Goal: Task Accomplishment & Management: Use online tool/utility

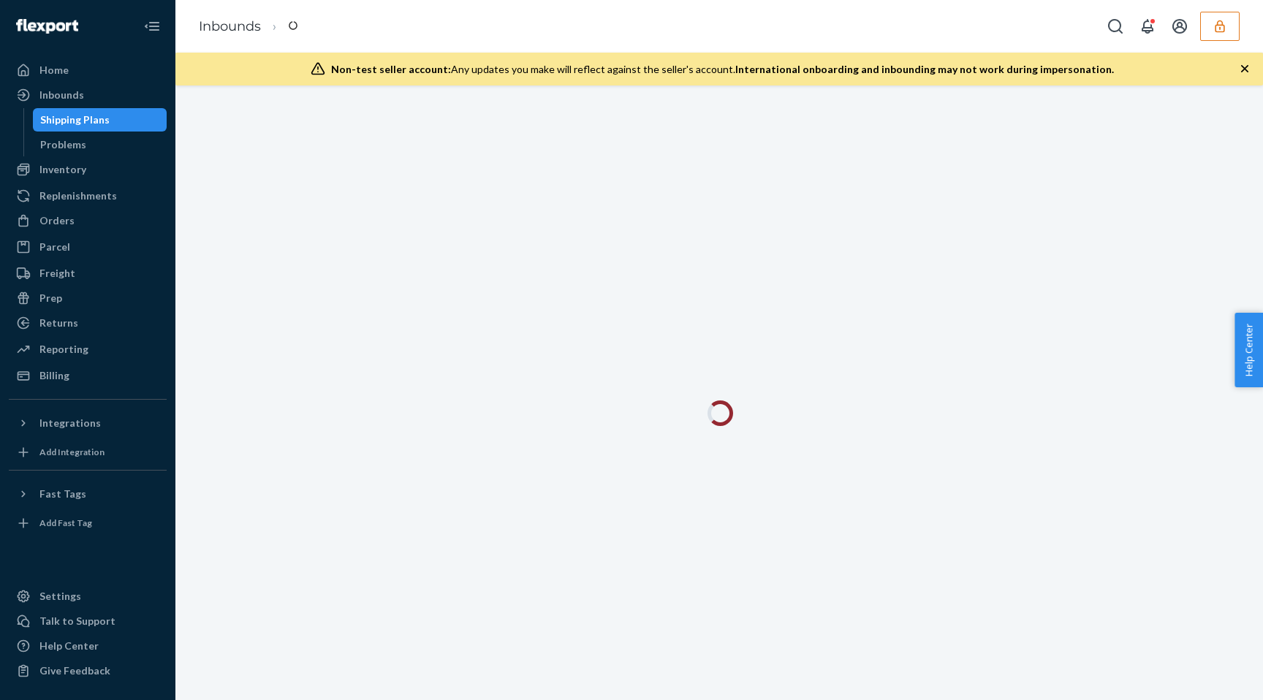
click at [54, 208] on ul "Home Inbounds Shipping Plans Problems Inventory Products Replenishments Orders …" at bounding box center [88, 222] width 158 height 329
click at [54, 212] on div "Orders" at bounding box center [87, 221] width 155 height 20
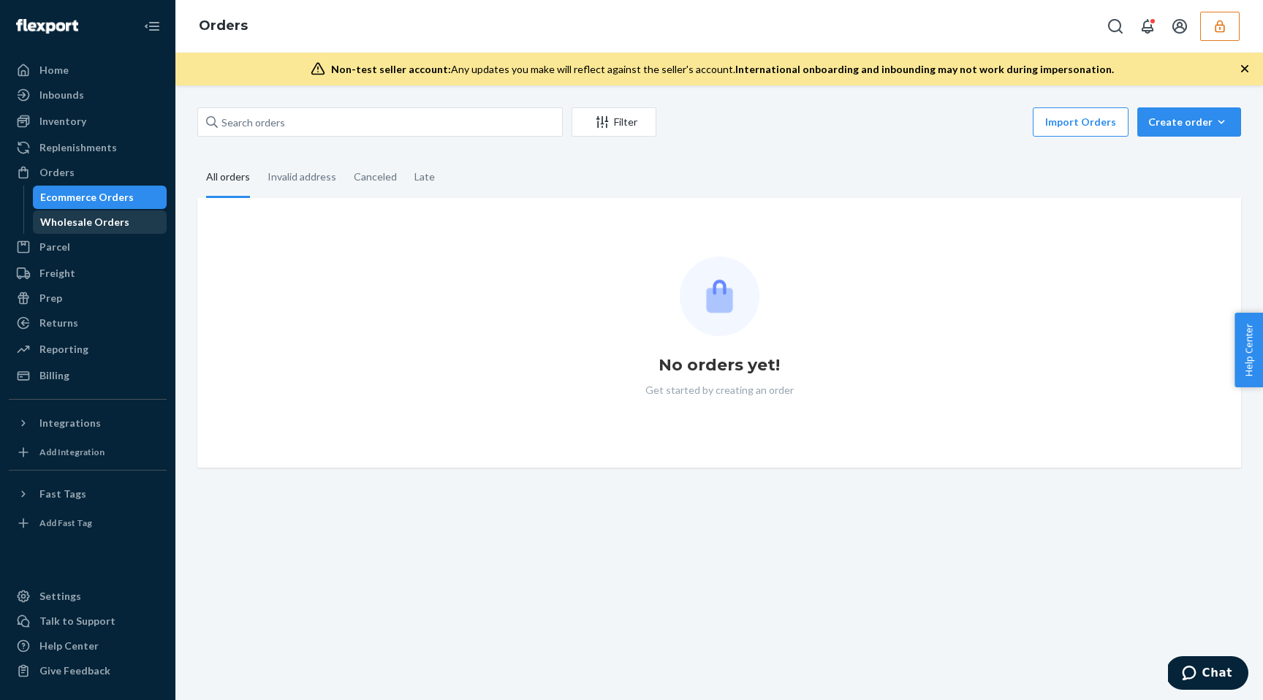
click at [67, 227] on div "Wholesale Orders" at bounding box center [84, 222] width 89 height 15
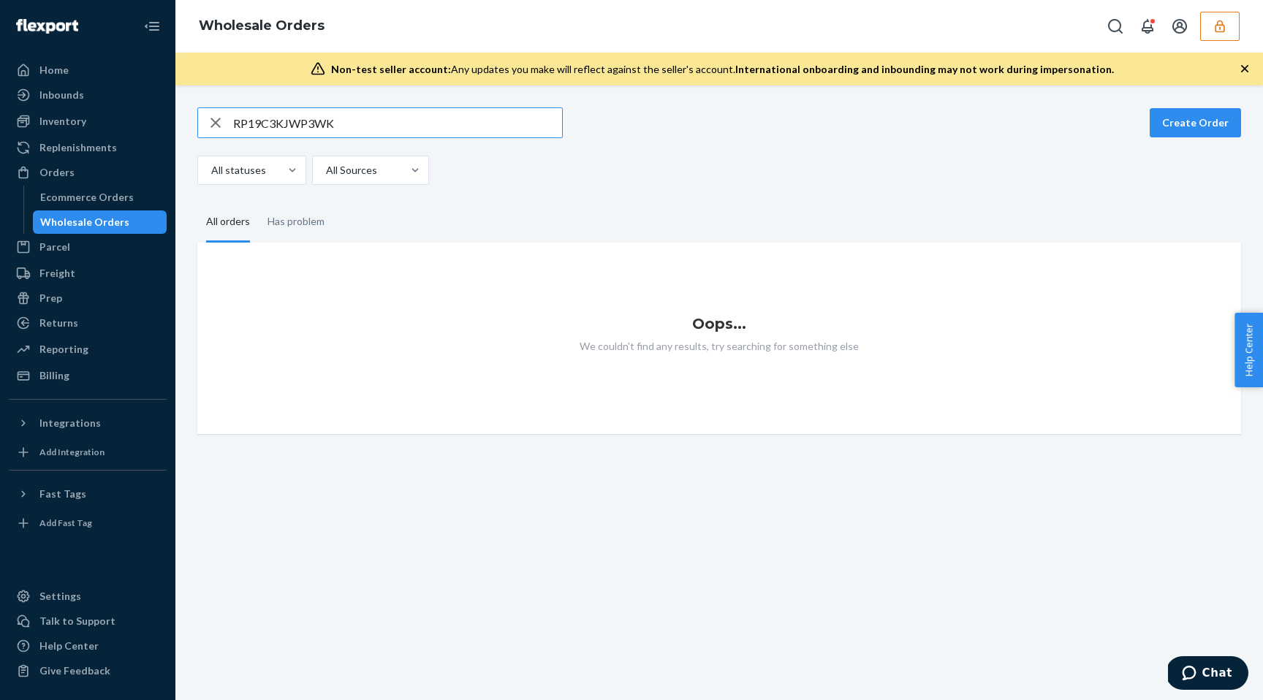
type input "RP19C3KJWP3WK"
click at [1225, 26] on icon "button" at bounding box center [1220, 26] width 15 height 15
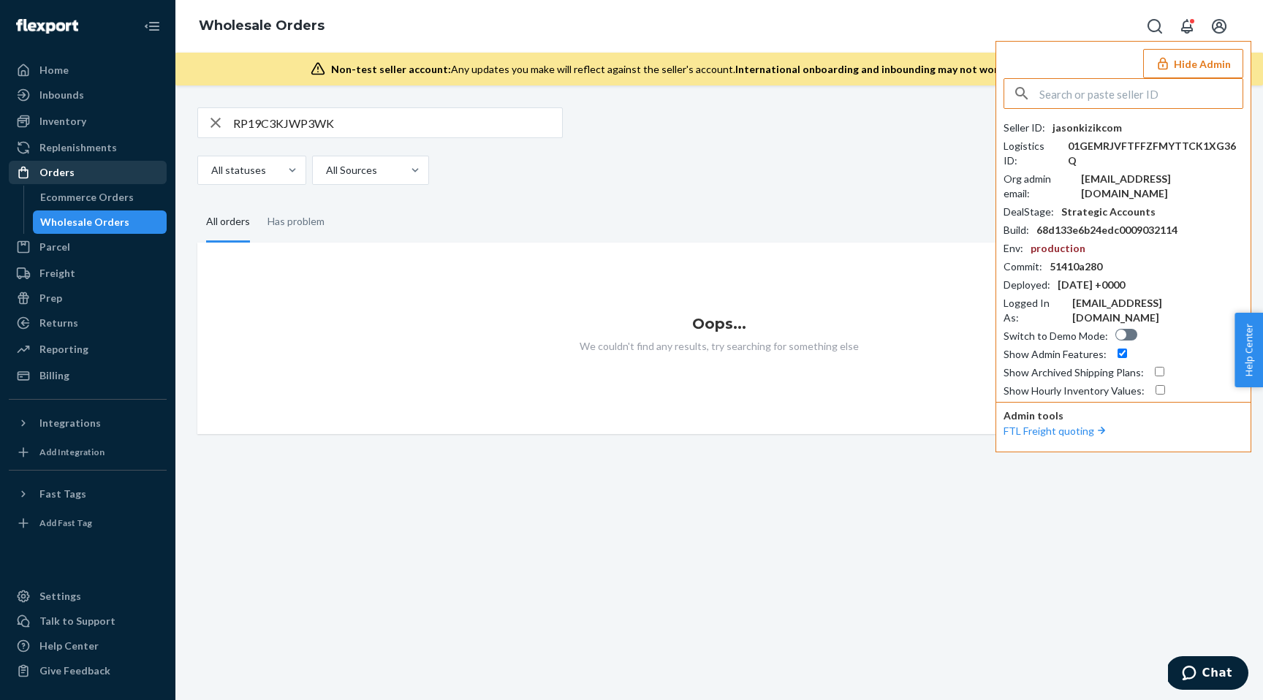
click at [36, 162] on div "Orders" at bounding box center [87, 172] width 155 height 20
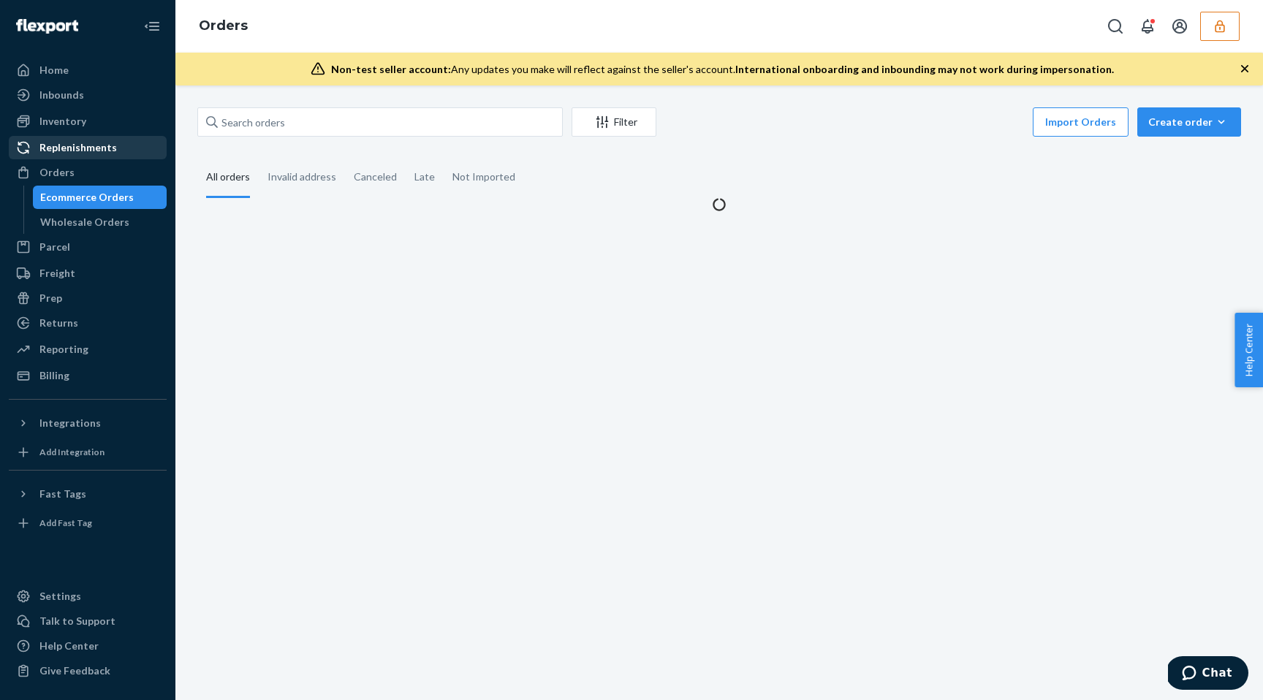
click at [57, 149] on div "Replenishments" at bounding box center [78, 147] width 78 height 15
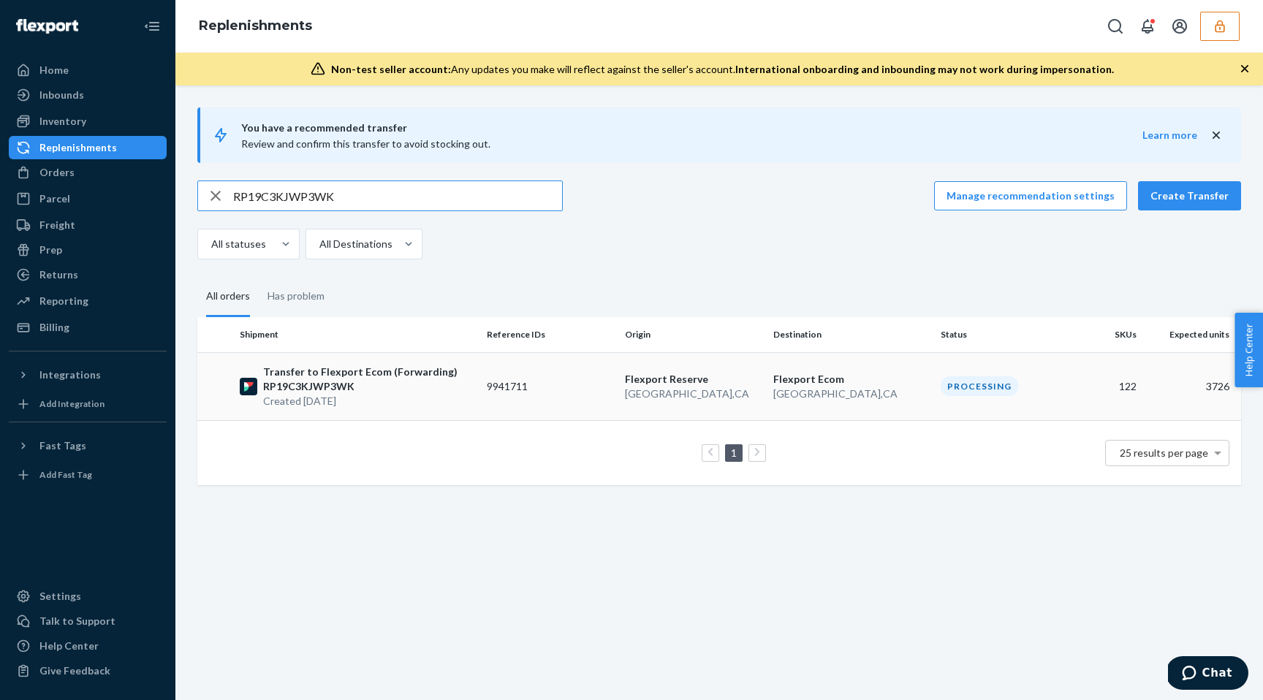
type input "RP19C3KJWP3WK"
click at [780, 388] on p "San Bernardino , CA" at bounding box center [852, 394] width 156 height 15
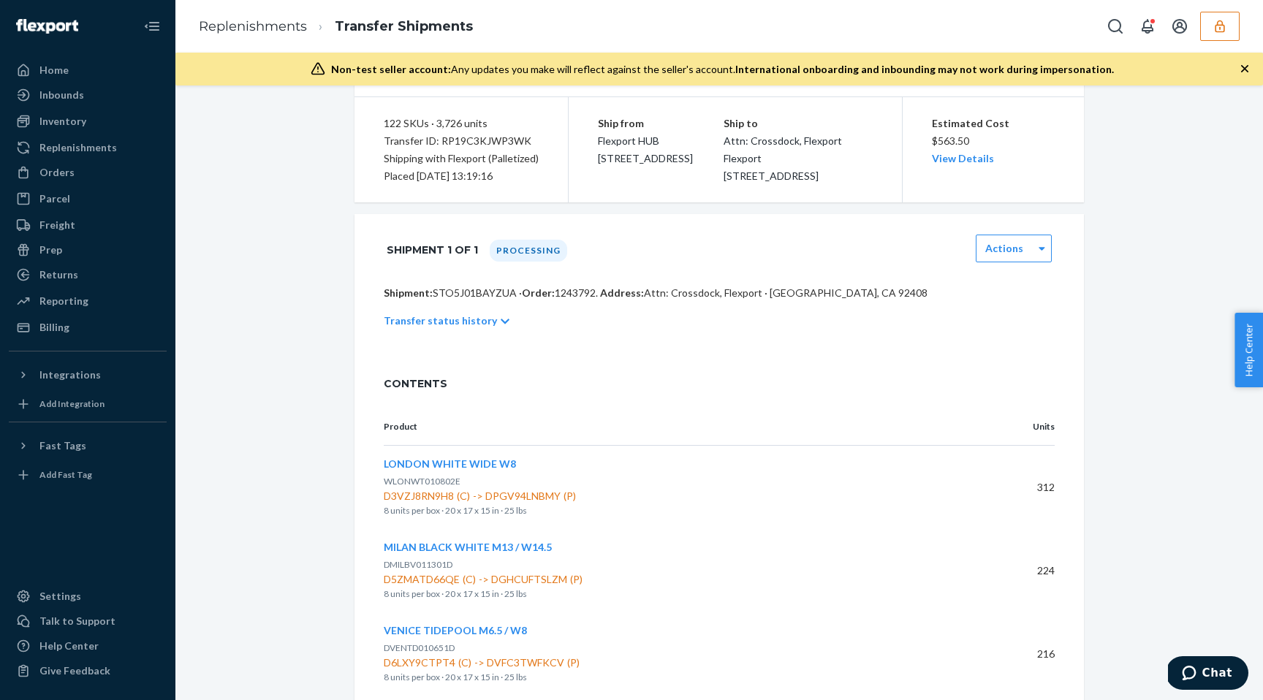
scroll to position [121, 0]
click at [540, 502] on span "D3VZJ8RN9H8 (C) -> DPGV94LNBMY (P)" at bounding box center [677, 495] width 586 height 15
copy span "DPGV94LNBMY"
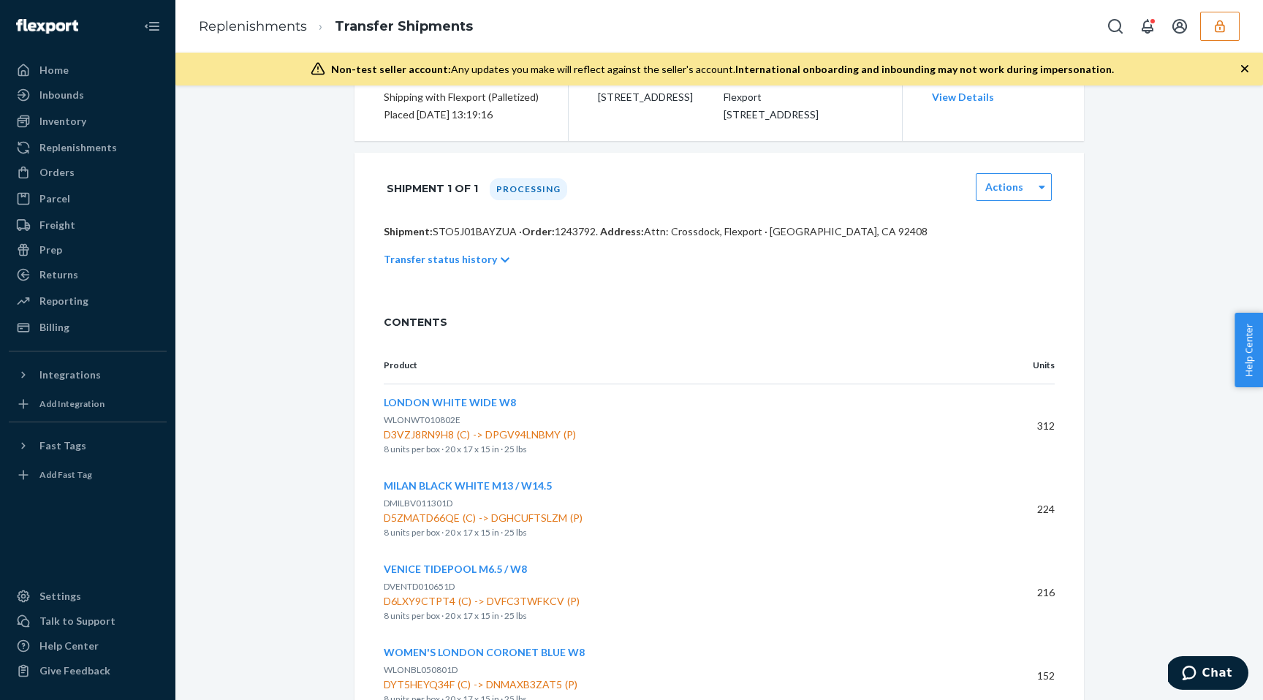
scroll to position [0, 0]
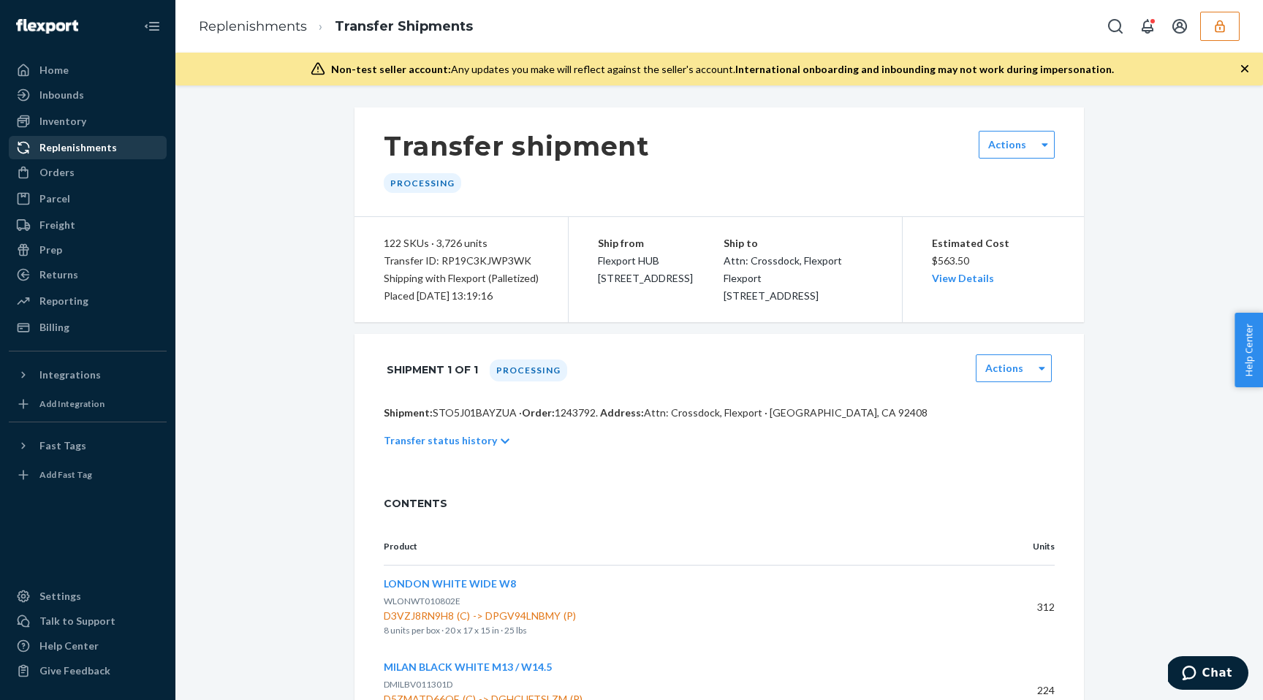
click at [107, 145] on div "Replenishments" at bounding box center [78, 147] width 78 height 15
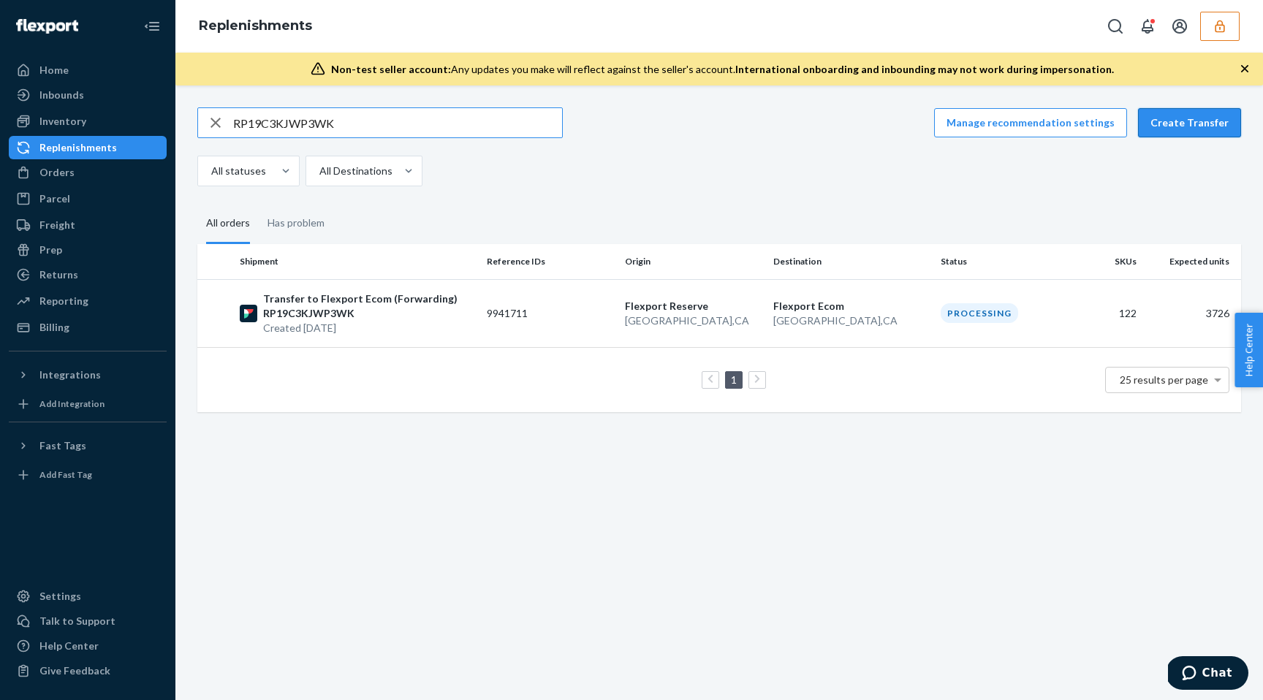
click at [1208, 122] on button "Create Transfer" at bounding box center [1189, 122] width 103 height 29
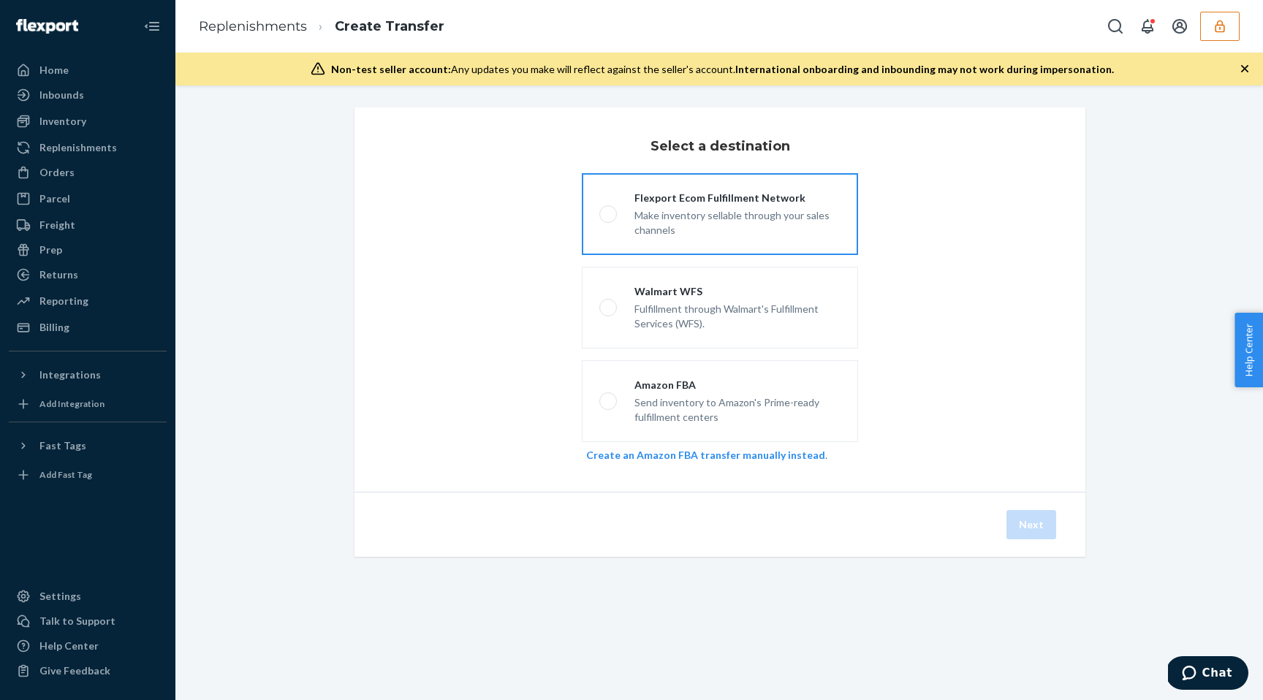
click at [756, 232] on div "Make inventory sellable through your sales channels" at bounding box center [738, 221] width 206 height 32
click at [609, 219] on input "Flexport Ecom Fulfillment Network Make inventory sellable through your sales ch…" at bounding box center [605, 215] width 10 height 10
radio input "true"
click at [1024, 520] on button "Next" at bounding box center [1032, 524] width 50 height 29
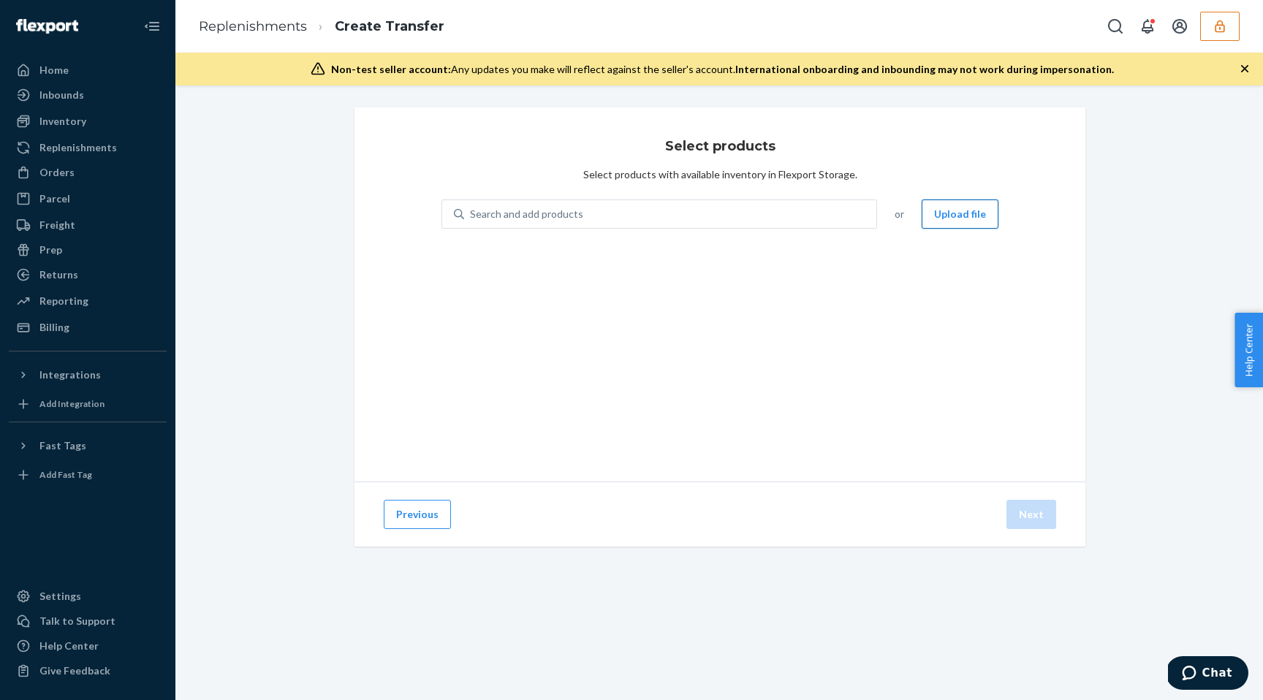
click at [971, 220] on button "Upload file" at bounding box center [960, 214] width 77 height 29
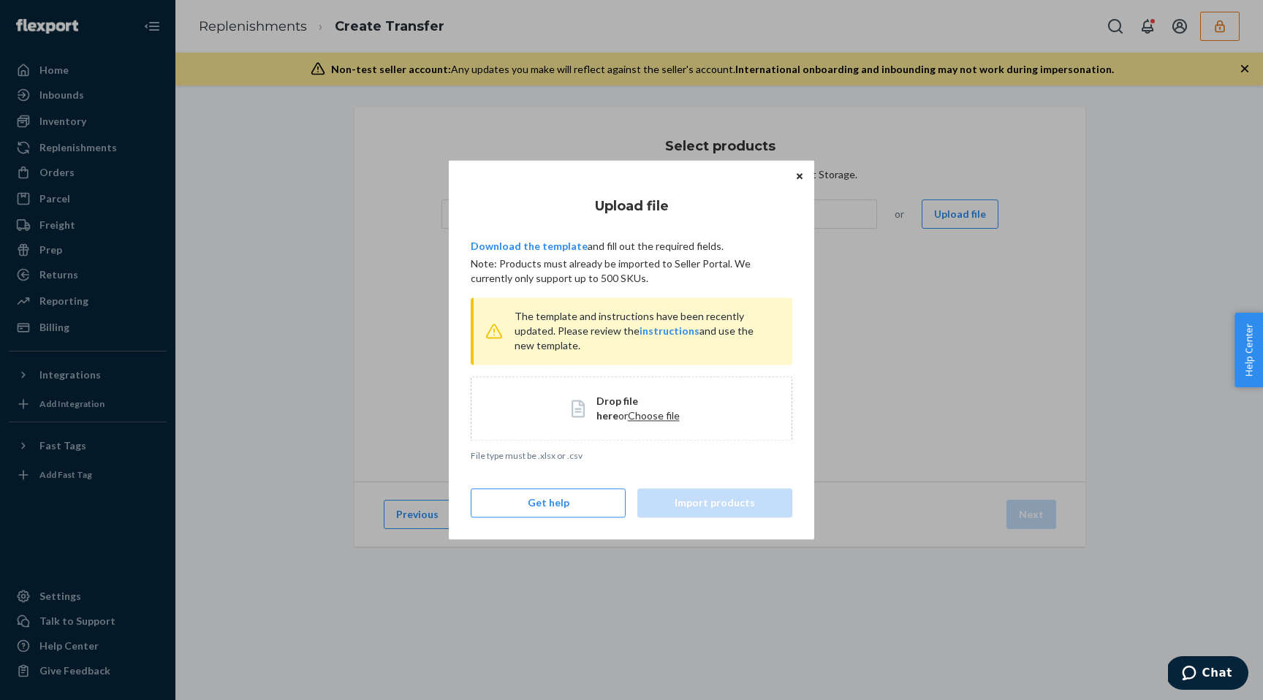
click at [626, 426] on div "Drop file here or Choose file" at bounding box center [632, 409] width 322 height 64
click at [554, 250] on link "Download the template" at bounding box center [529, 246] width 117 height 12
click at [634, 410] on span "Choose file" at bounding box center [654, 415] width 52 height 12
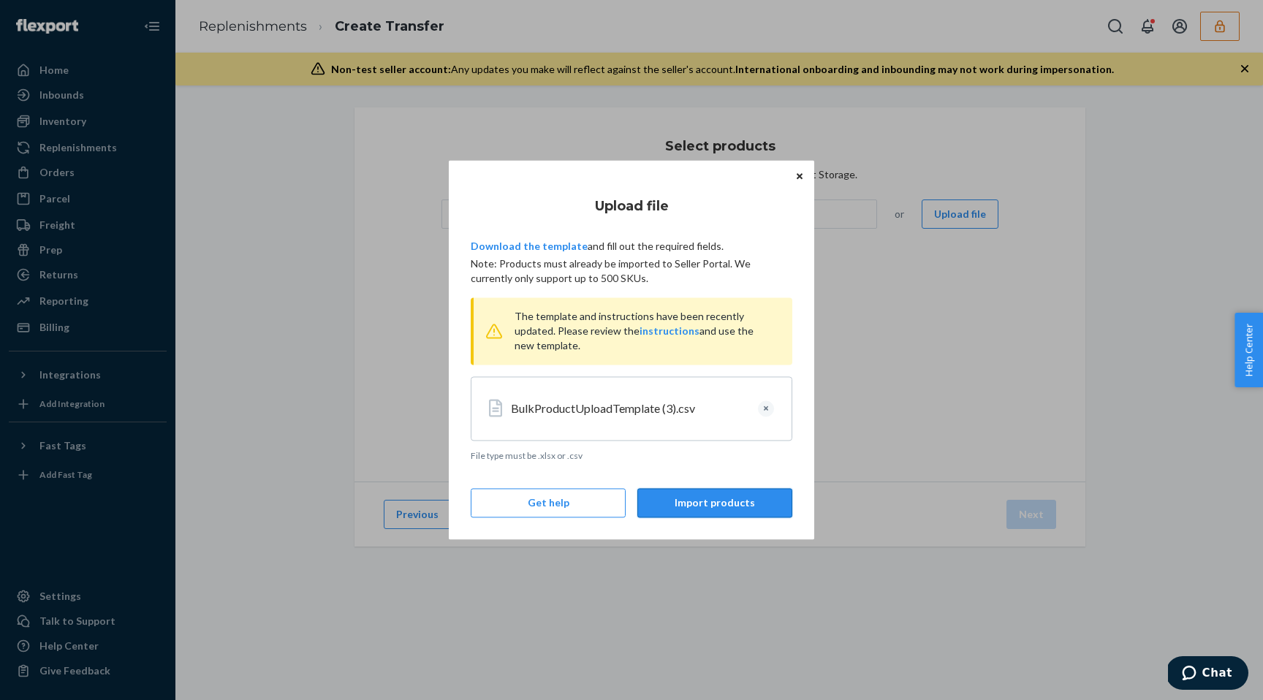
click at [719, 509] on button "Import products" at bounding box center [715, 503] width 155 height 29
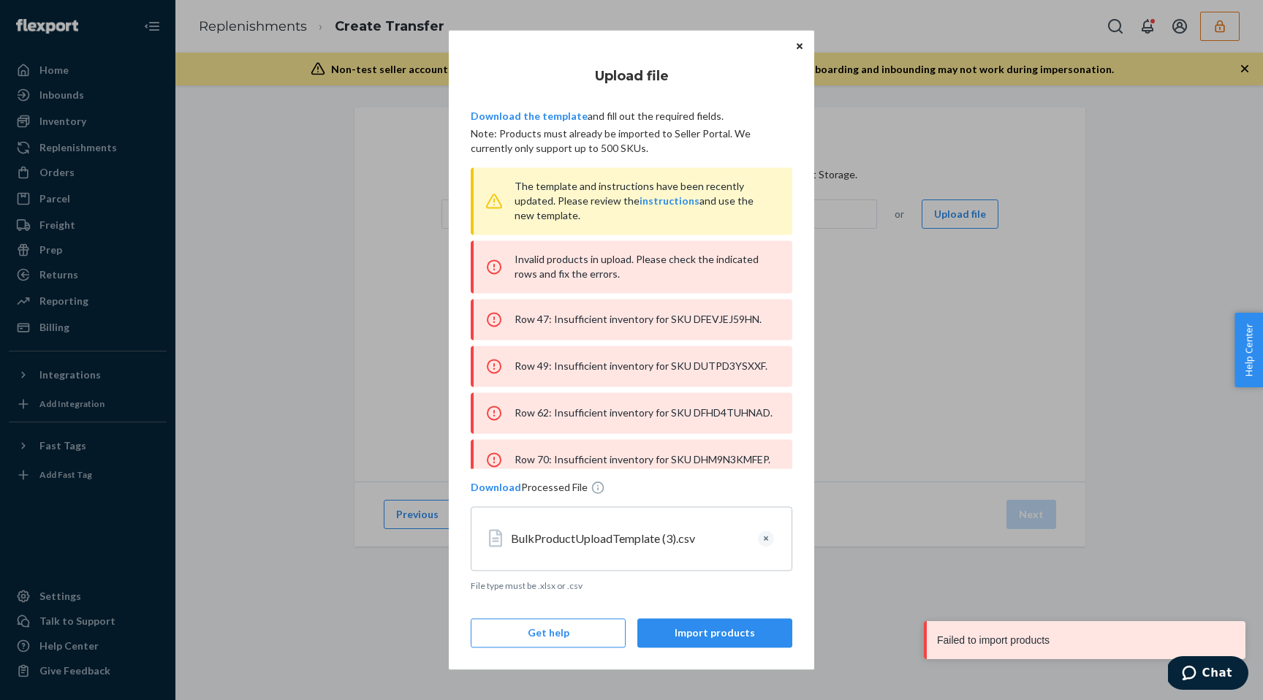
click at [723, 320] on div "Row 47: Insufficient inventory for SKU DFEVJEJ59HN." at bounding box center [632, 319] width 322 height 41
copy div "DFEVJEJ59HN"
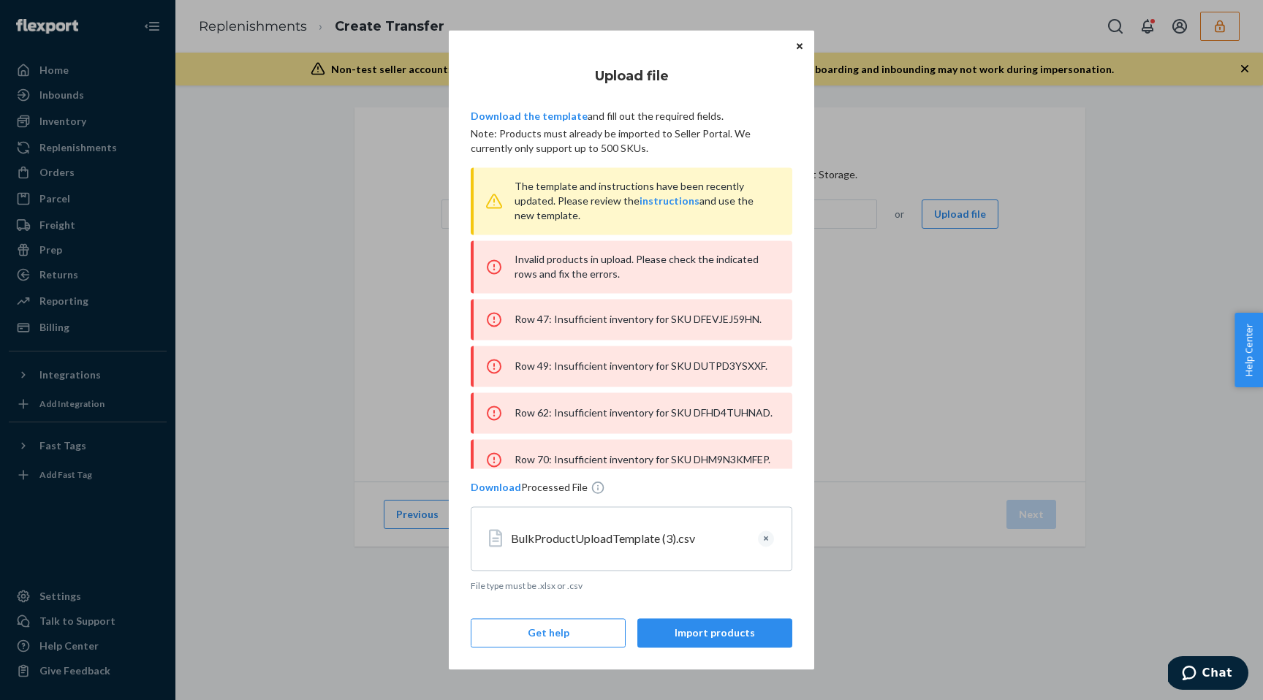
click at [724, 371] on div "Row 49: Insufficient inventory for SKU DUTPD3YSXXF." at bounding box center [632, 366] width 322 height 41
copy div "DUTPD3YSXXF"
click at [712, 415] on div "Row 62: Insufficient inventory for SKU DFHD4TUHNAD." at bounding box center [632, 413] width 322 height 41
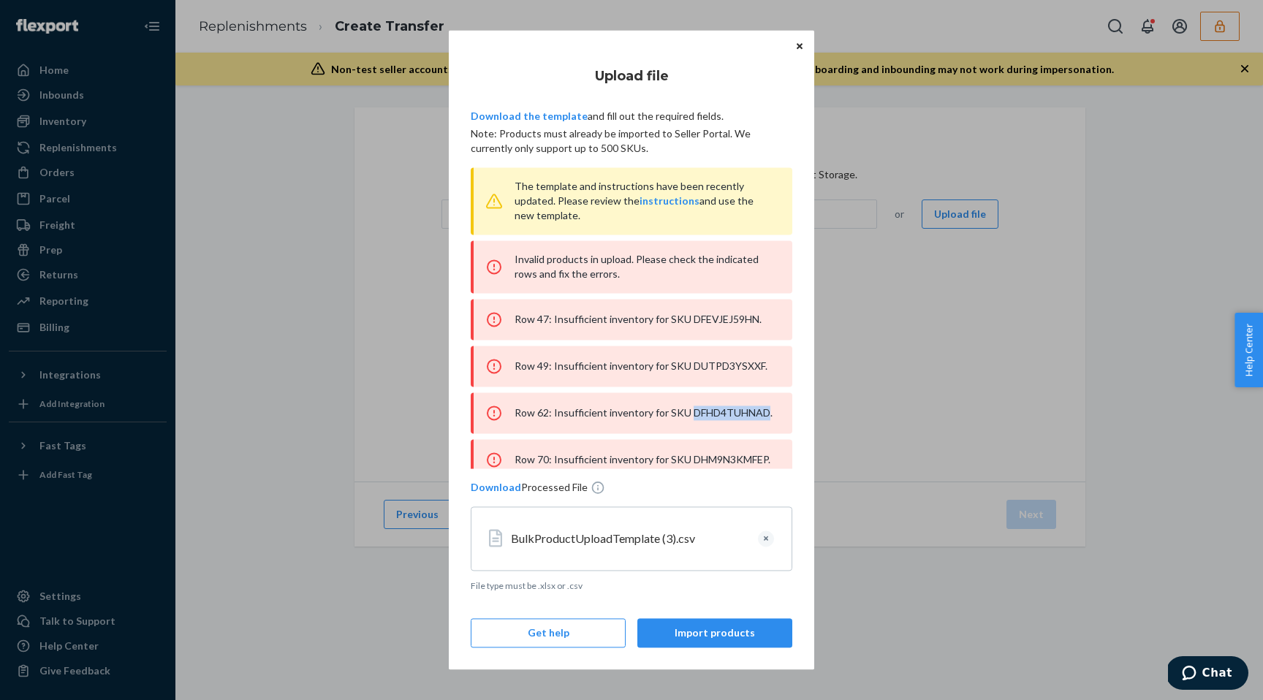
copy div "DFHD4TUHNAD"
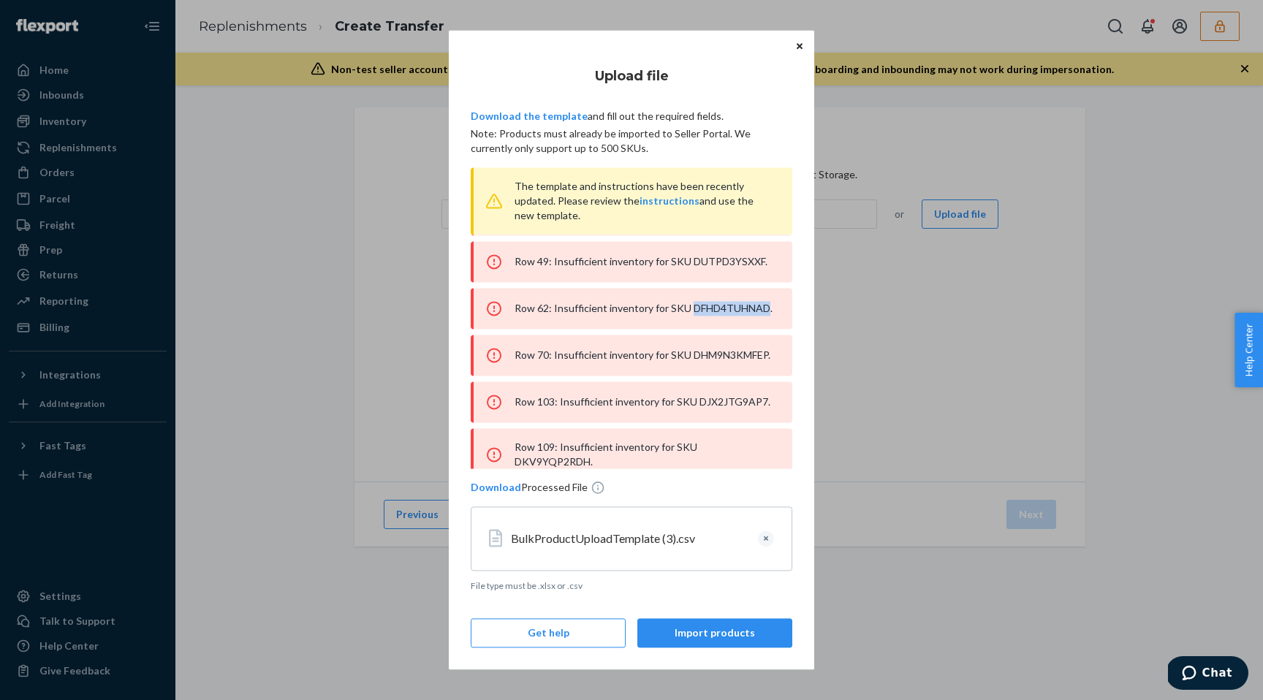
scroll to position [105, 0]
click at [715, 352] on div "Row 70: Insufficient inventory for SKU DHM9N3KMFEP." at bounding box center [632, 354] width 322 height 41
copy div "DHM9N3KMFEP"
click at [722, 402] on div "Row 103: Insufficient inventory for SKU DJX2JTG9AP7." at bounding box center [632, 401] width 322 height 41
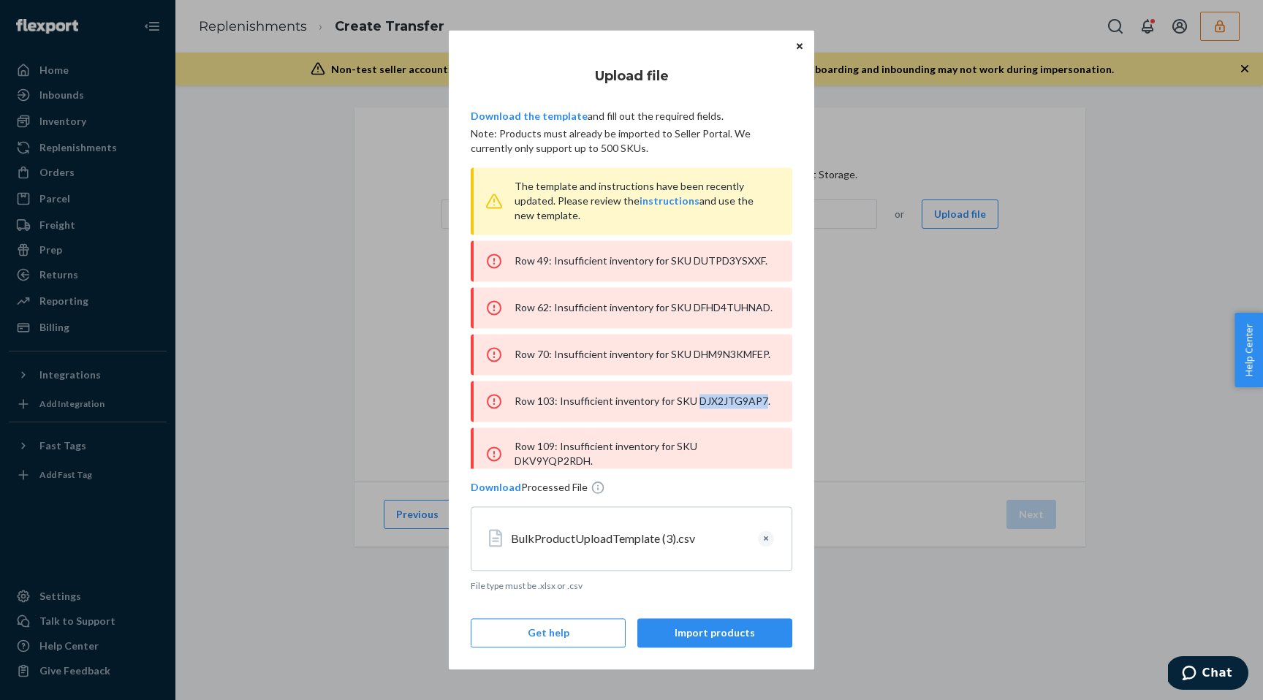
click at [722, 402] on div "Row 103: Insufficient inventory for SKU DJX2JTG9AP7." at bounding box center [632, 401] width 322 height 41
copy div "DJX2JTG9AP7"
click at [741, 448] on div "Row 109: Insufficient inventory for SKU DKV9YQP2RDH." at bounding box center [632, 454] width 322 height 53
copy div "DKV9YQP2RDH"
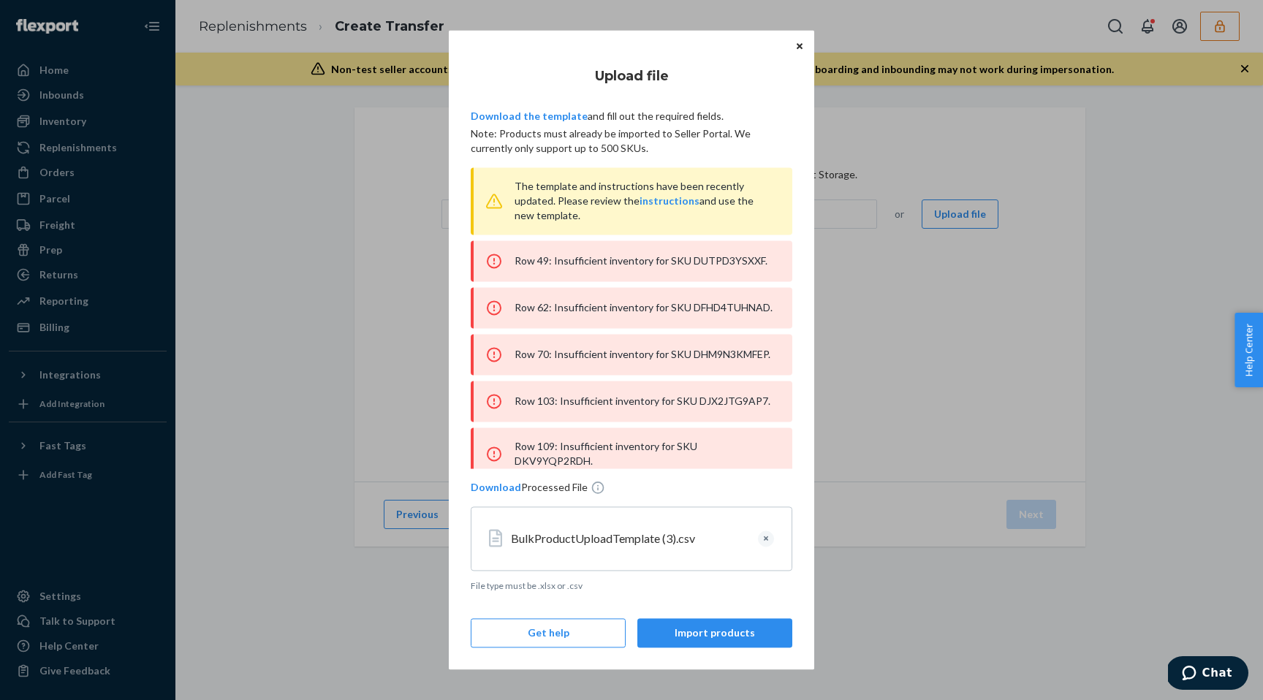
click at [757, 539] on div "BulkProductUploadTemplate (3).csv" at bounding box center [642, 539] width 263 height 17
click at [766, 539] on button "Clear" at bounding box center [766, 539] width 16 height 16
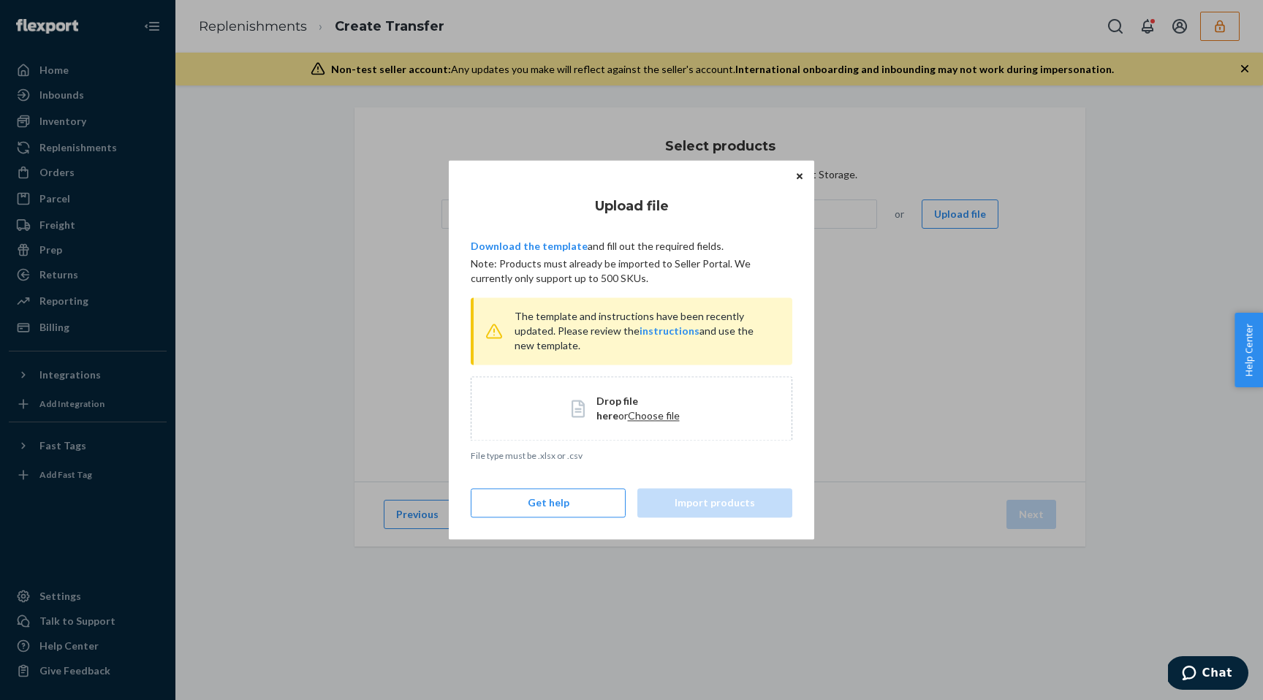
click at [628, 420] on span "Choose file" at bounding box center [654, 415] width 52 height 12
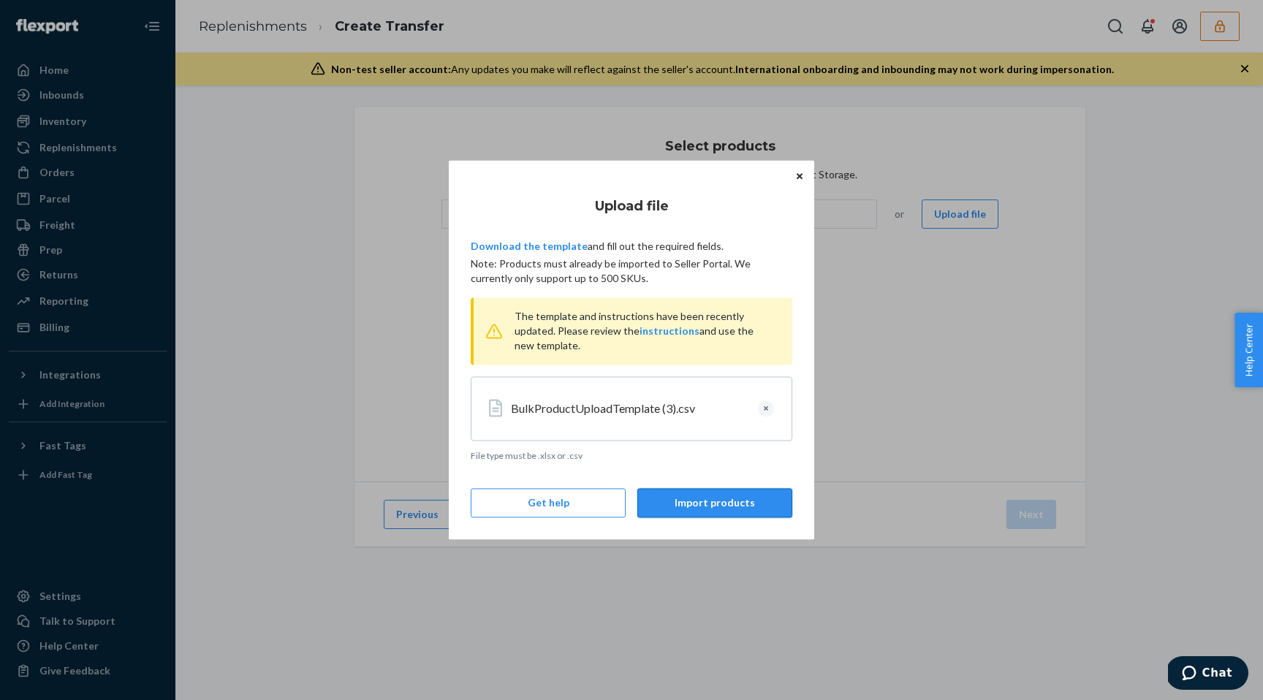
click at [711, 494] on button "Import products" at bounding box center [715, 503] width 155 height 29
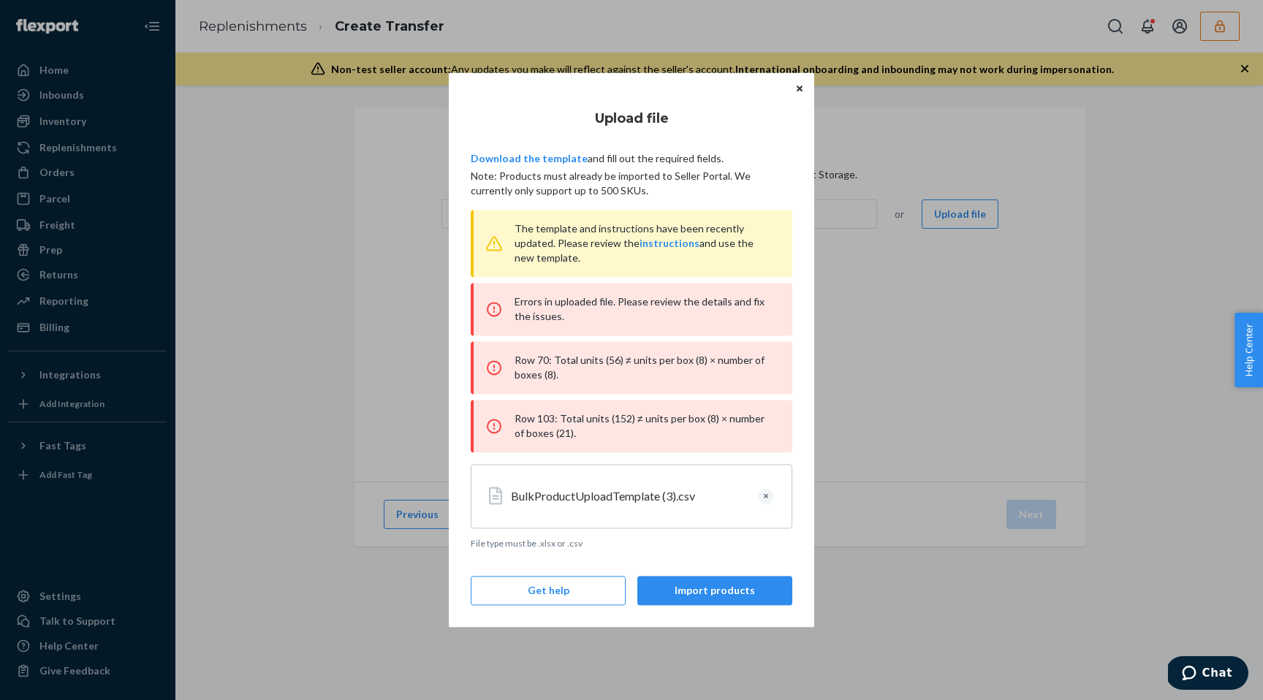
click at [804, 83] on button "Close" at bounding box center [800, 88] width 15 height 16
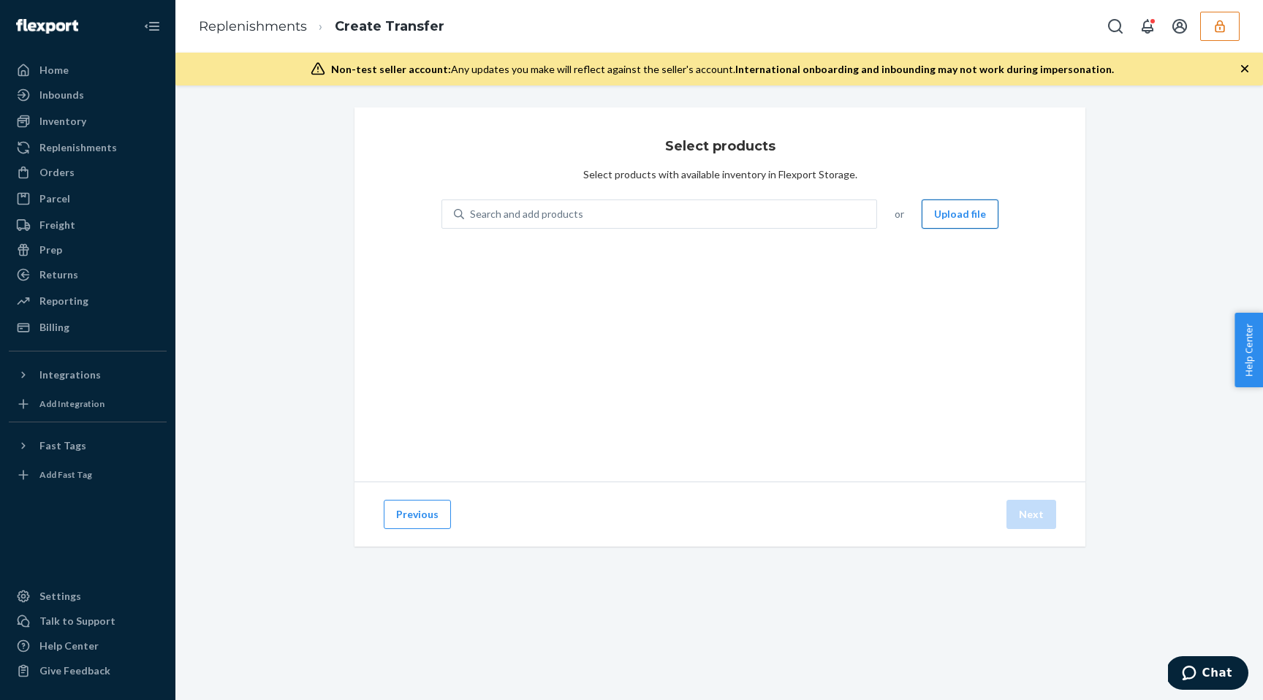
click at [976, 208] on button "Upload file" at bounding box center [960, 214] width 77 height 29
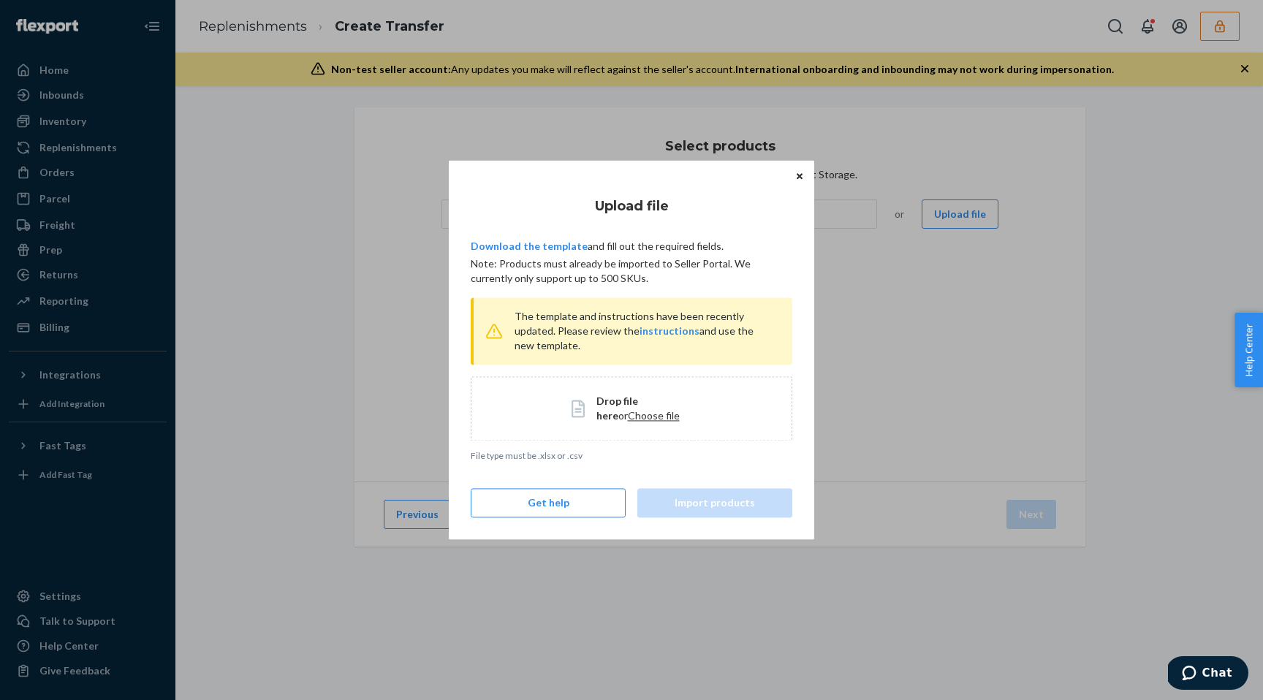
click at [628, 419] on span "Choose file" at bounding box center [654, 415] width 52 height 12
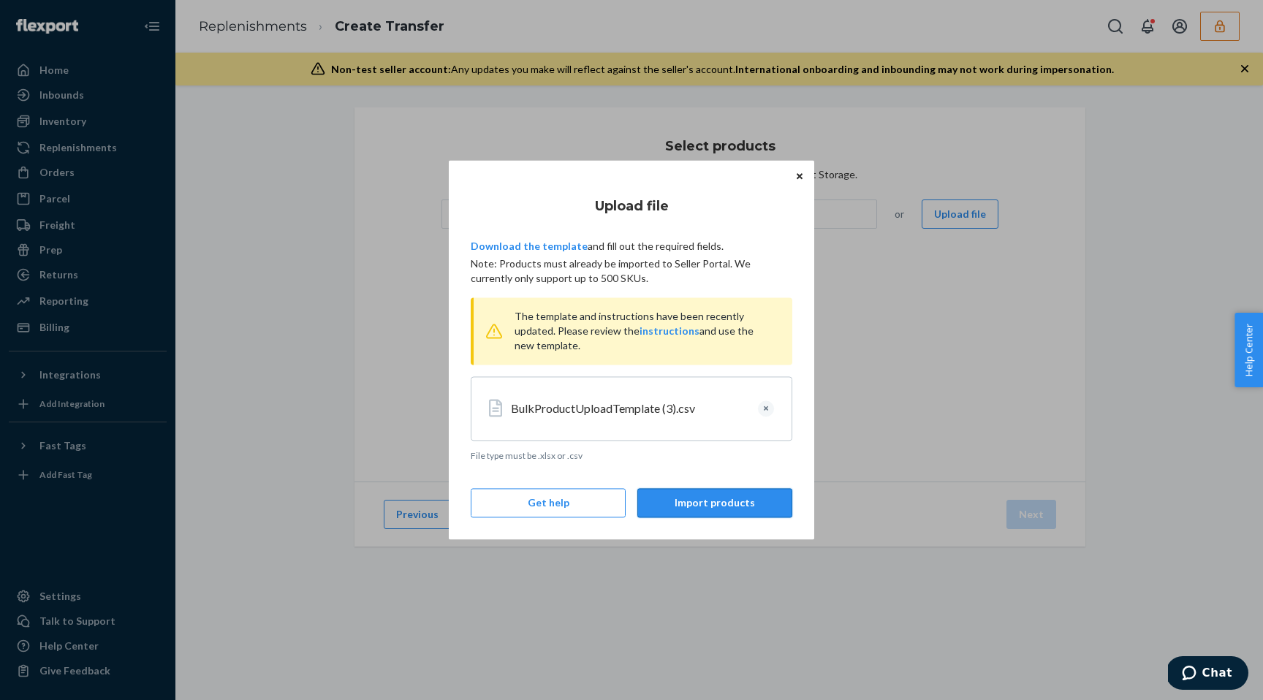
click at [710, 498] on button "Import products" at bounding box center [715, 503] width 155 height 29
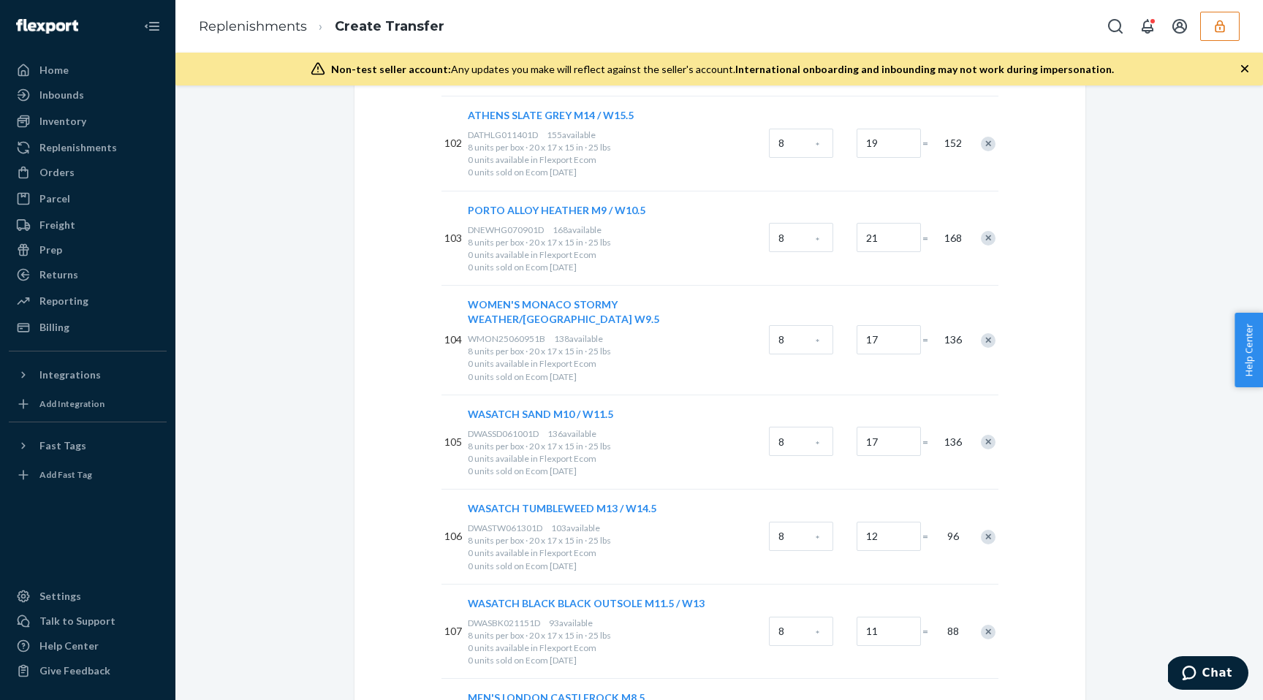
scroll to position [10187, 0]
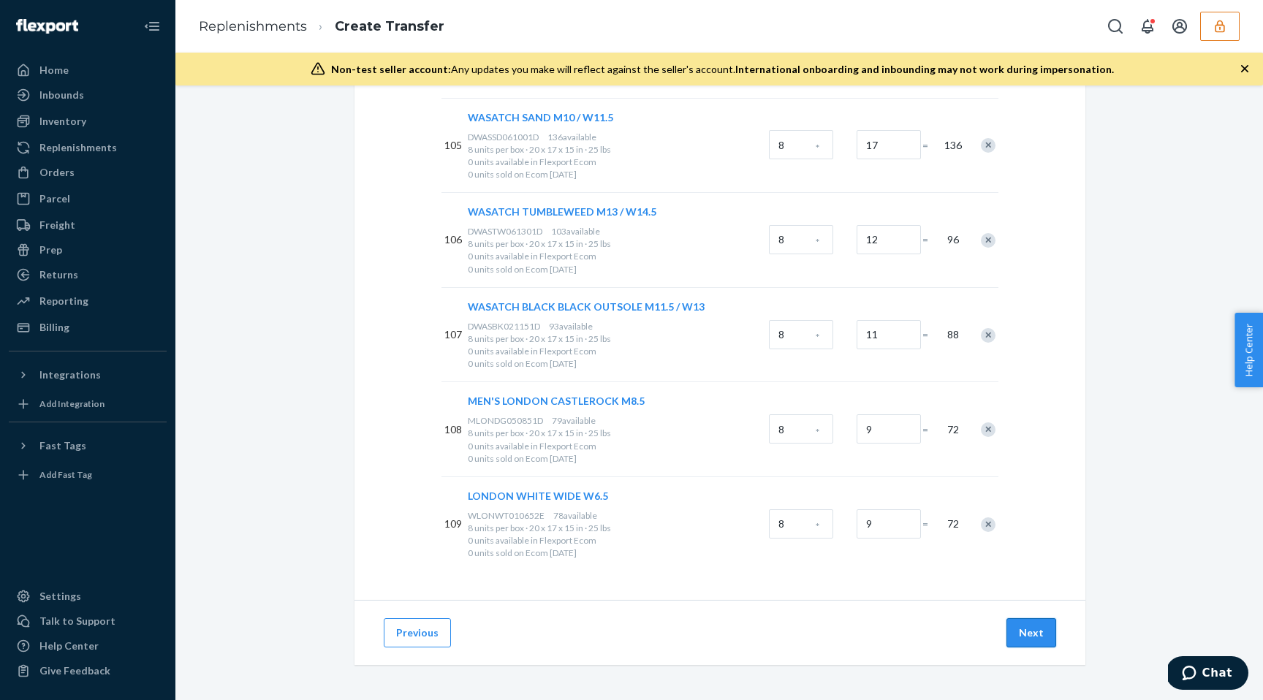
click at [1028, 631] on button "Next" at bounding box center [1032, 633] width 50 height 29
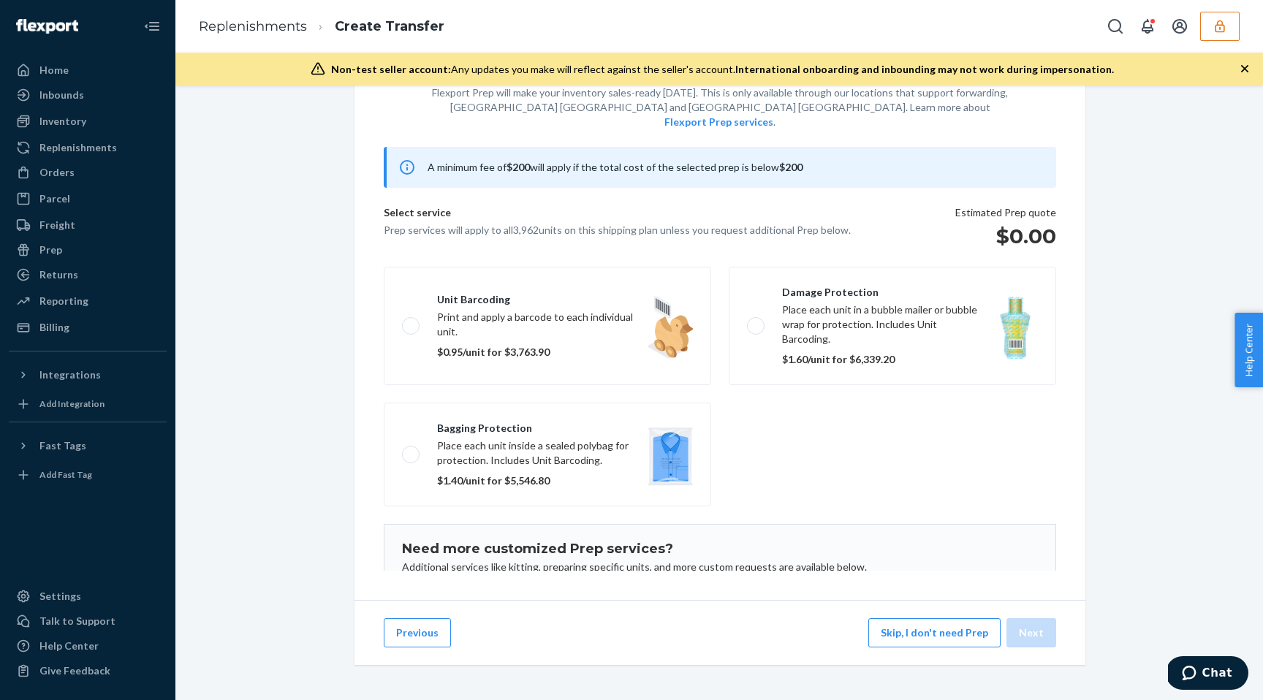
scroll to position [77, 0]
click at [948, 627] on button "Skip, I don't need Prep" at bounding box center [935, 633] width 132 height 29
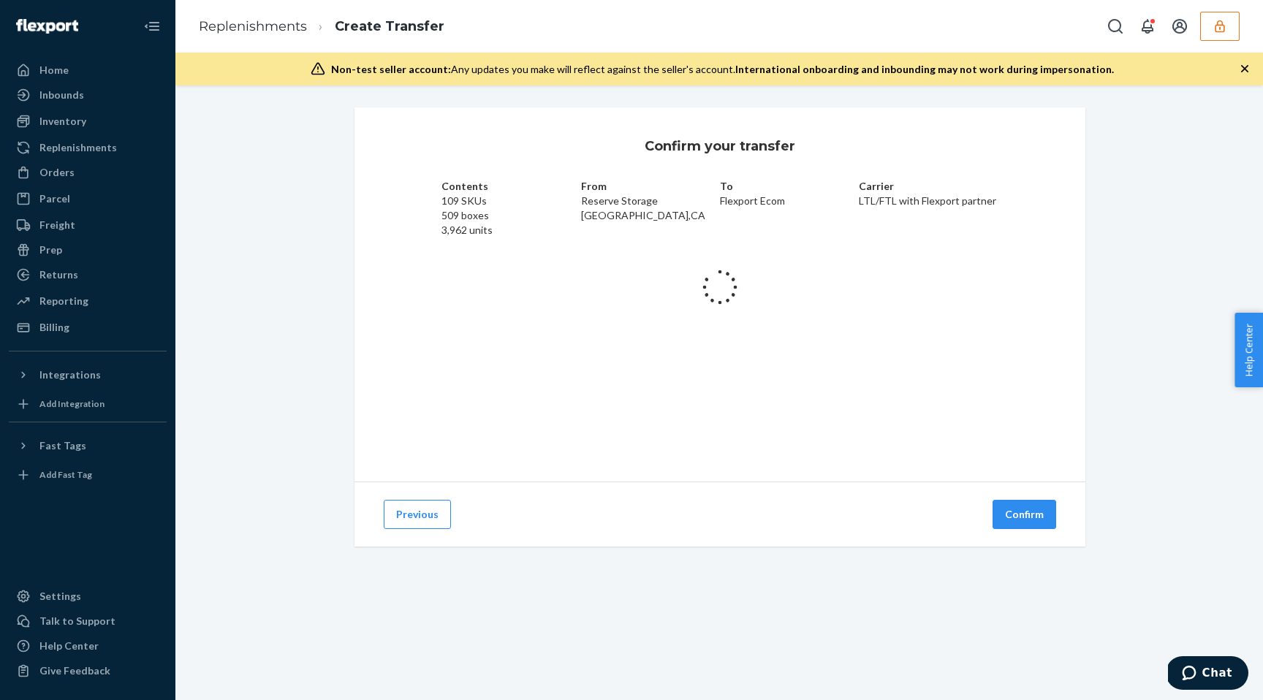
scroll to position [0, 0]
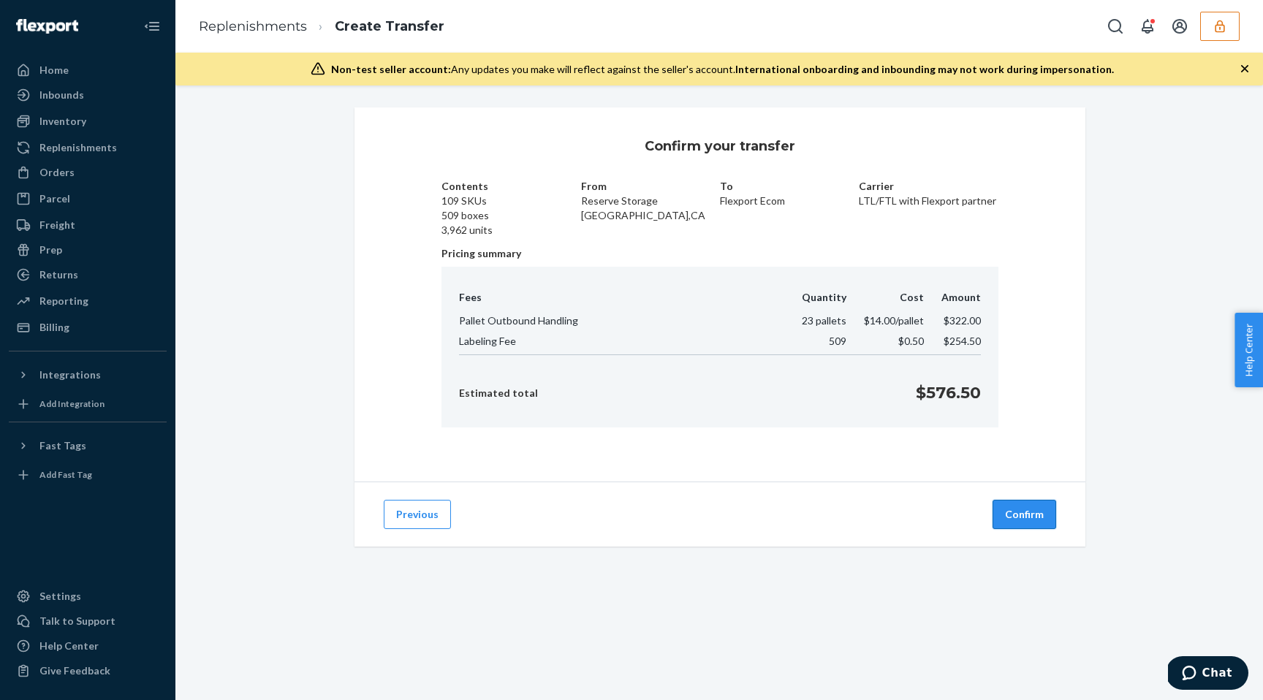
click at [1027, 512] on button "Confirm" at bounding box center [1025, 514] width 64 height 29
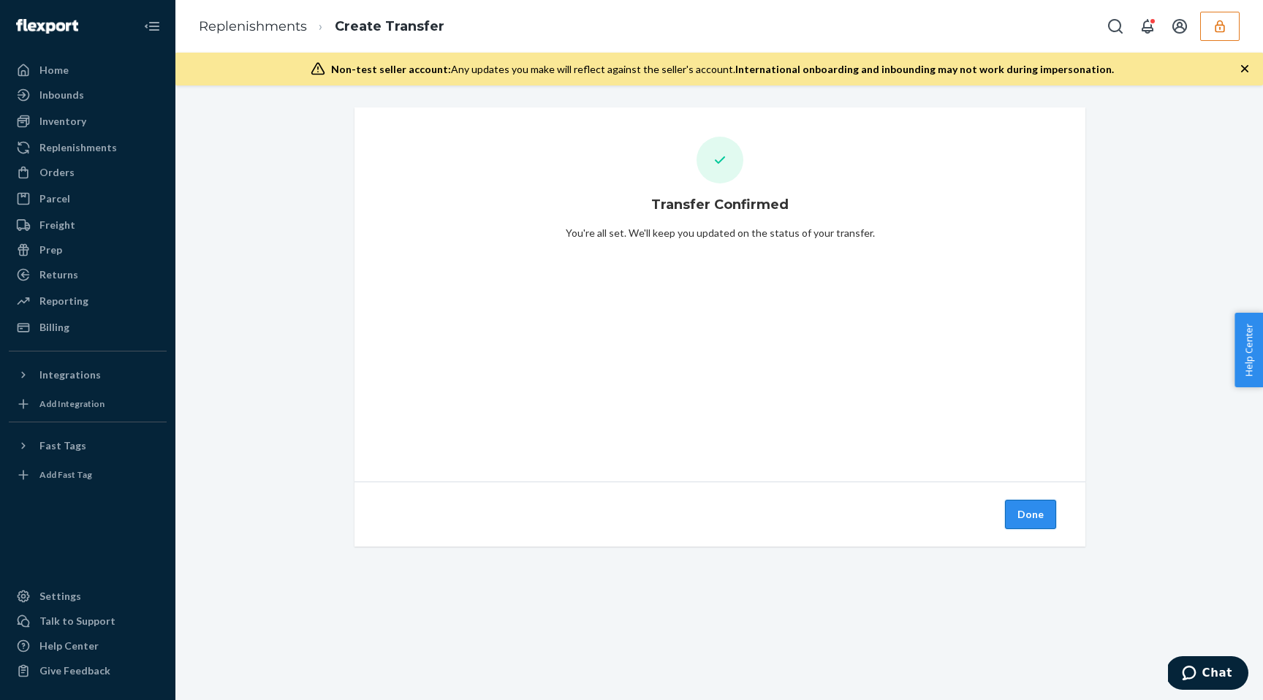
click at [1027, 513] on button "Done" at bounding box center [1030, 514] width 51 height 29
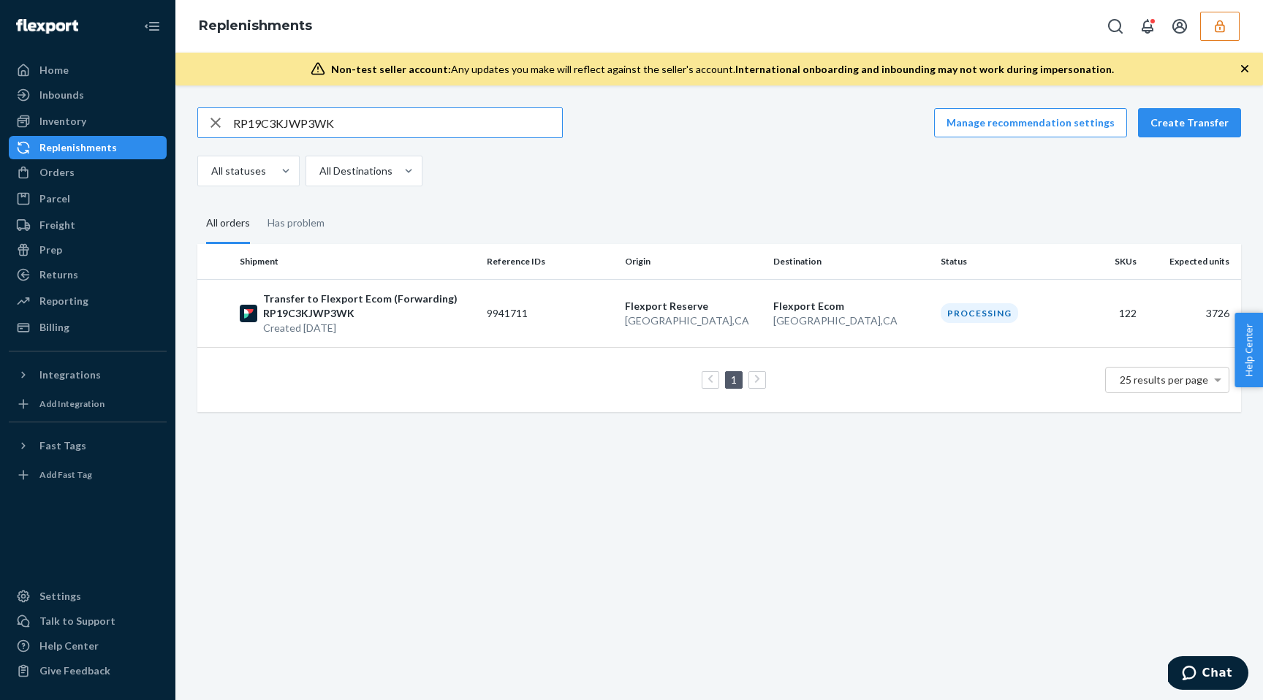
click at [218, 124] on icon "button" at bounding box center [216, 122] width 18 height 29
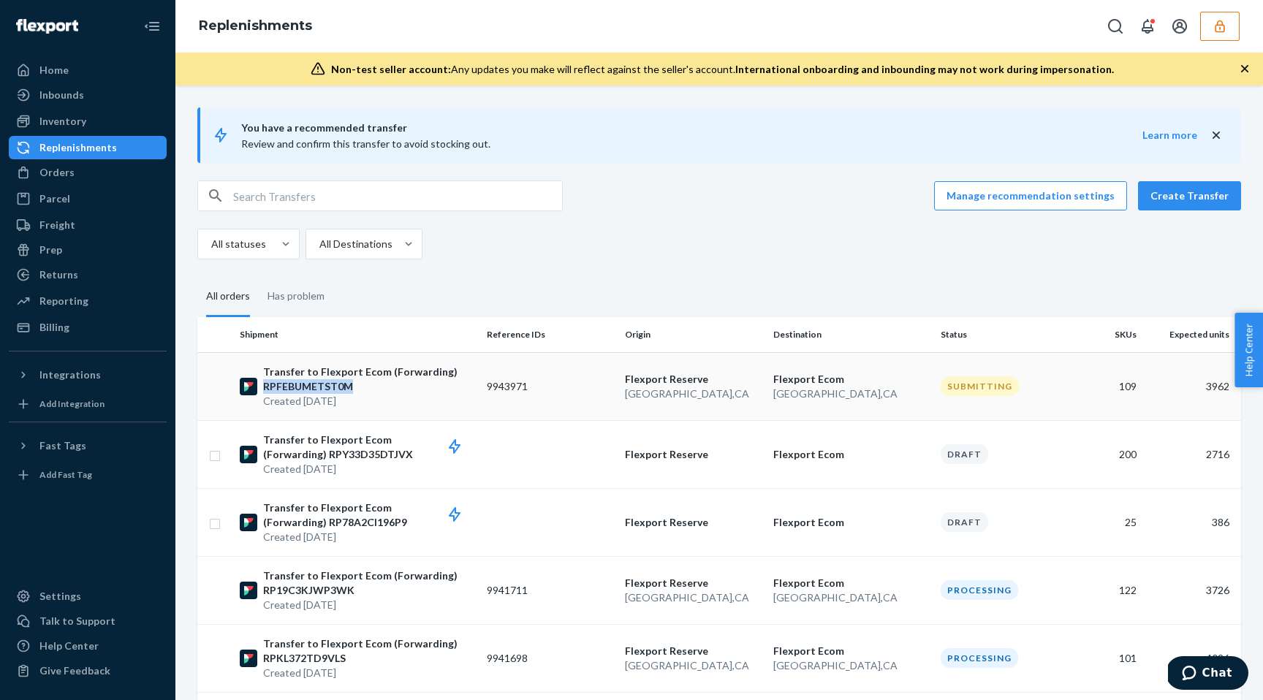
copy p "RPFEBUMETST0M"
click at [1173, 201] on button "Create Transfer" at bounding box center [1189, 195] width 103 height 29
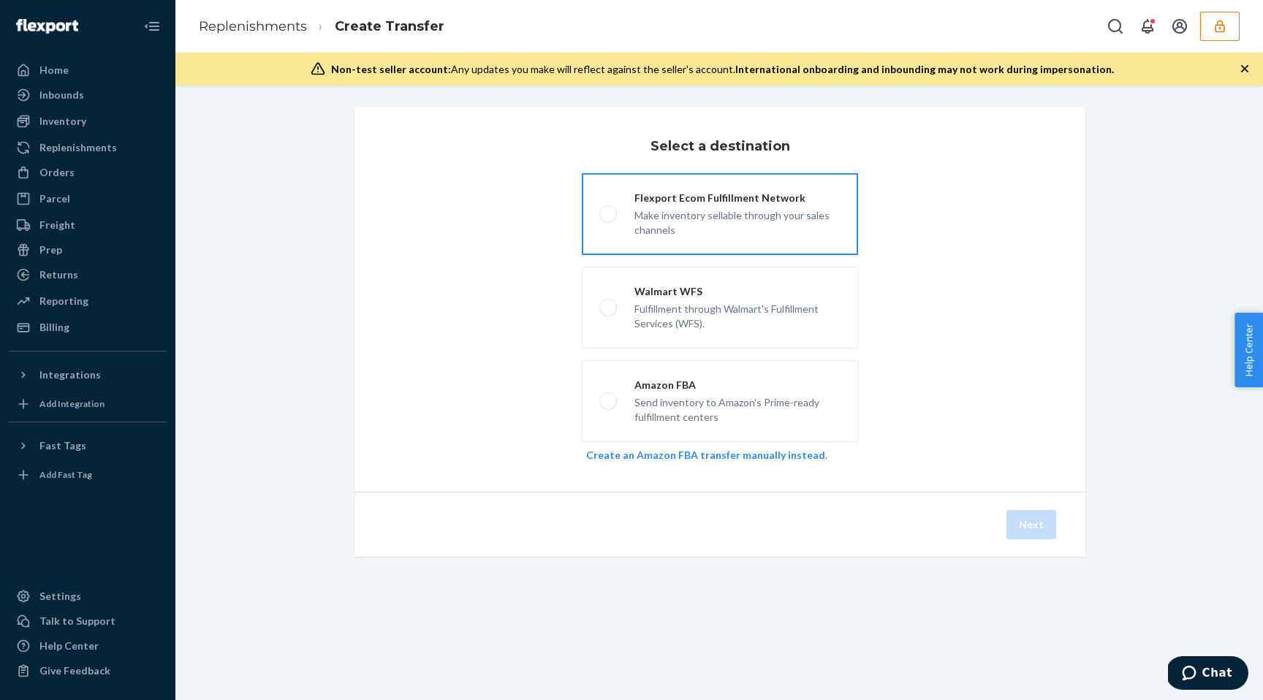
click at [682, 211] on div "Make inventory sellable through your sales channels" at bounding box center [738, 221] width 206 height 32
click at [609, 211] on input "Flexport Ecom Fulfillment Network Make inventory sellable through your sales ch…" at bounding box center [605, 215] width 10 height 10
radio input "true"
click at [1051, 540] on div "Next" at bounding box center [720, 524] width 731 height 65
click at [1038, 523] on button "Next" at bounding box center [1032, 524] width 50 height 29
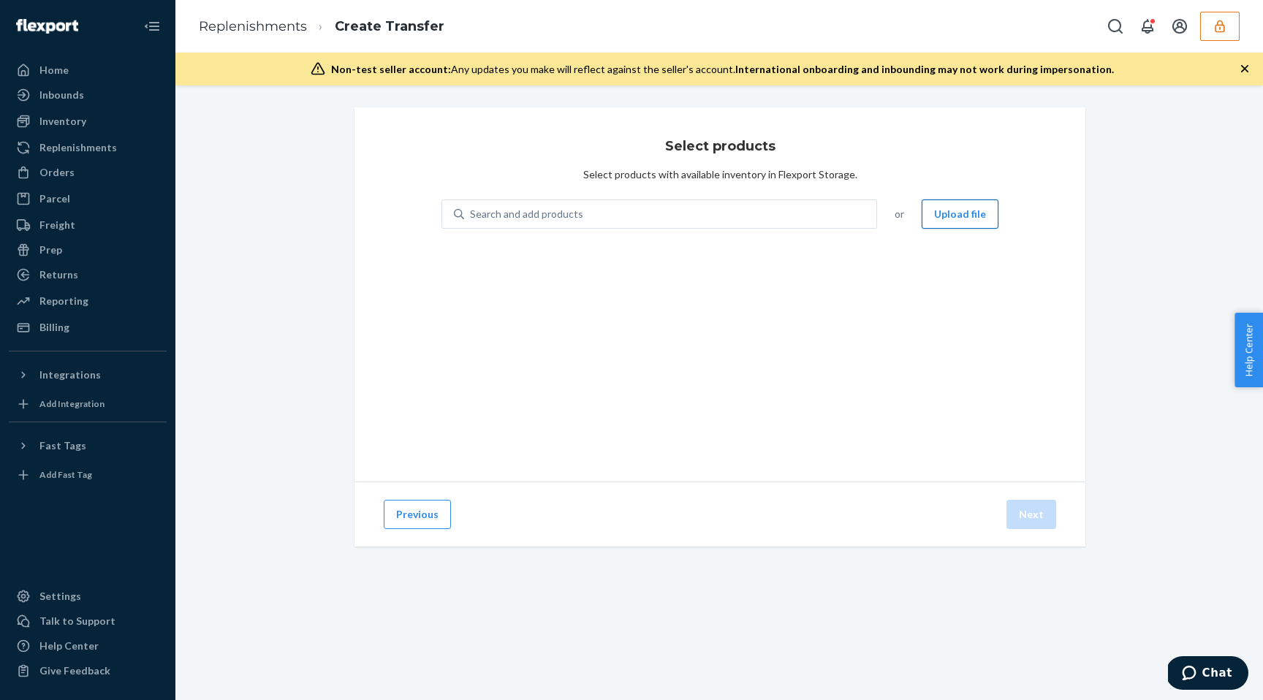
click at [941, 204] on button "Upload file" at bounding box center [960, 214] width 77 height 29
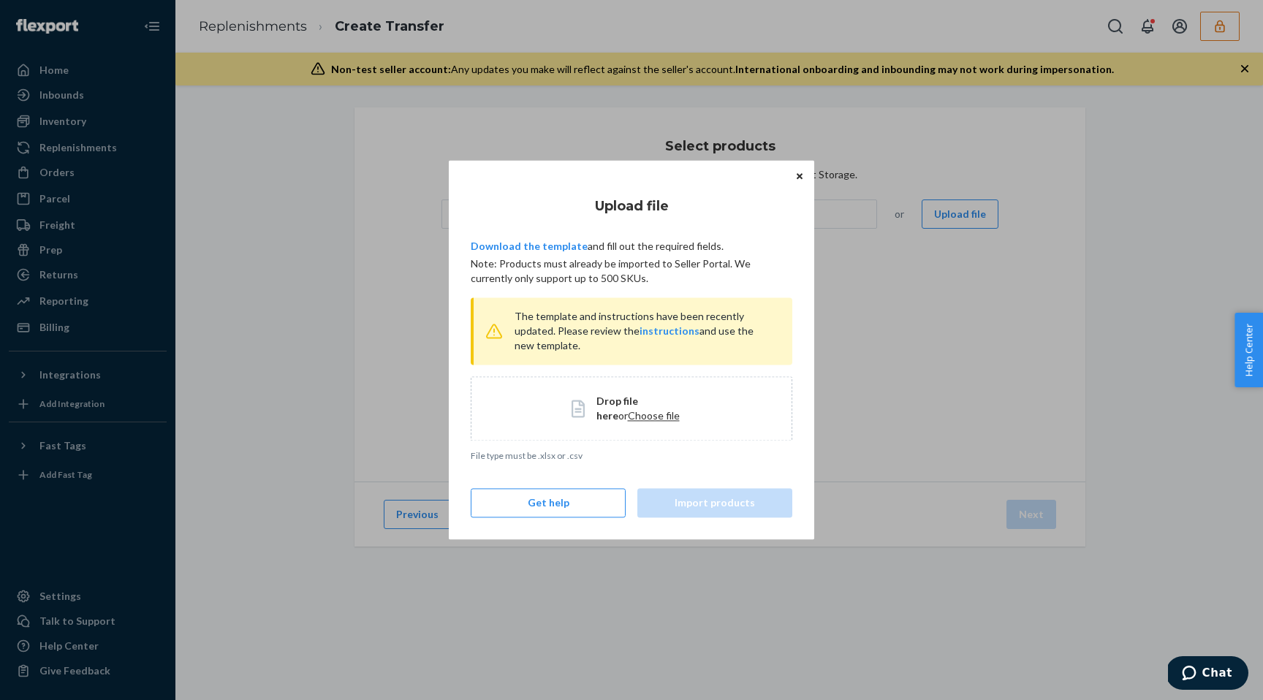
click at [628, 413] on span "Choose file" at bounding box center [654, 415] width 52 height 12
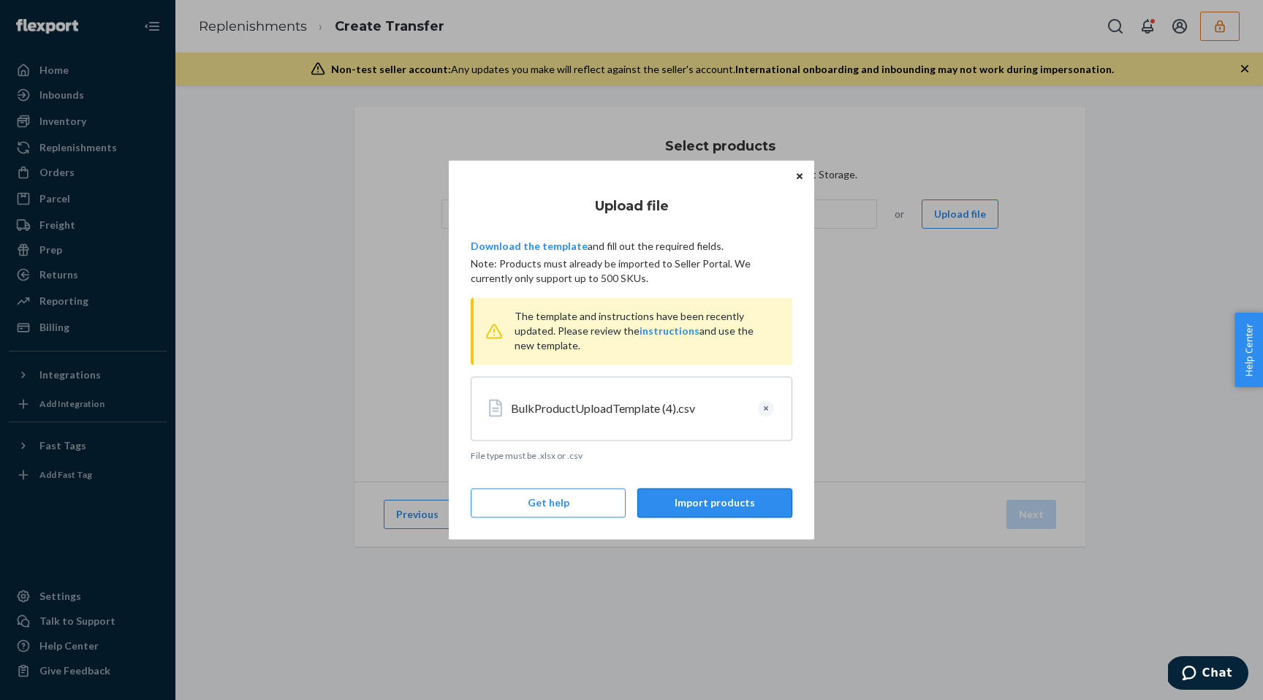
click at [711, 501] on button "Import products" at bounding box center [715, 503] width 155 height 29
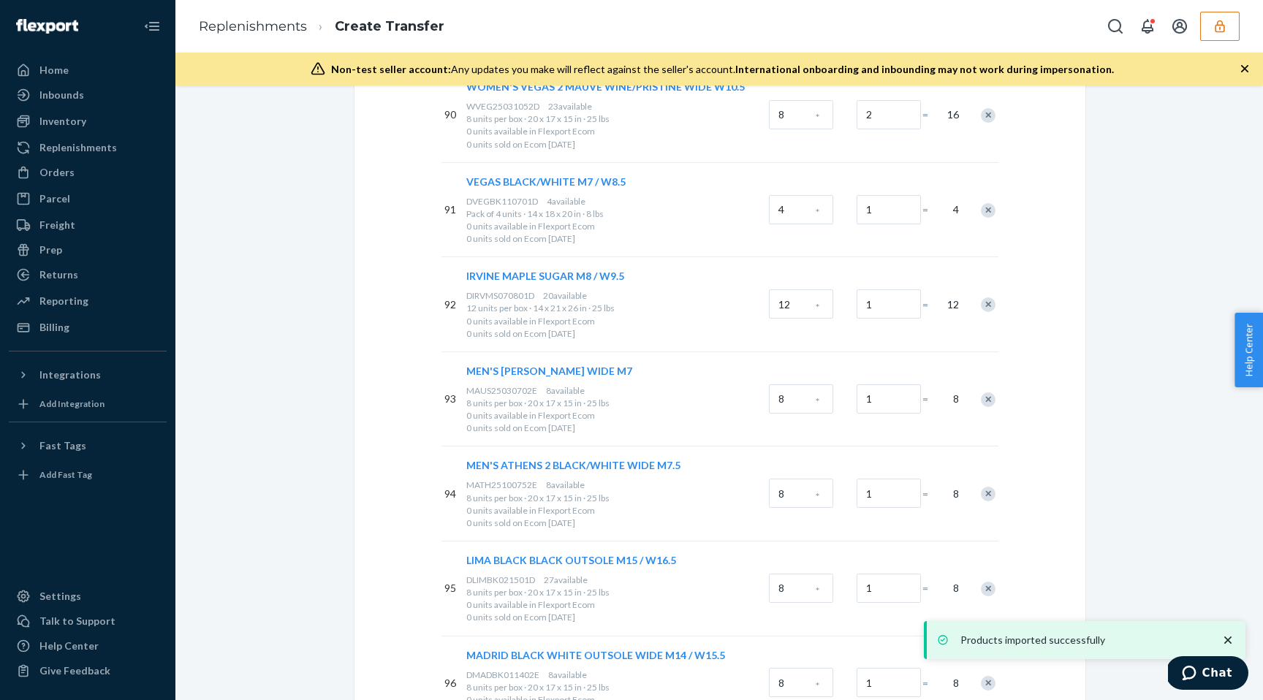
scroll to position [9640, 0]
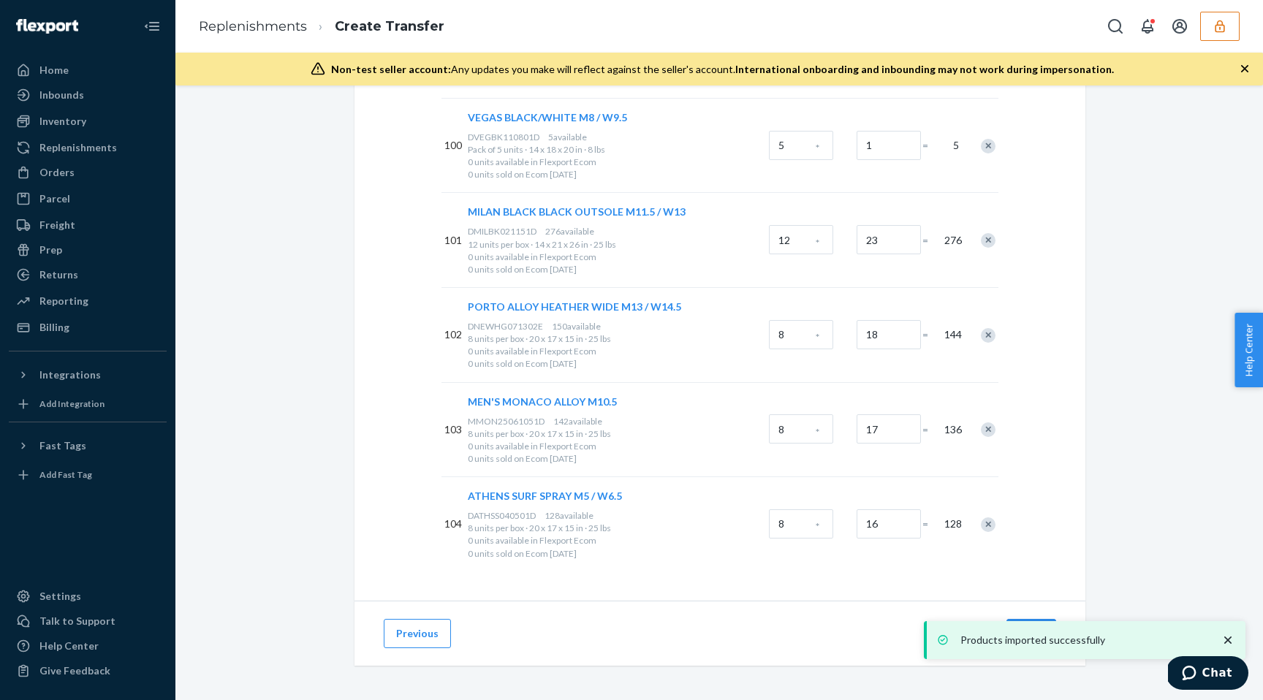
click at [1231, 641] on icon "close toast" at bounding box center [1228, 640] width 15 height 15
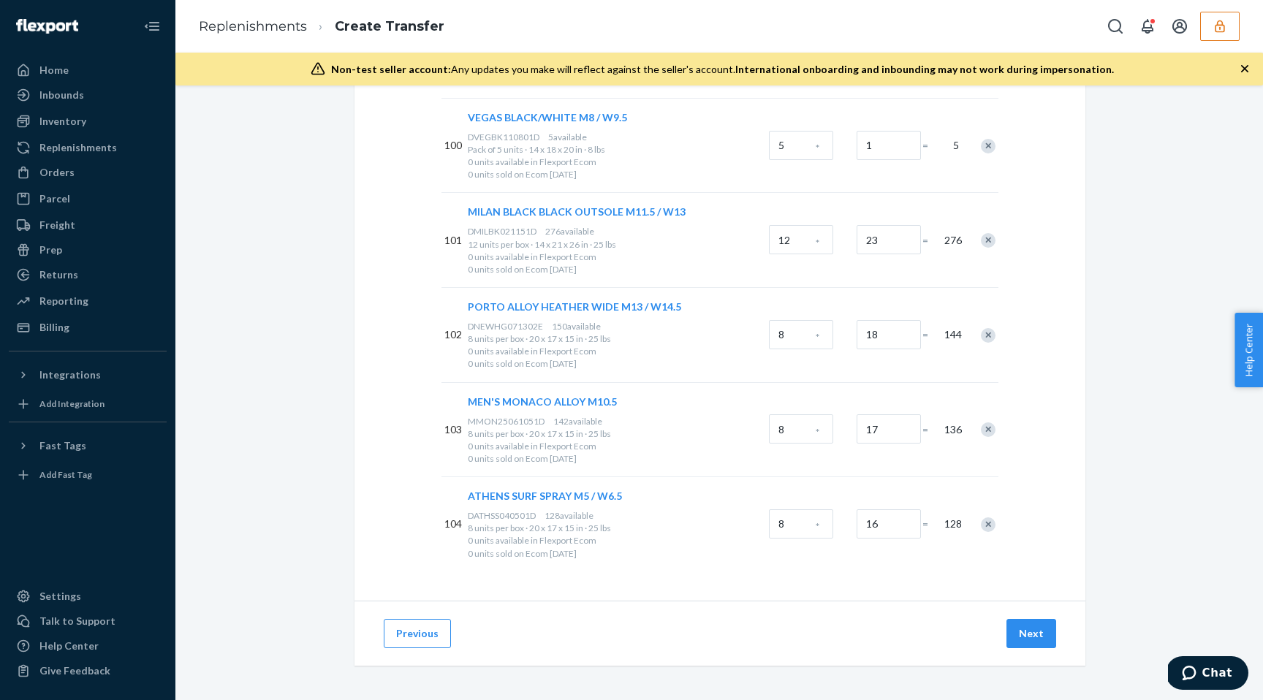
click at [1039, 632] on div "Products imported successfully Home Inbounds Shipping Plans Problems Inventory …" at bounding box center [631, 350] width 1263 height 700
click at [1039, 632] on button "Next" at bounding box center [1032, 633] width 50 height 29
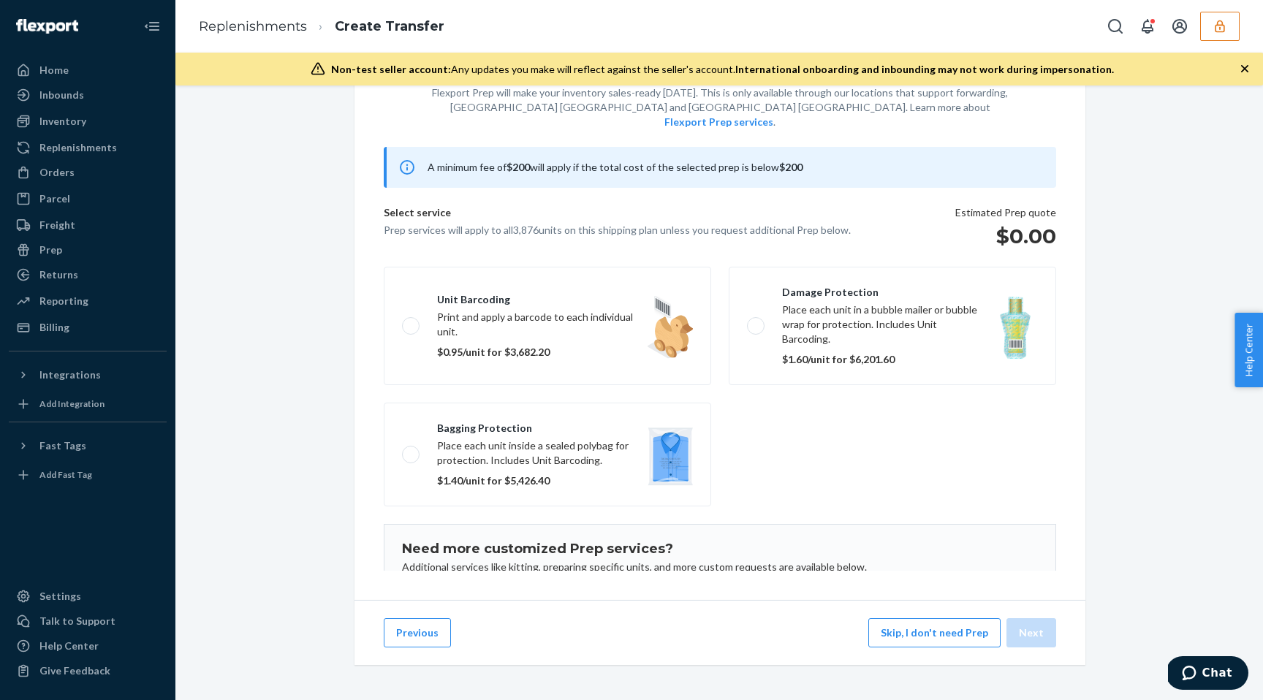
scroll to position [77, 0]
click at [955, 632] on button "Skip, I don't need Prep" at bounding box center [935, 633] width 132 height 29
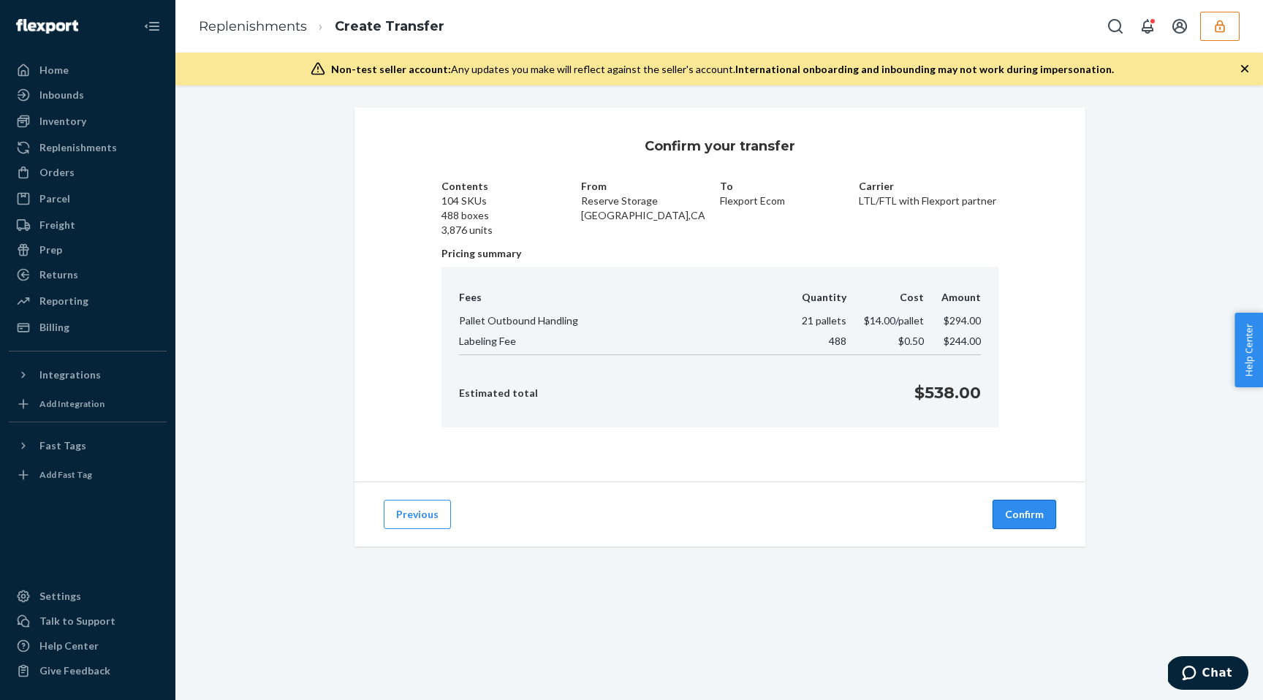
click at [1043, 528] on button "Confirm" at bounding box center [1025, 514] width 64 height 29
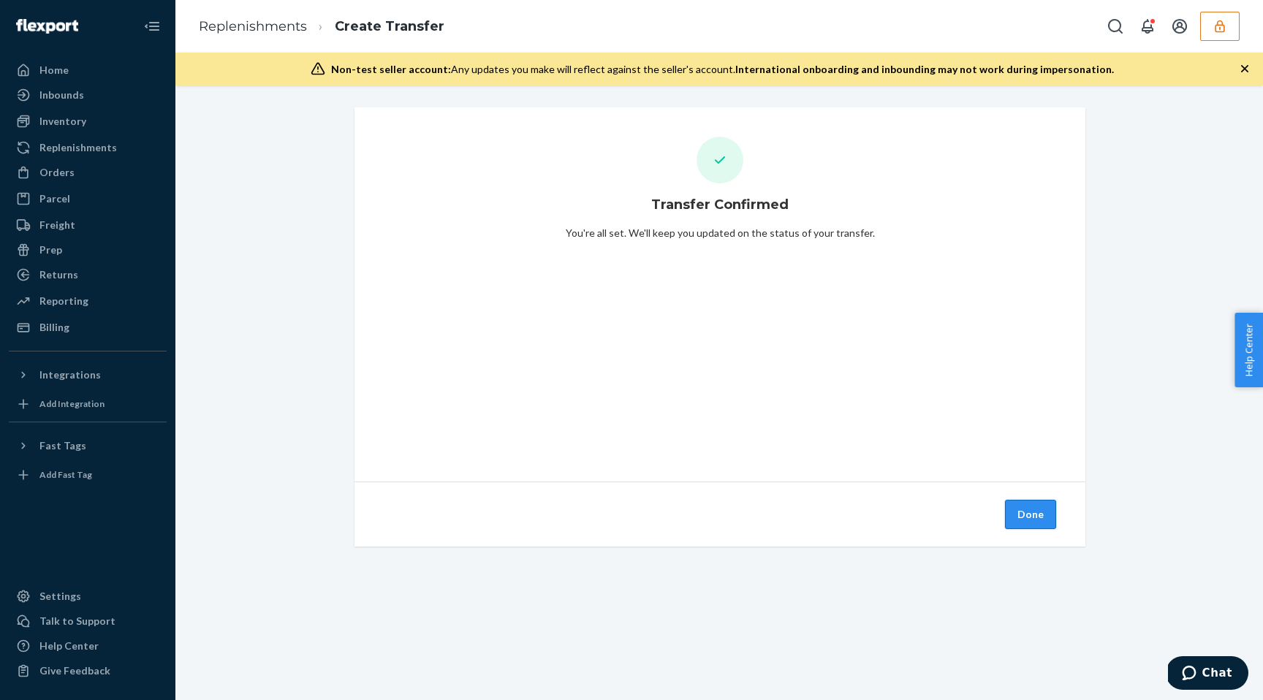
click at [1035, 504] on button "Done" at bounding box center [1030, 514] width 51 height 29
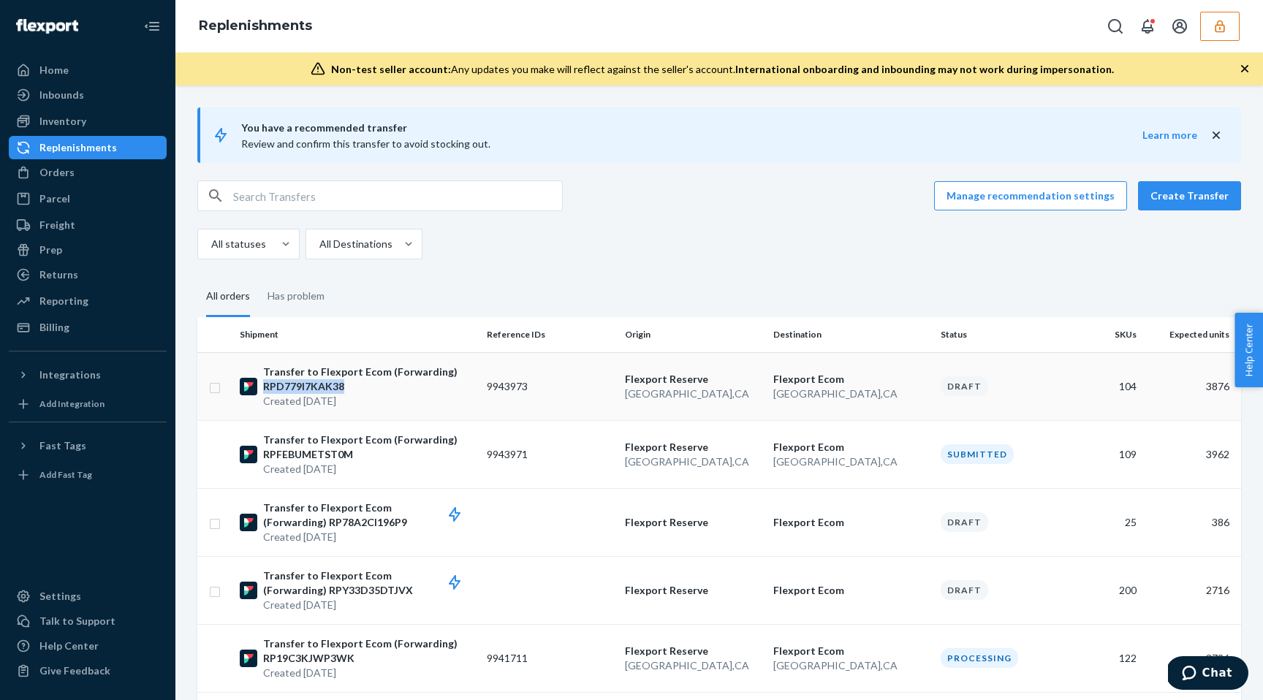
copy p "RPD779I7KAK38"
copy td "9943973"
click at [347, 379] on p "Transfer to Flexport Ecom (Forwarding) RPD779I7KAK38" at bounding box center [369, 379] width 212 height 29
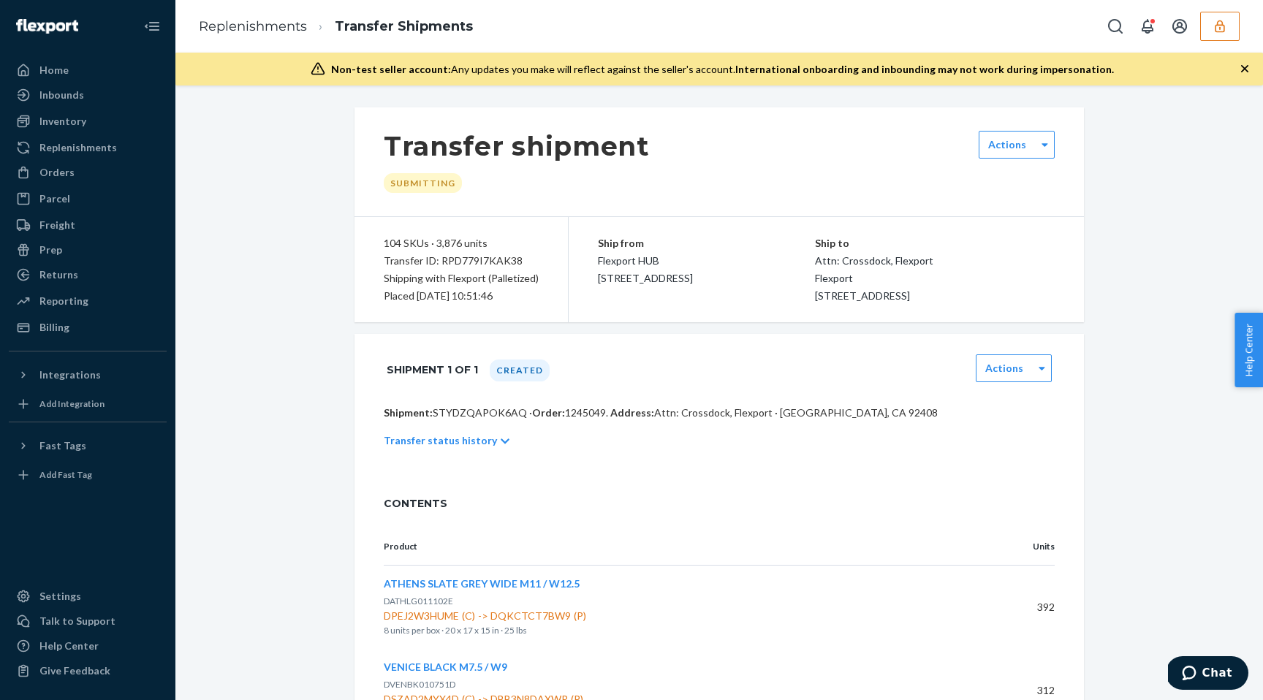
click at [501, 420] on p "Shipment: STYDZQAPOK6AQ · Order: 1245049 . Address: Attn: Crossdock, Flexport ·…" at bounding box center [719, 413] width 671 height 15
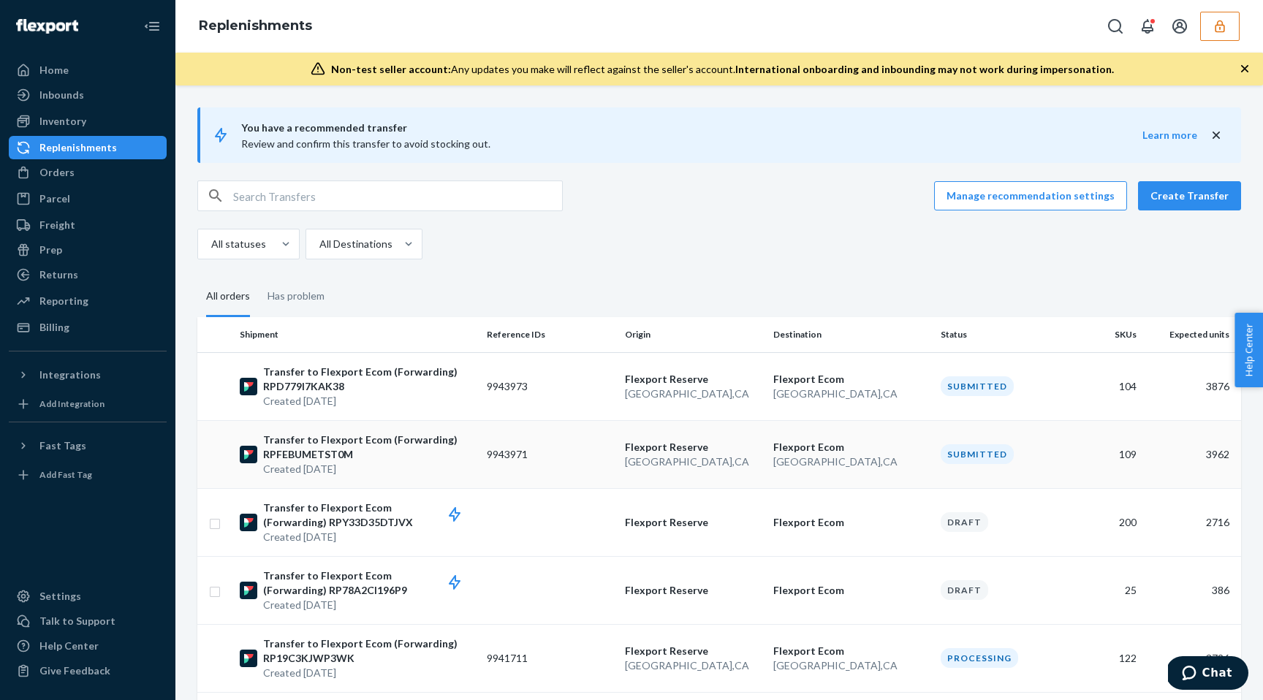
click at [559, 459] on td "9943971" at bounding box center [550, 454] width 138 height 68
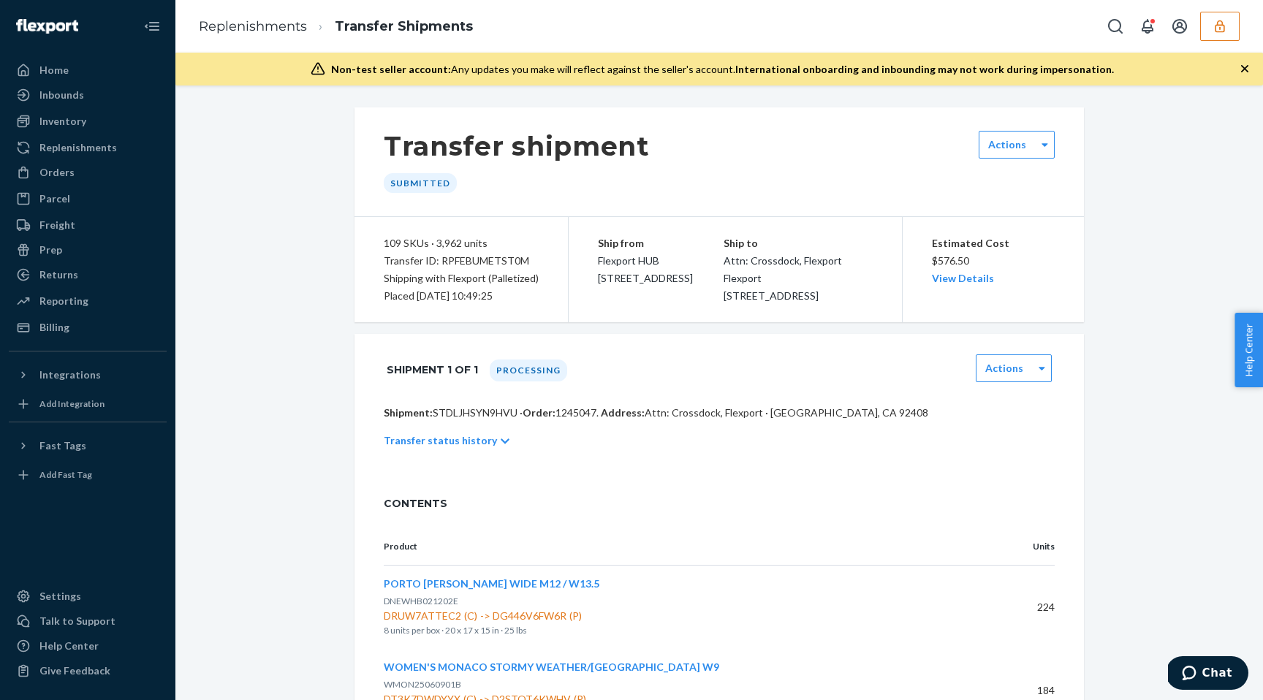
click at [485, 420] on p "Shipment: STDLJHSYN9HVU · Order: 1245047 . Address: Attn: Crossdock, Flexport ·…" at bounding box center [719, 413] width 671 height 15
click at [35, 167] on div at bounding box center [27, 172] width 23 height 15
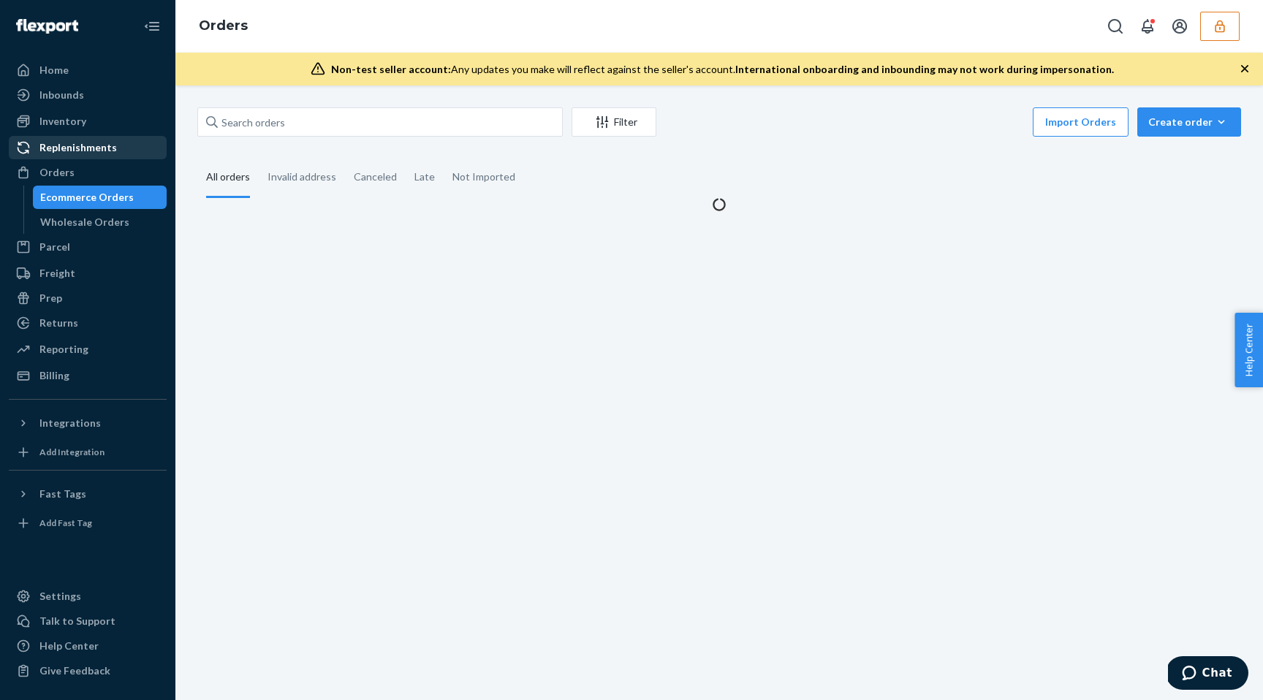
click at [72, 154] on div "Replenishments" at bounding box center [78, 147] width 78 height 15
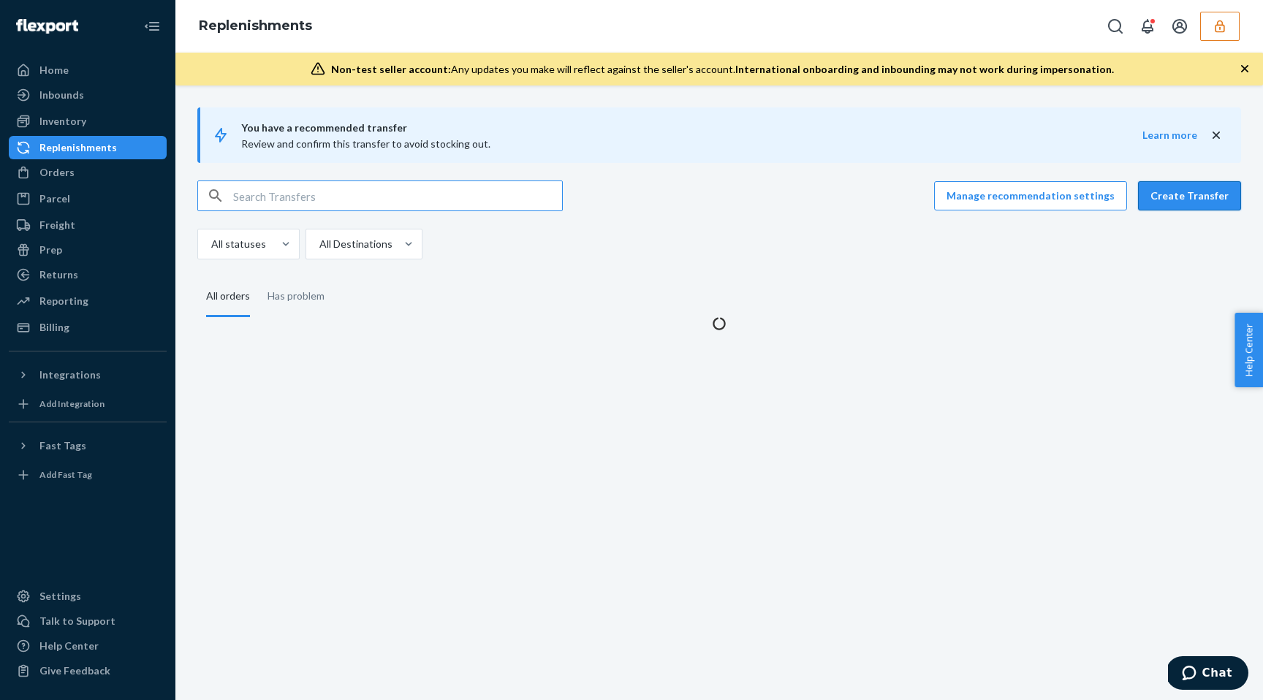
click at [1154, 200] on button "Create Transfer" at bounding box center [1189, 195] width 103 height 29
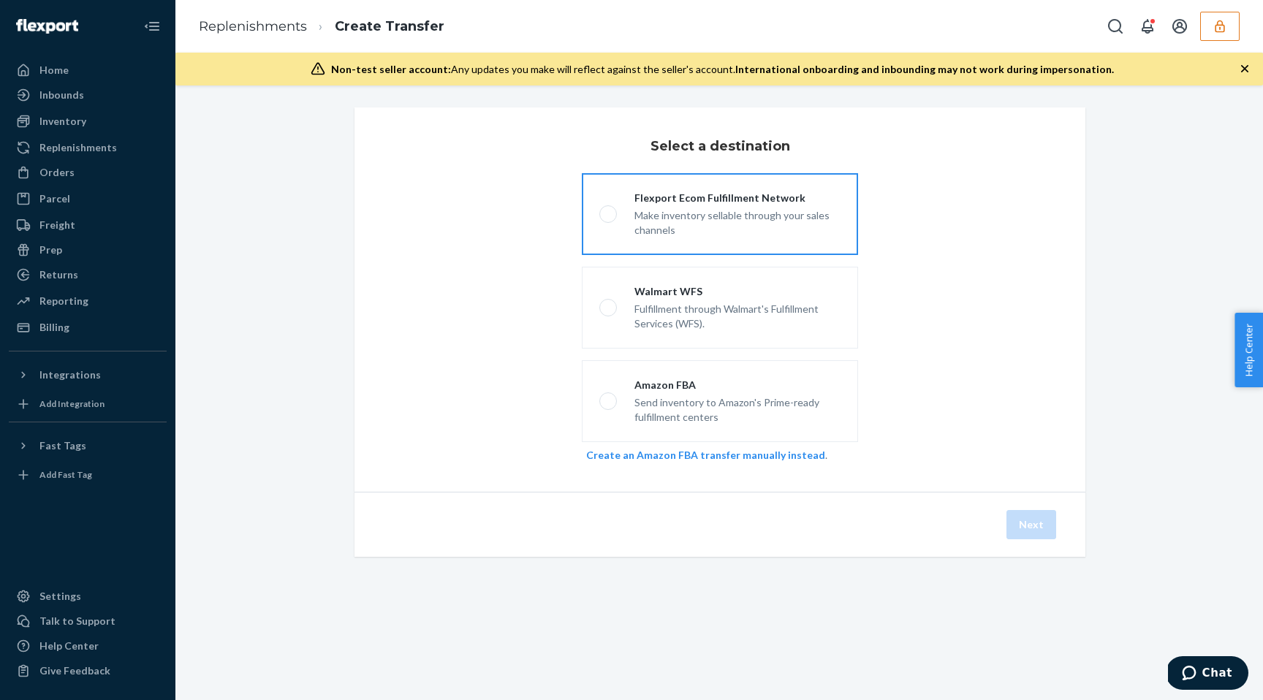
click at [763, 216] on div "Make inventory sellable through your sales channels" at bounding box center [738, 221] width 206 height 32
click at [609, 216] on input "Flexport Ecom Fulfillment Network Make inventory sellable through your sales ch…" at bounding box center [605, 215] width 10 height 10
radio input "true"
click at [1035, 520] on button "Next" at bounding box center [1032, 524] width 50 height 29
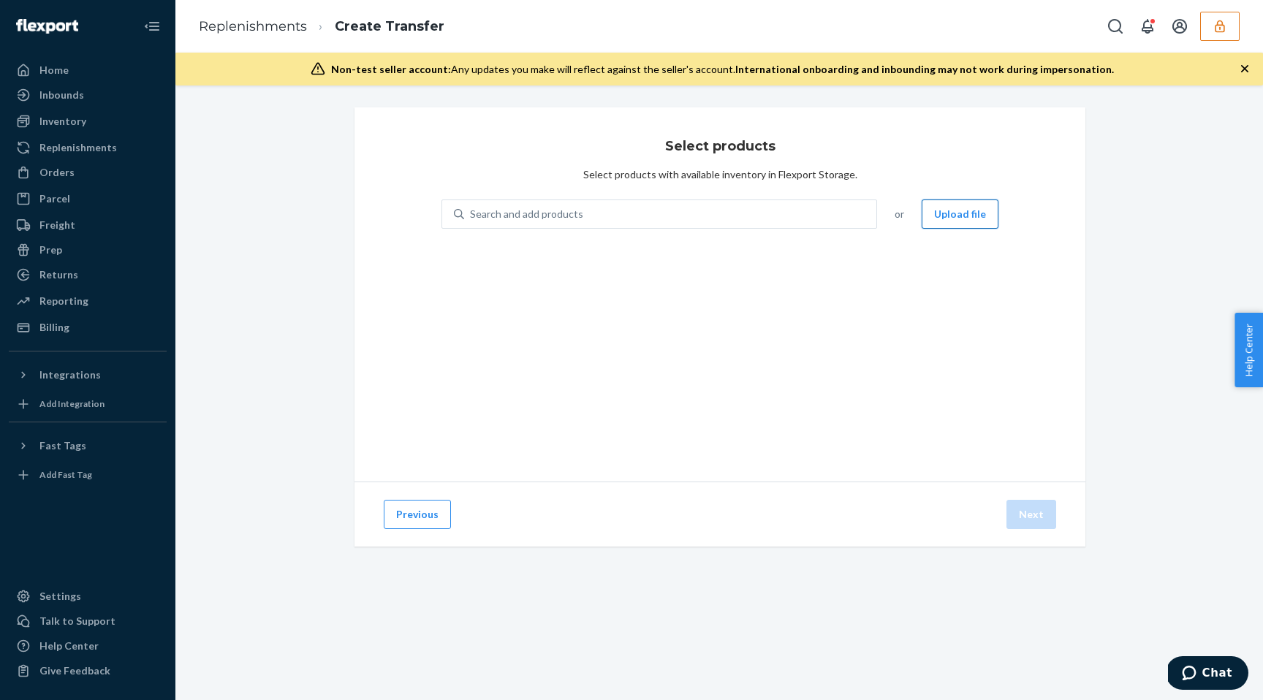
click at [949, 213] on button "Upload file" at bounding box center [960, 214] width 77 height 29
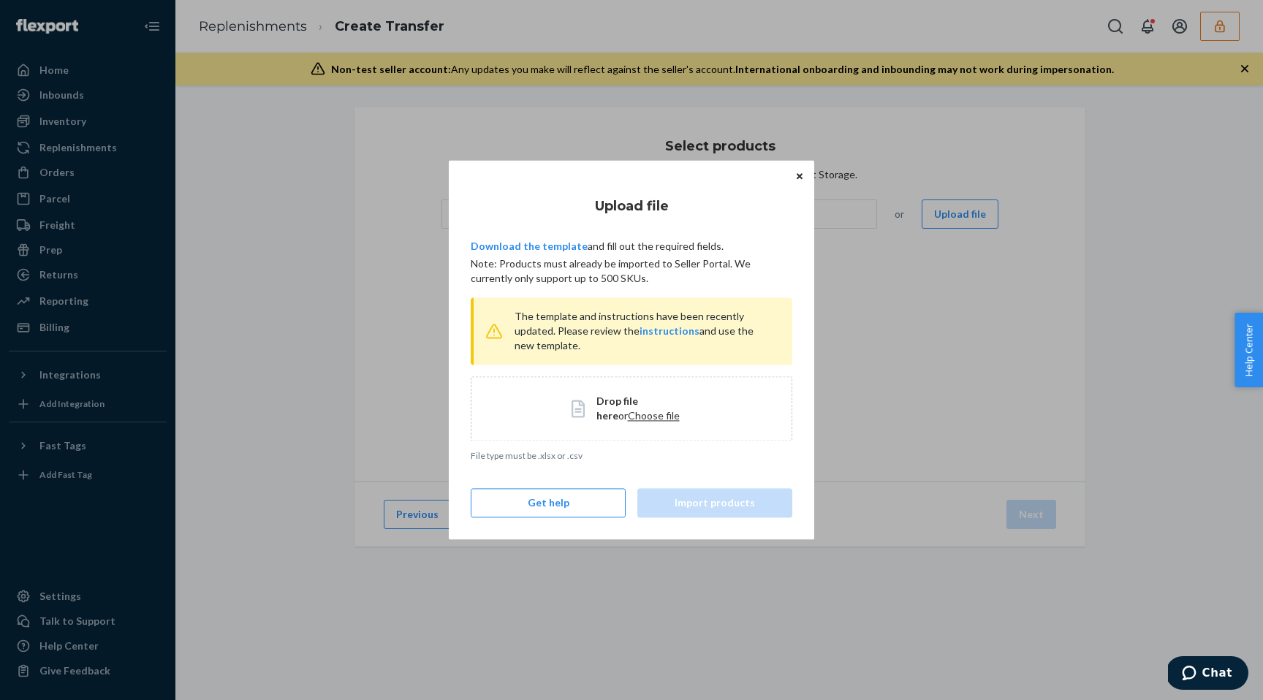
click at [616, 426] on div "Drop file here or Choose file" at bounding box center [632, 409] width 322 height 64
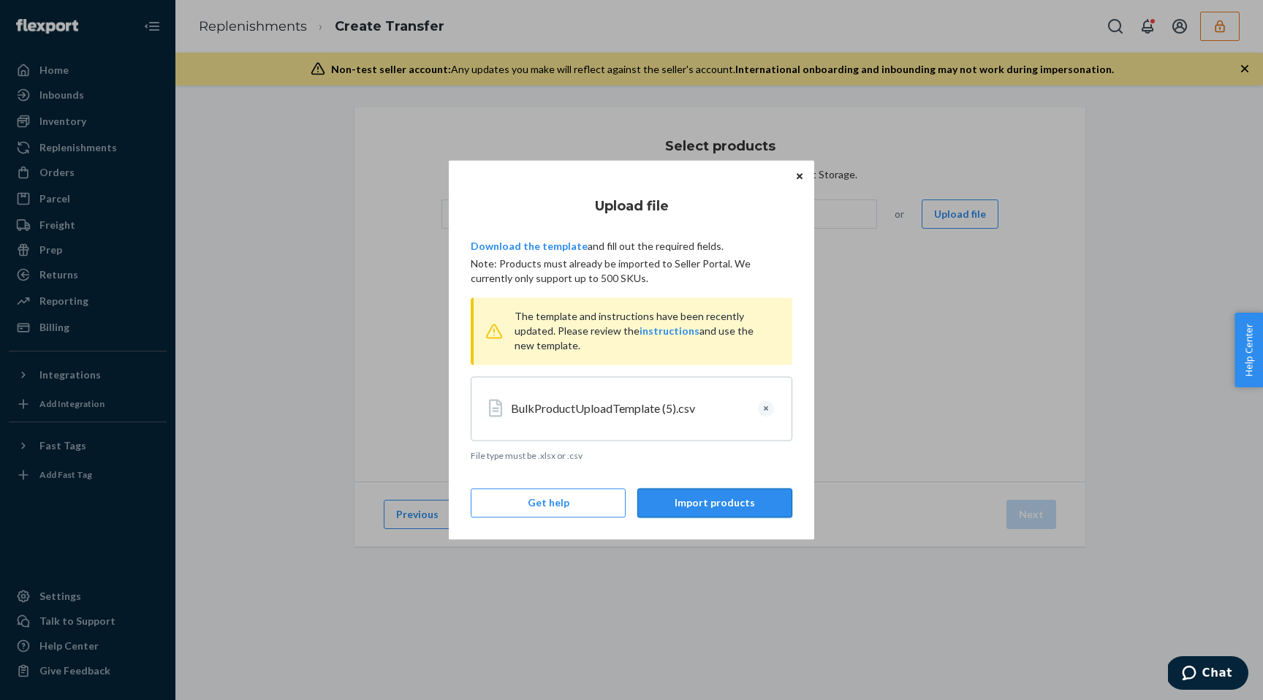
click at [722, 499] on button "Import products" at bounding box center [715, 503] width 155 height 29
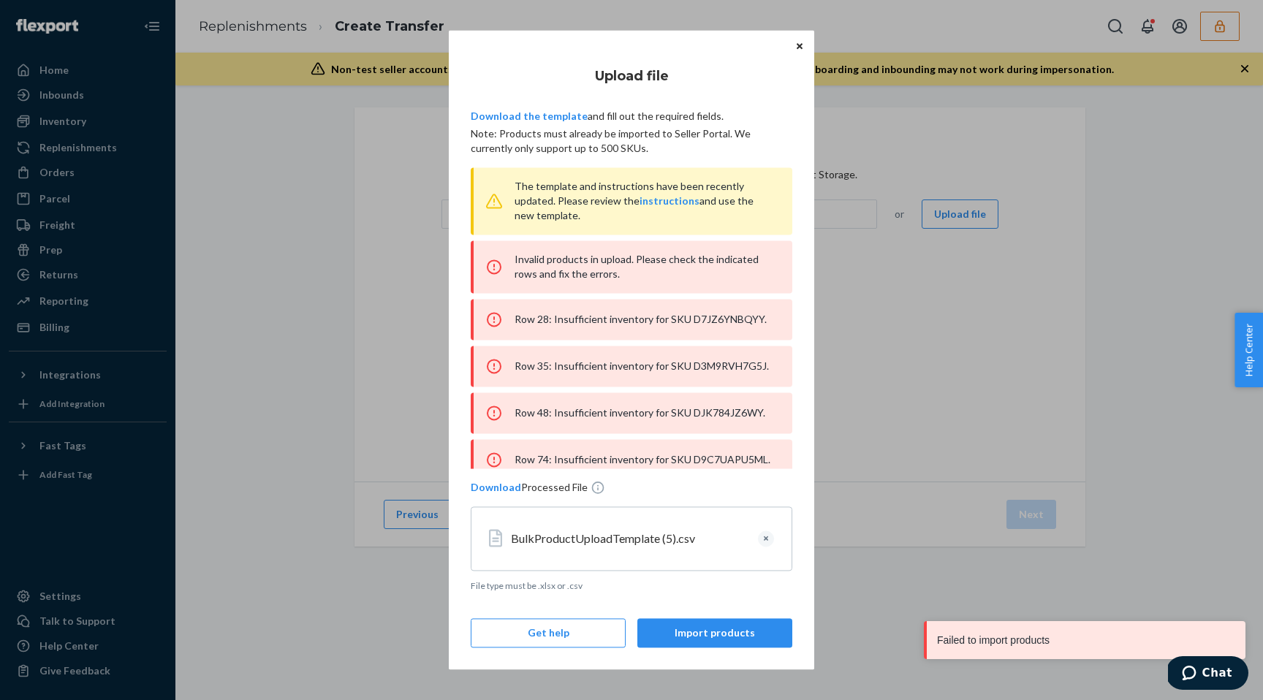
click at [737, 325] on div "Row 28: Insufficient inventory for SKU D7JZ6YNBQYY." at bounding box center [632, 319] width 322 height 41
click at [736, 325] on div "Row 28: Insufficient inventory for SKU D7JZ6YNBQYY." at bounding box center [632, 319] width 322 height 41
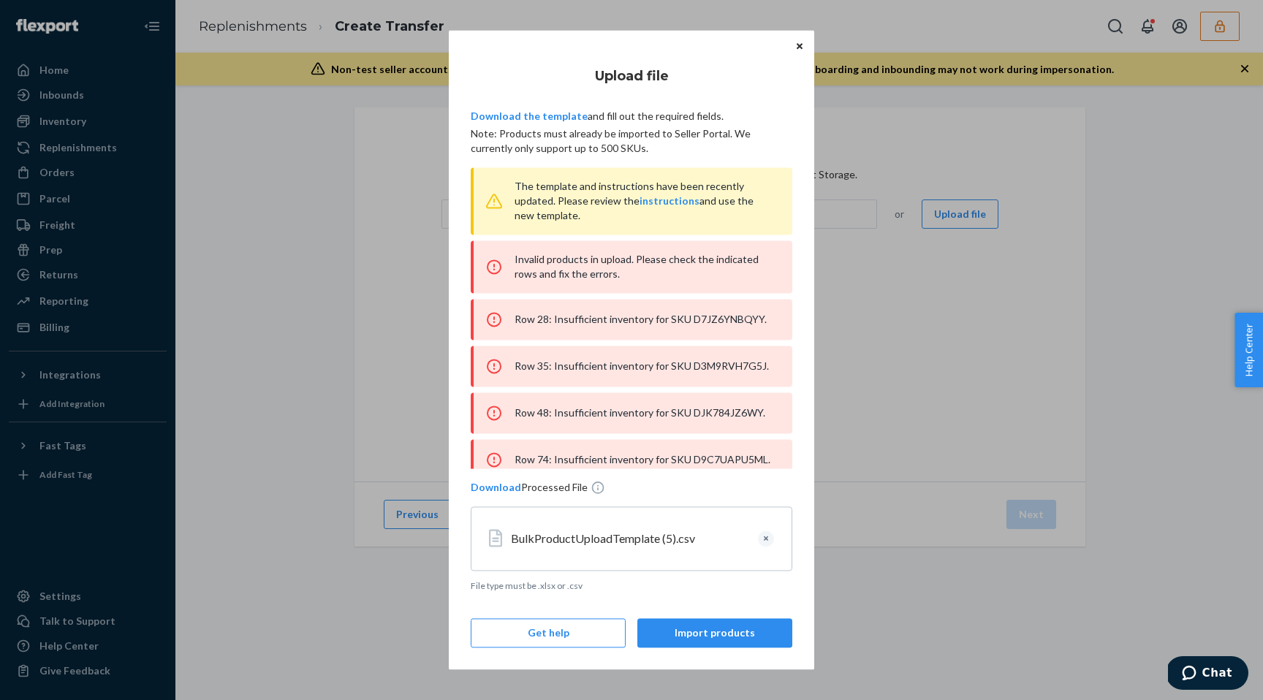
click at [730, 361] on div "Row 35: Insufficient inventory for SKU D3M9RVH7G5J." at bounding box center [632, 366] width 322 height 41
click at [715, 420] on div "Row 48: Insufficient inventory for SKU DJK784JZ6WY." at bounding box center [632, 413] width 322 height 41
click at [721, 416] on div "Row 48: Insufficient inventory for SKU DJK784JZ6WY." at bounding box center [632, 413] width 322 height 41
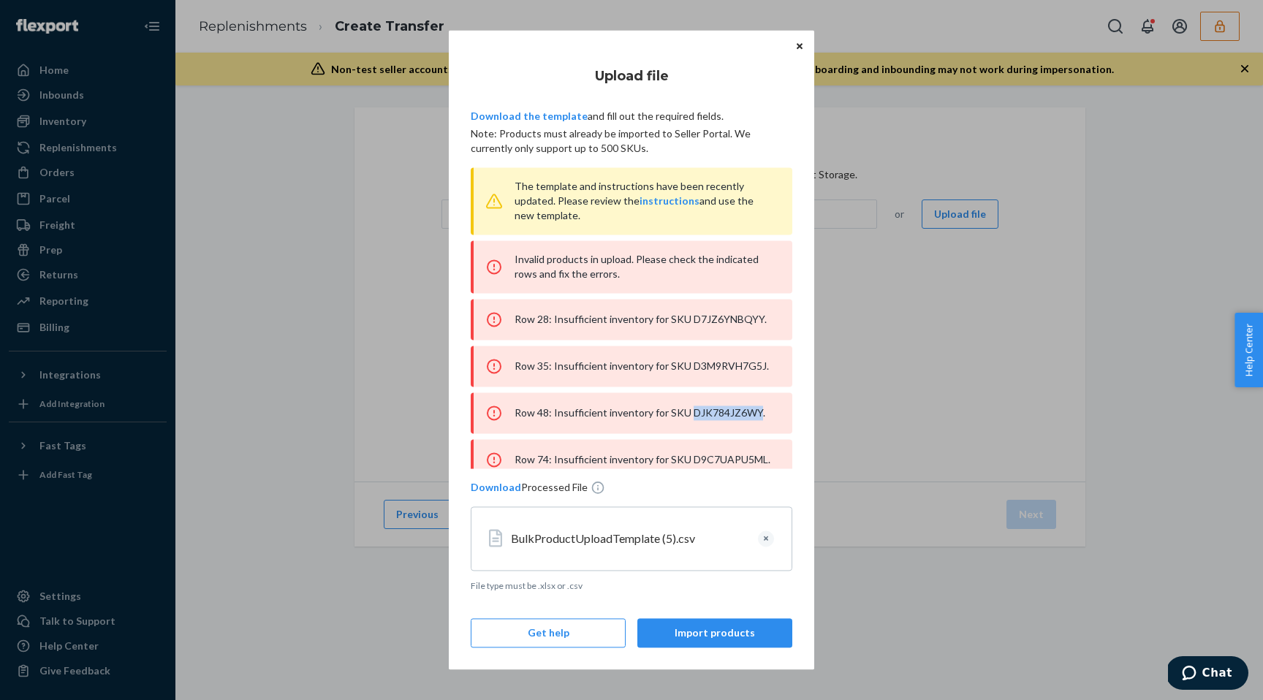
click at [721, 416] on div "Row 48: Insufficient inventory for SKU DJK784JZ6WY." at bounding box center [632, 413] width 322 height 41
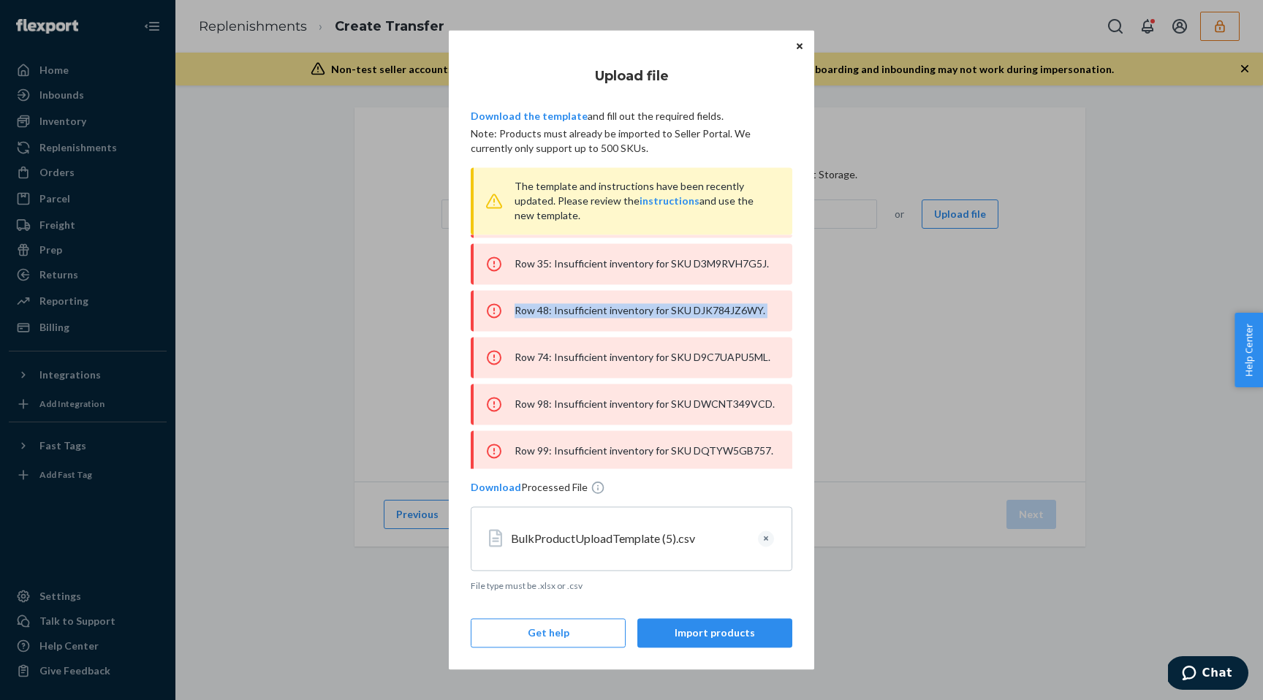
scroll to position [105, 0]
click at [738, 311] on div "Row 48: Insufficient inventory for SKU DJK784JZ6WY." at bounding box center [632, 307] width 322 height 41
click at [720, 305] on div "Row 48: Insufficient inventory for SKU DJK784JZ6WY." at bounding box center [632, 307] width 322 height 41
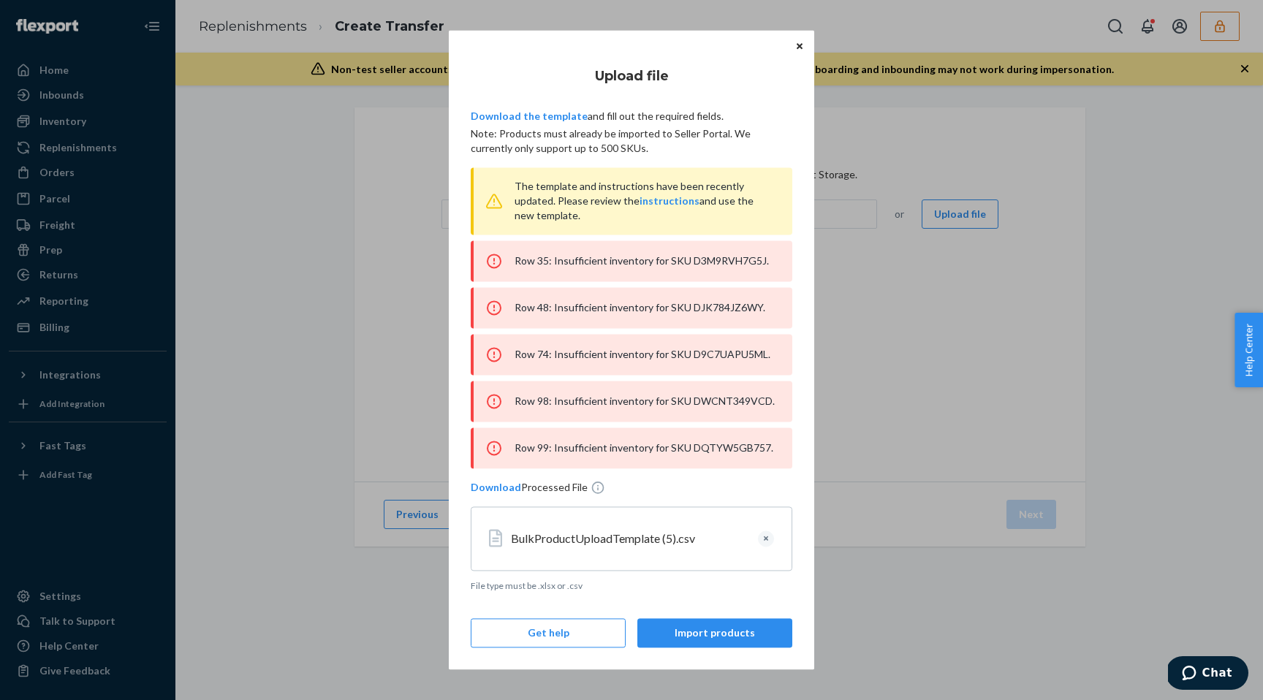
click at [717, 351] on div "Row 74: Insufficient inventory for SKU D9C7UAPU5ML." at bounding box center [632, 354] width 322 height 41
click at [721, 403] on div "Row 98: Insufficient inventory for SKU DWCNT349VCD." at bounding box center [632, 401] width 322 height 41
click at [720, 452] on div "Row 99: Insufficient inventory for SKU DQTYW5GB757." at bounding box center [632, 448] width 322 height 41
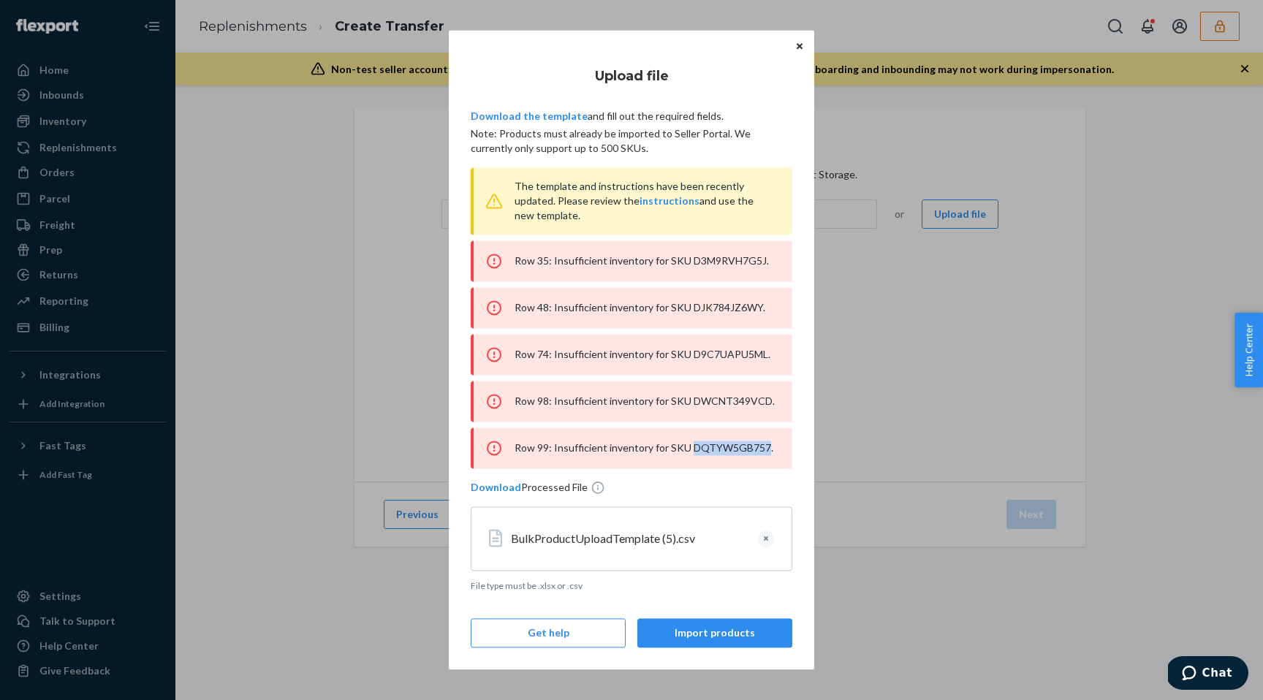
click at [720, 452] on div "Row 99: Insufficient inventory for SKU DQTYW5GB757." at bounding box center [632, 448] width 322 height 41
click at [762, 540] on button "Clear" at bounding box center [766, 539] width 16 height 16
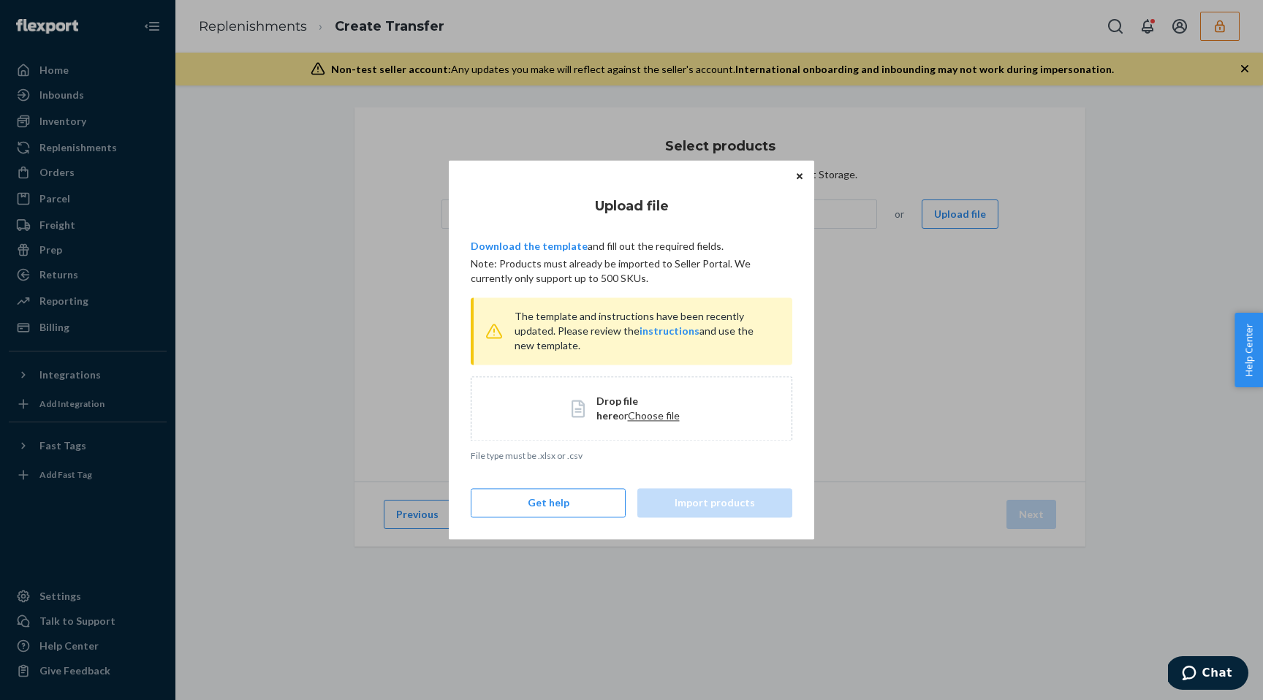
click at [628, 419] on span "Choose file" at bounding box center [654, 415] width 52 height 12
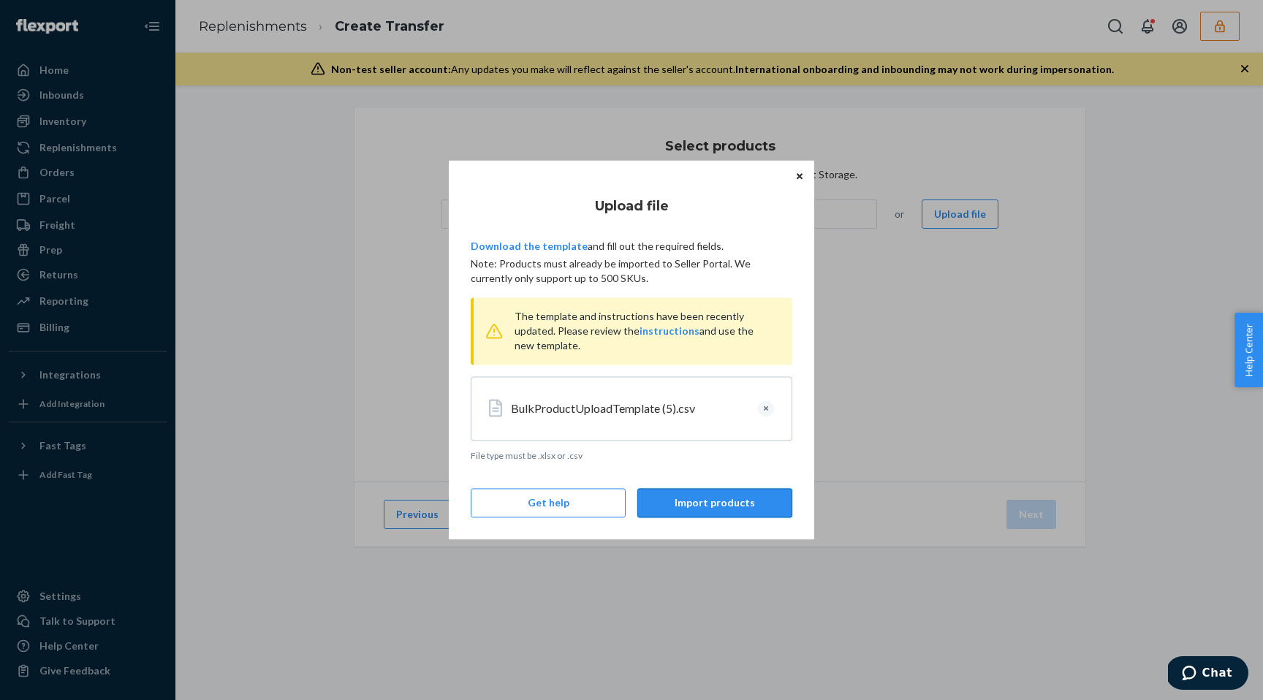
click at [714, 492] on button "Import products" at bounding box center [715, 503] width 155 height 29
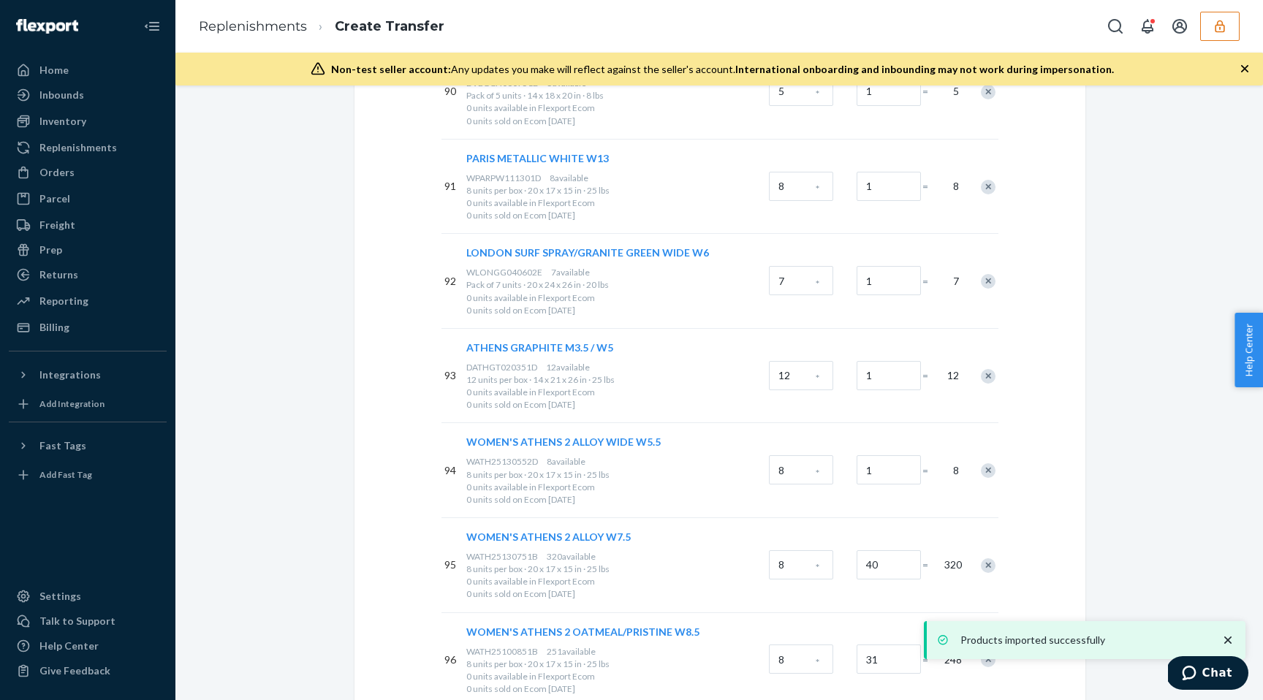
scroll to position [9225, 0]
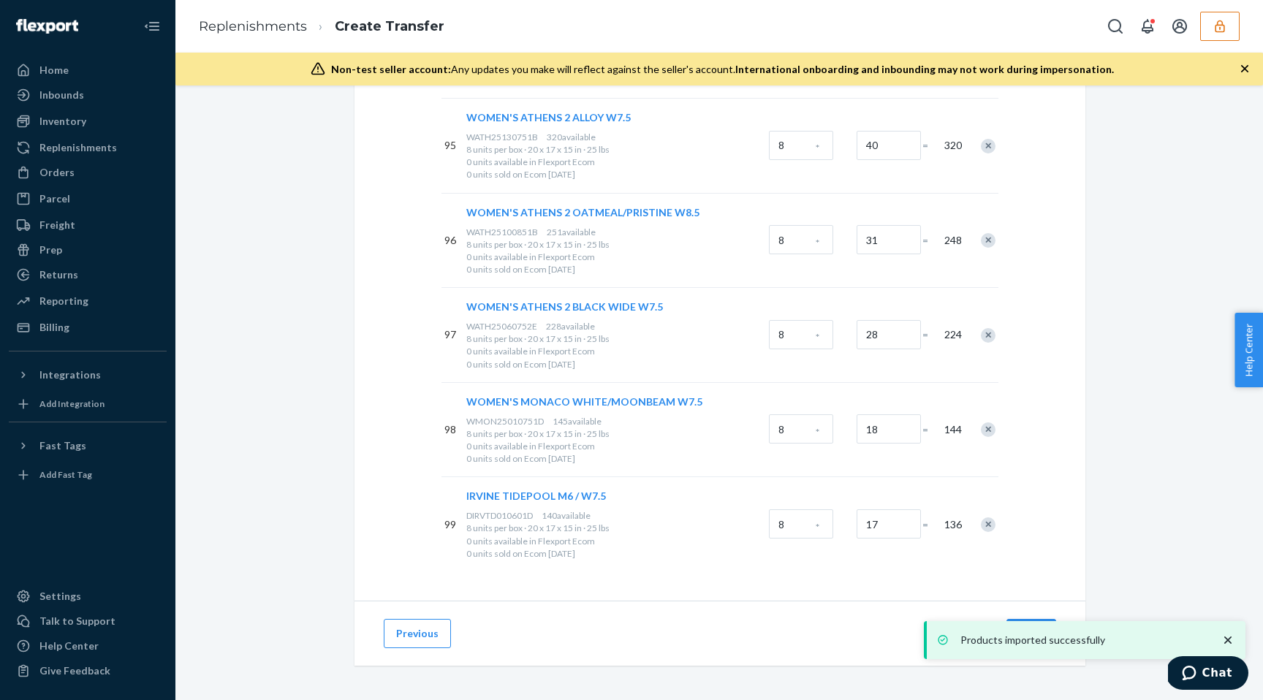
click at [1228, 642] on icon "close toast" at bounding box center [1228, 640] width 15 height 15
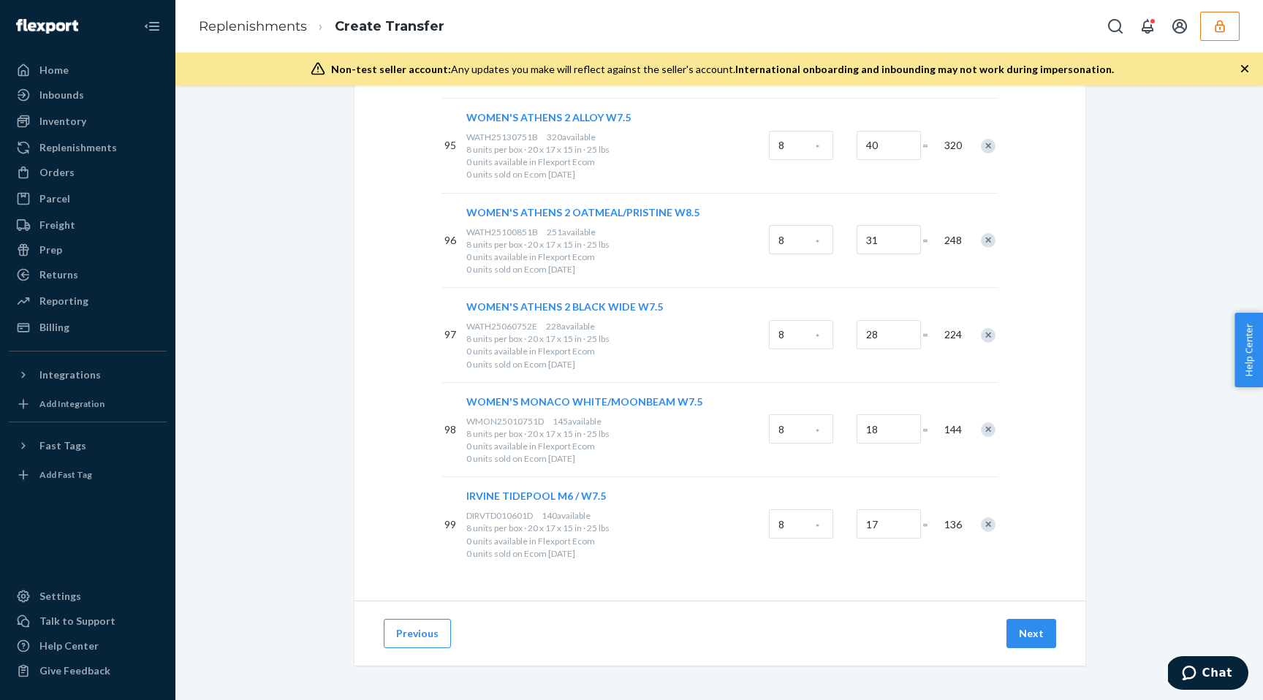
click at [1034, 635] on div "Products imported successfully" at bounding box center [1085, 640] width 322 height 38
click at [1034, 627] on button "Next" at bounding box center [1032, 633] width 50 height 29
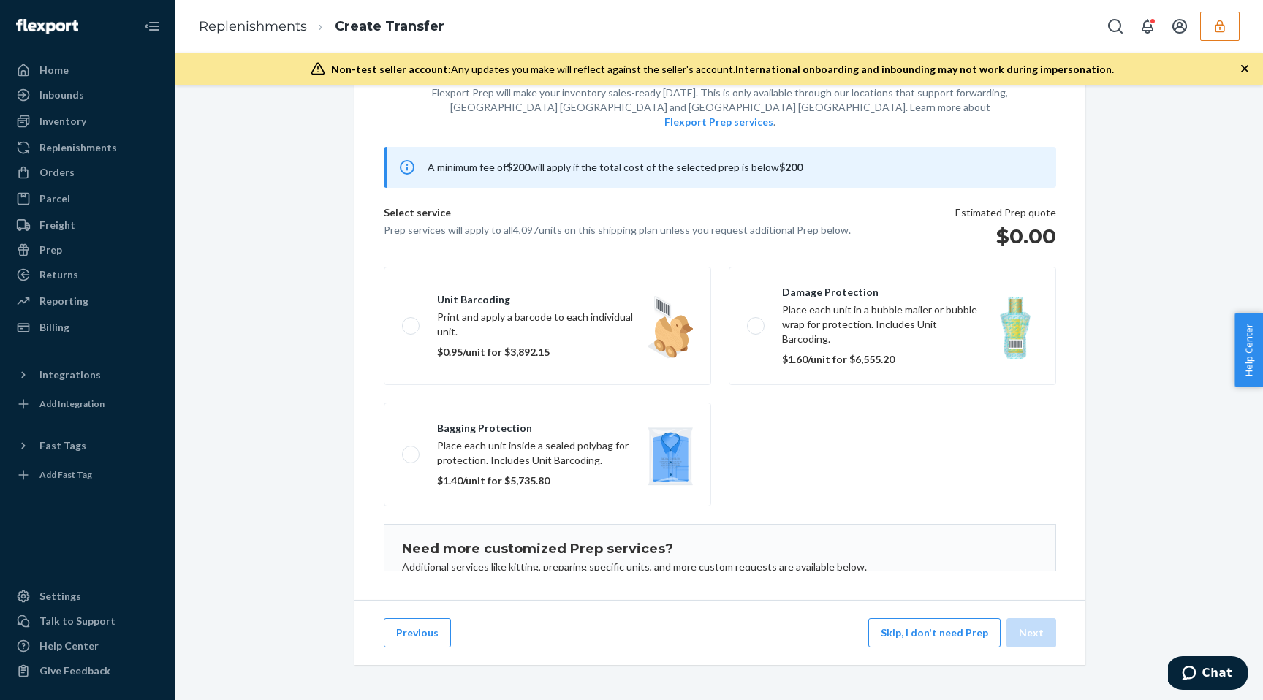
scroll to position [77, 0]
click at [901, 624] on button "Skip, I don't need Prep" at bounding box center [935, 633] width 132 height 29
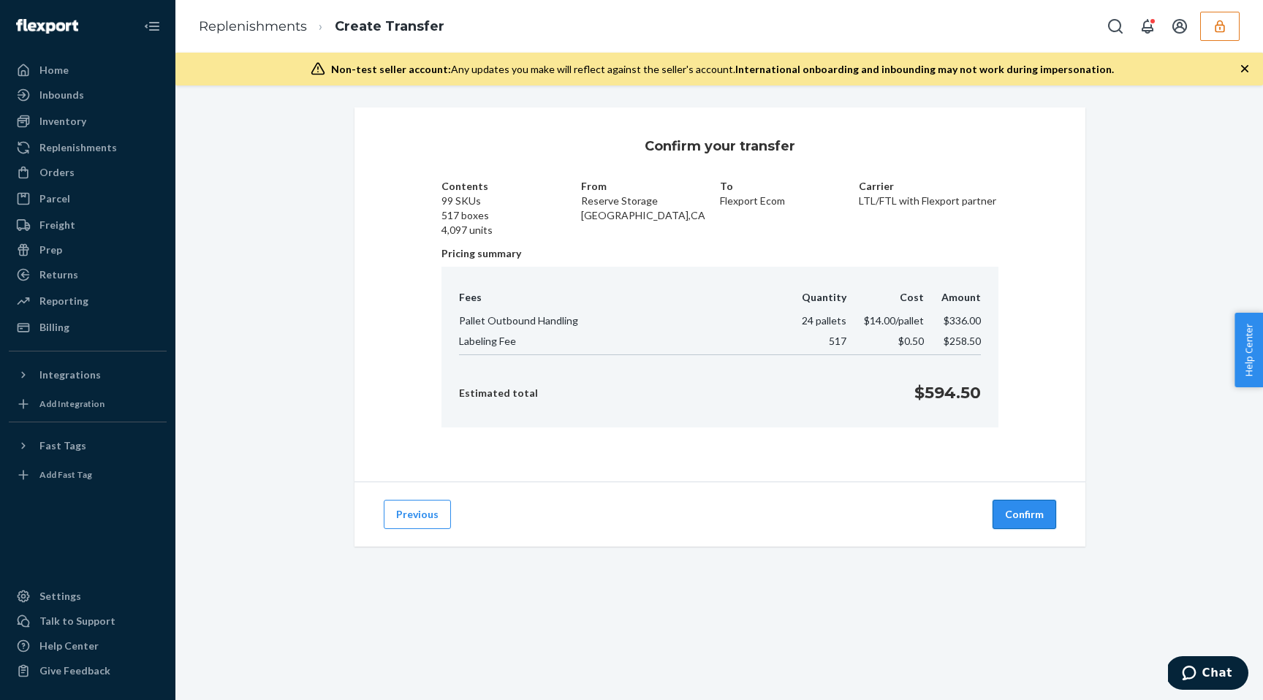
click at [1025, 516] on button "Confirm" at bounding box center [1025, 514] width 64 height 29
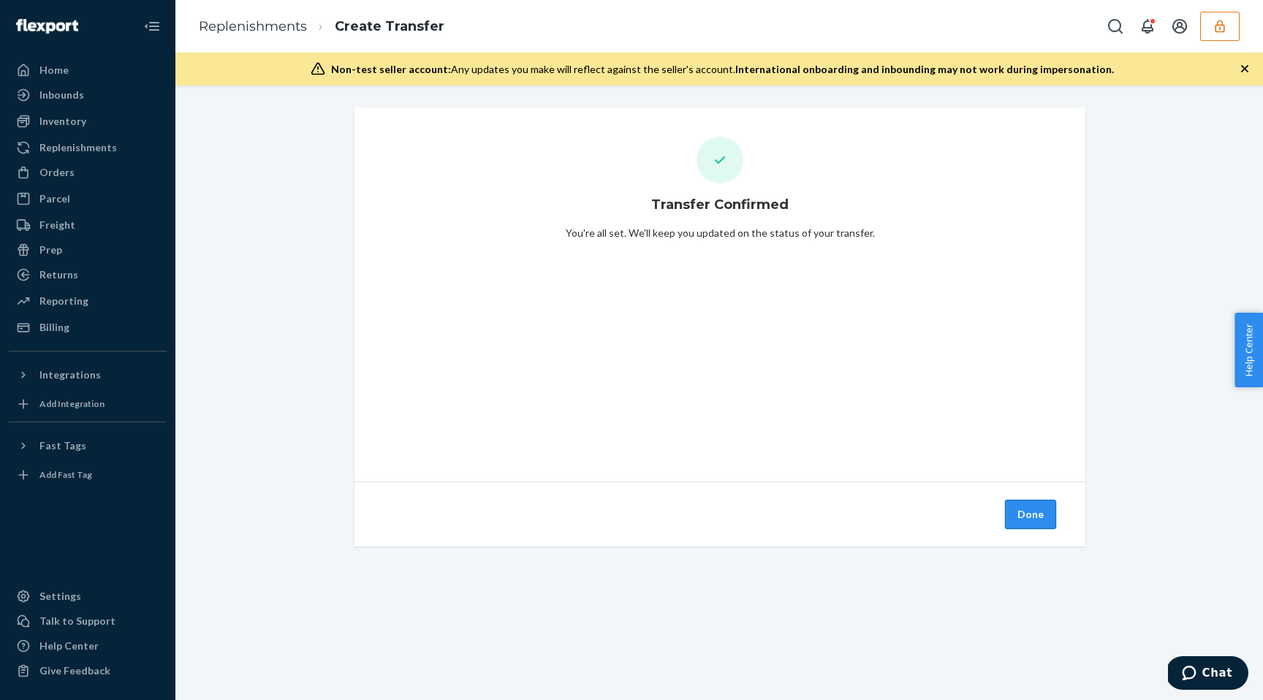
click at [1042, 513] on button "Done" at bounding box center [1030, 514] width 51 height 29
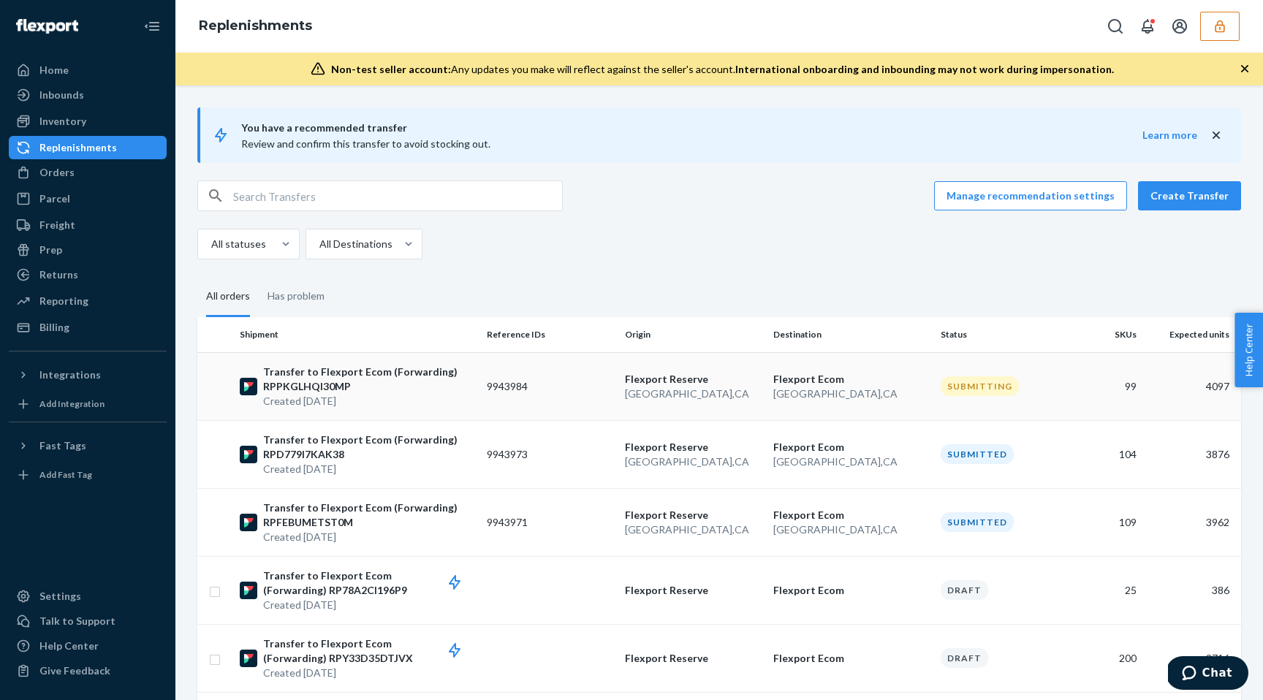
click at [439, 389] on p "Transfer to Flexport Ecom (Forwarding) RPPKGLHQI30MP" at bounding box center [369, 379] width 212 height 29
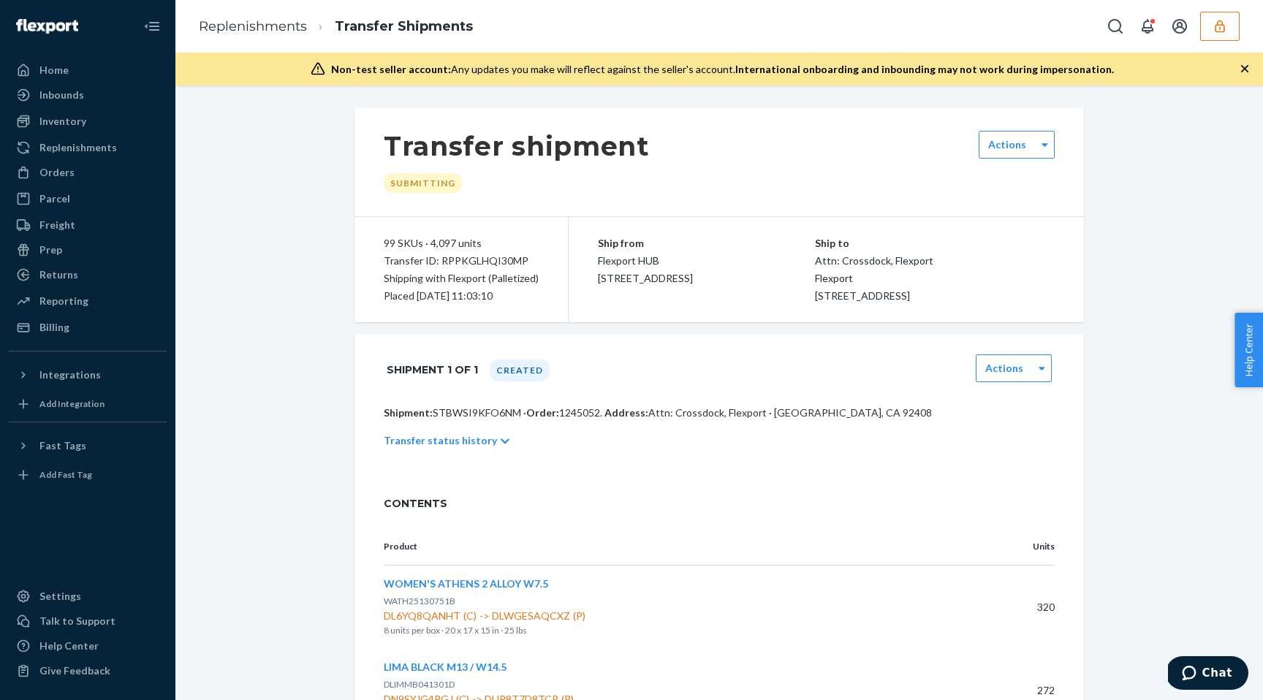
click at [502, 420] on p "Shipment: STBWSI9KFO6NM · Order: 1245052 . Address: Attn: Crossdock, Flexport ·…" at bounding box center [719, 413] width 671 height 15
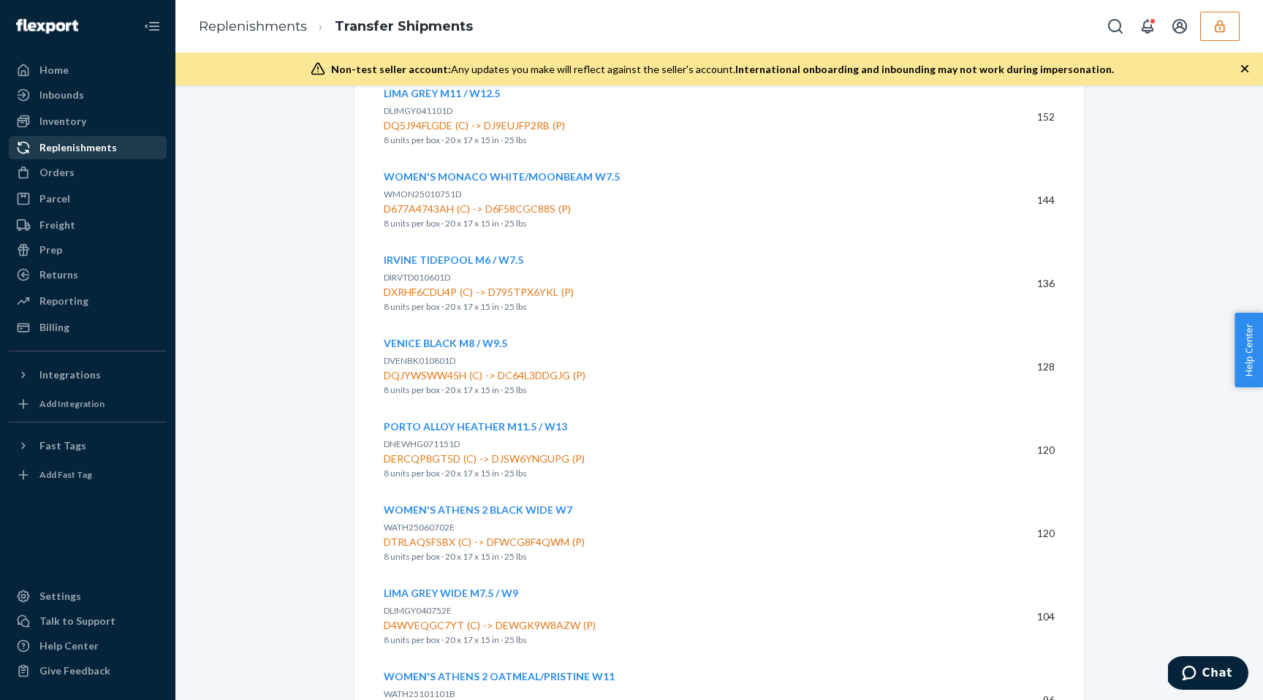
click at [83, 148] on div "Replenishments" at bounding box center [78, 147] width 78 height 15
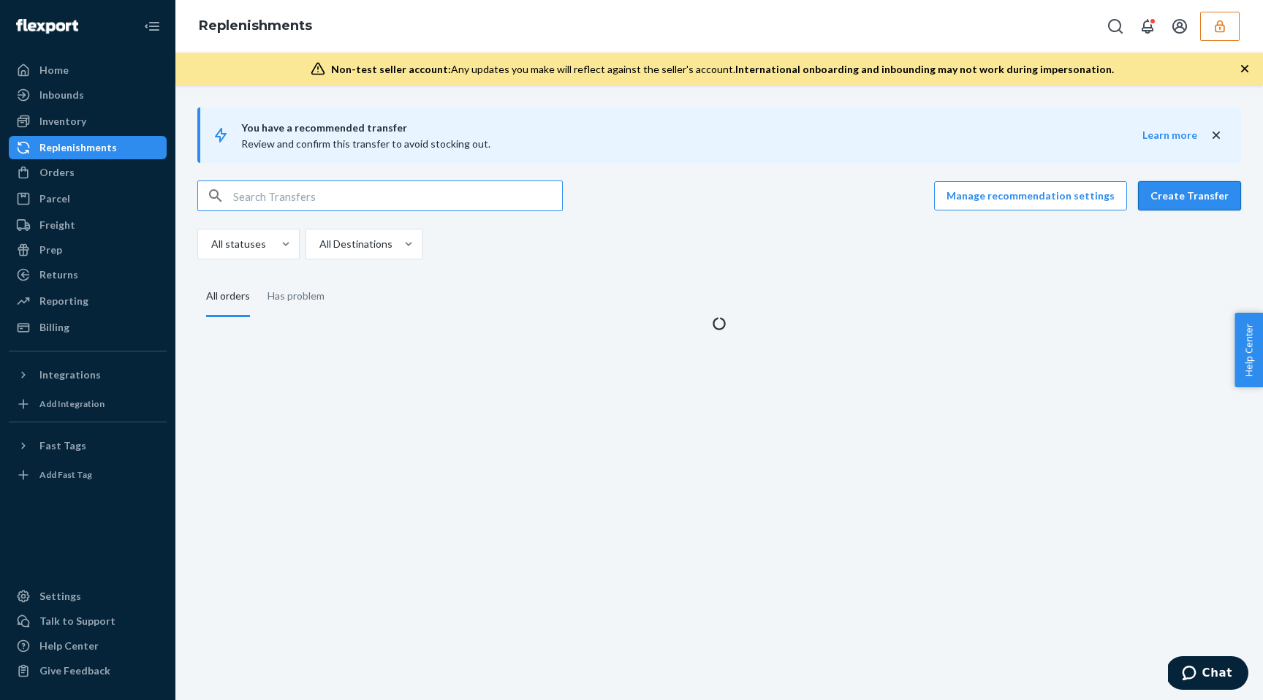
click at [1201, 203] on button "Create Transfer" at bounding box center [1189, 195] width 103 height 29
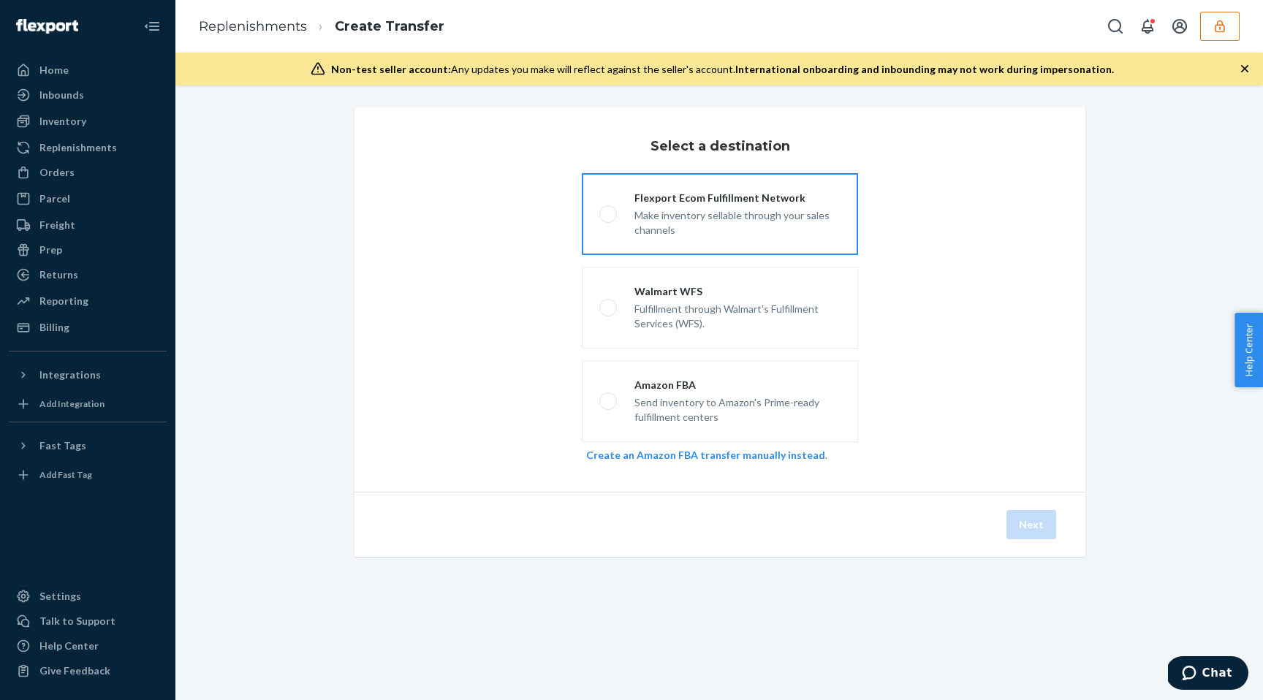
click at [743, 234] on div "Make inventory sellable through your sales channels" at bounding box center [738, 221] width 206 height 32
click at [609, 219] on input "Flexport Ecom Fulfillment Network Make inventory sellable through your sales ch…" at bounding box center [605, 215] width 10 height 10
radio input "true"
click at [1033, 532] on button "Next" at bounding box center [1032, 524] width 50 height 29
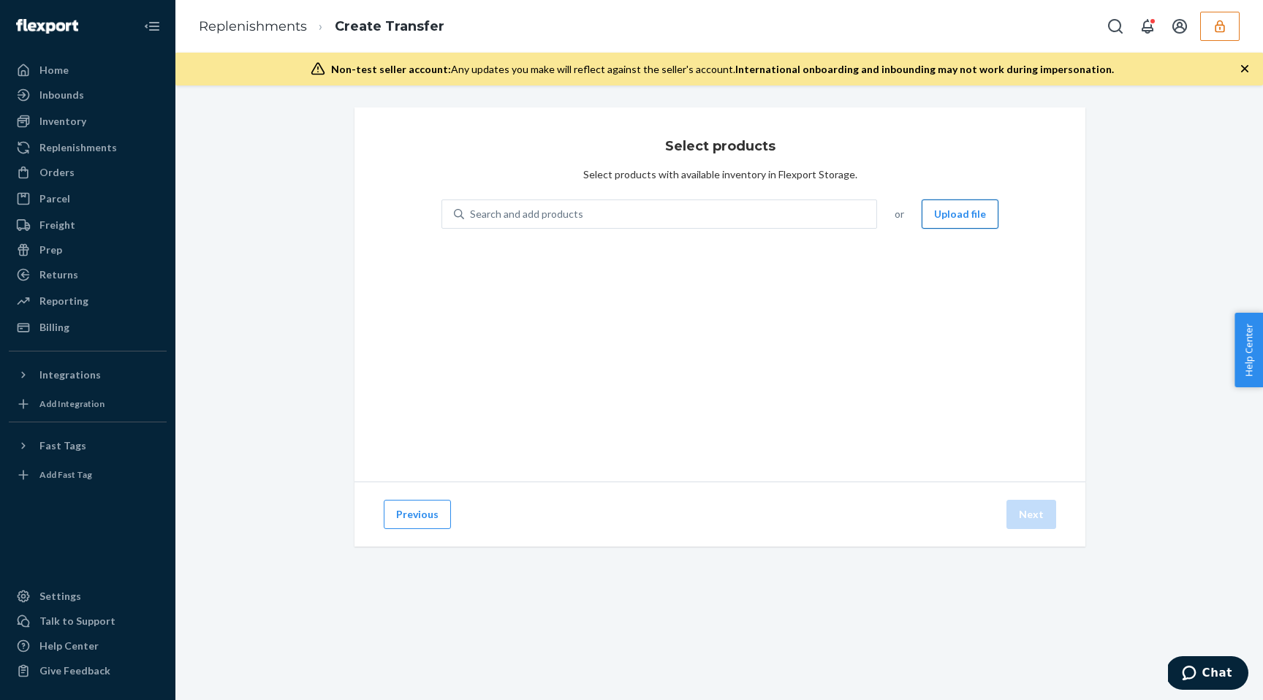
click at [958, 226] on button "Upload file" at bounding box center [960, 214] width 77 height 29
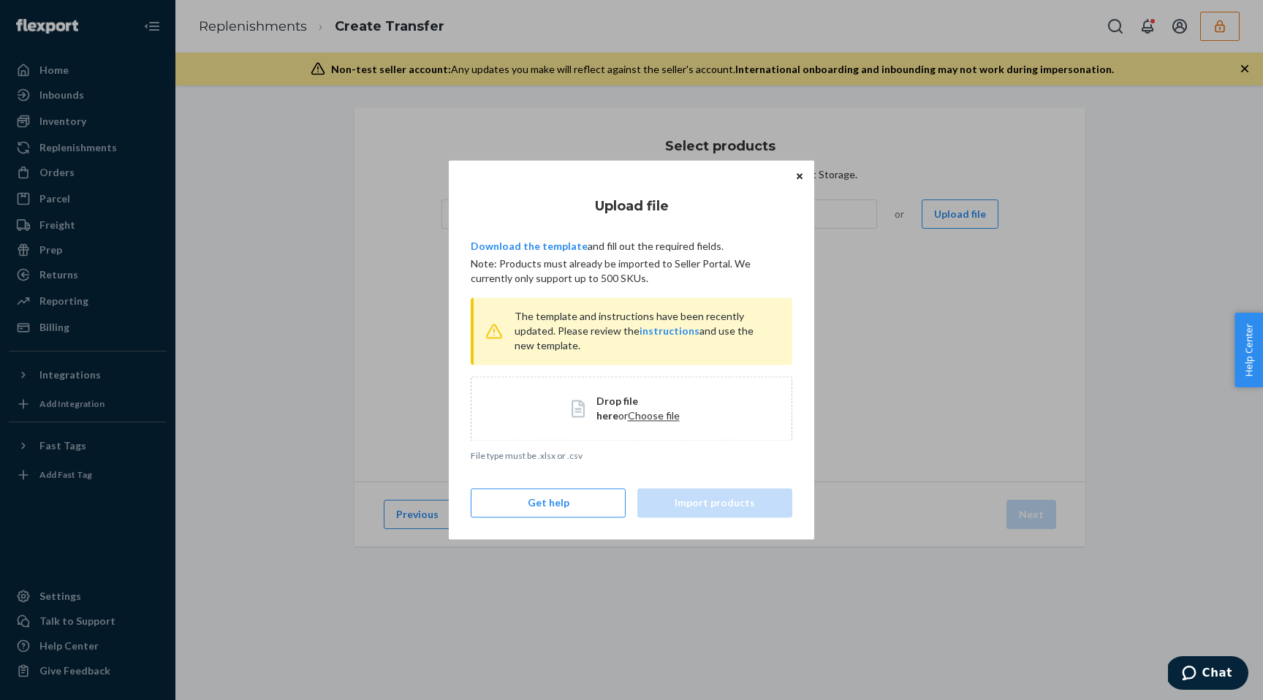
click at [635, 418] on span "Choose file" at bounding box center [654, 415] width 52 height 12
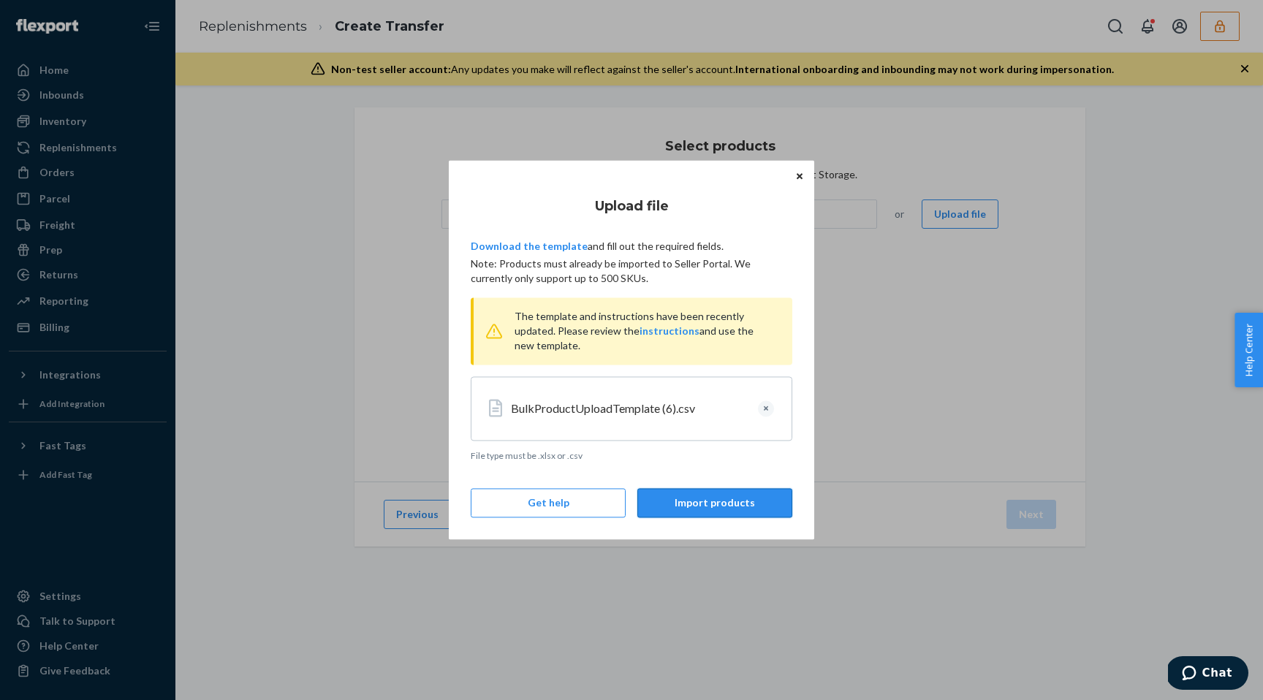
click at [703, 498] on button "Import products" at bounding box center [715, 503] width 155 height 29
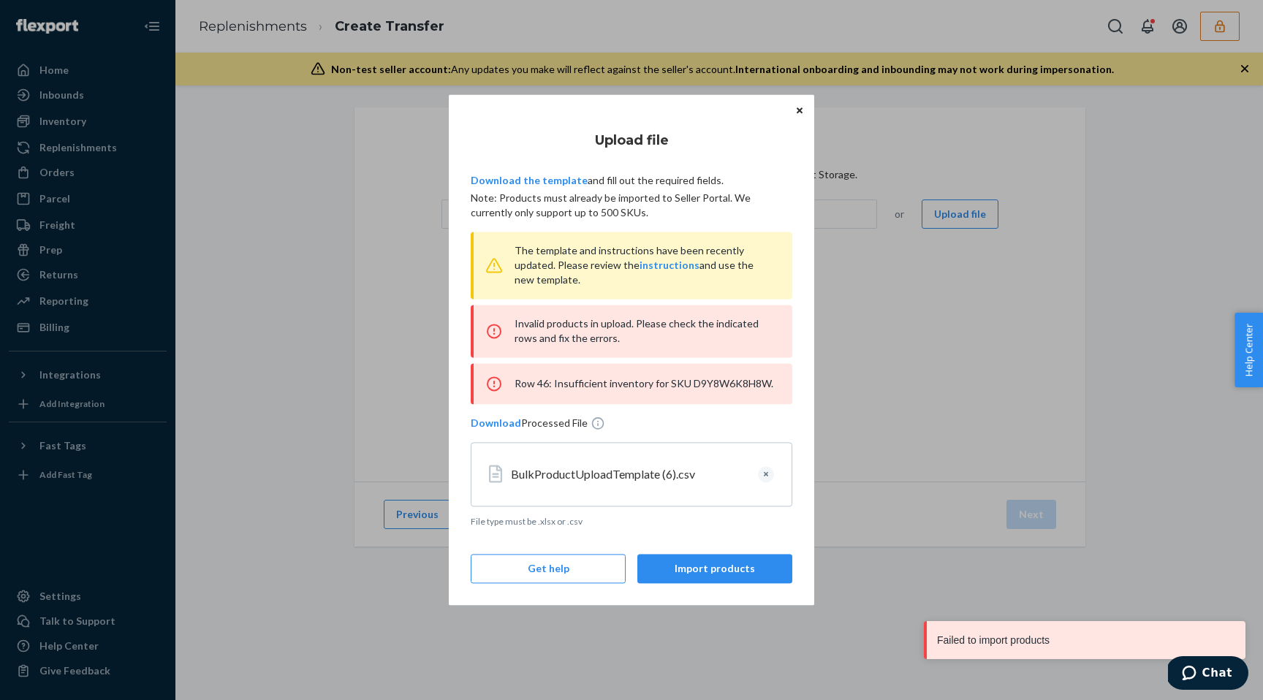
click at [740, 386] on div "Row 46: Insufficient inventory for SKU D9Y8W6K8H8W." at bounding box center [632, 383] width 322 height 41
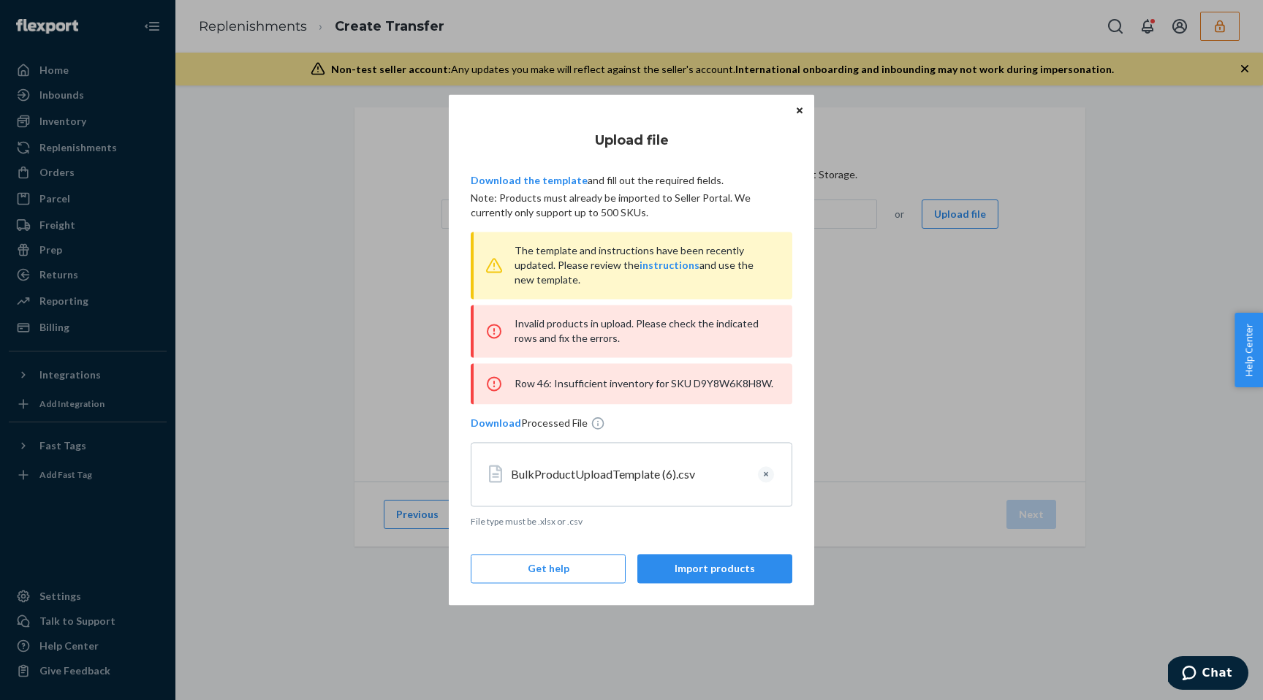
click at [924, 479] on div "Upload file Download the template and fill out the required fields. Note: Produ…" at bounding box center [631, 350] width 1263 height 700
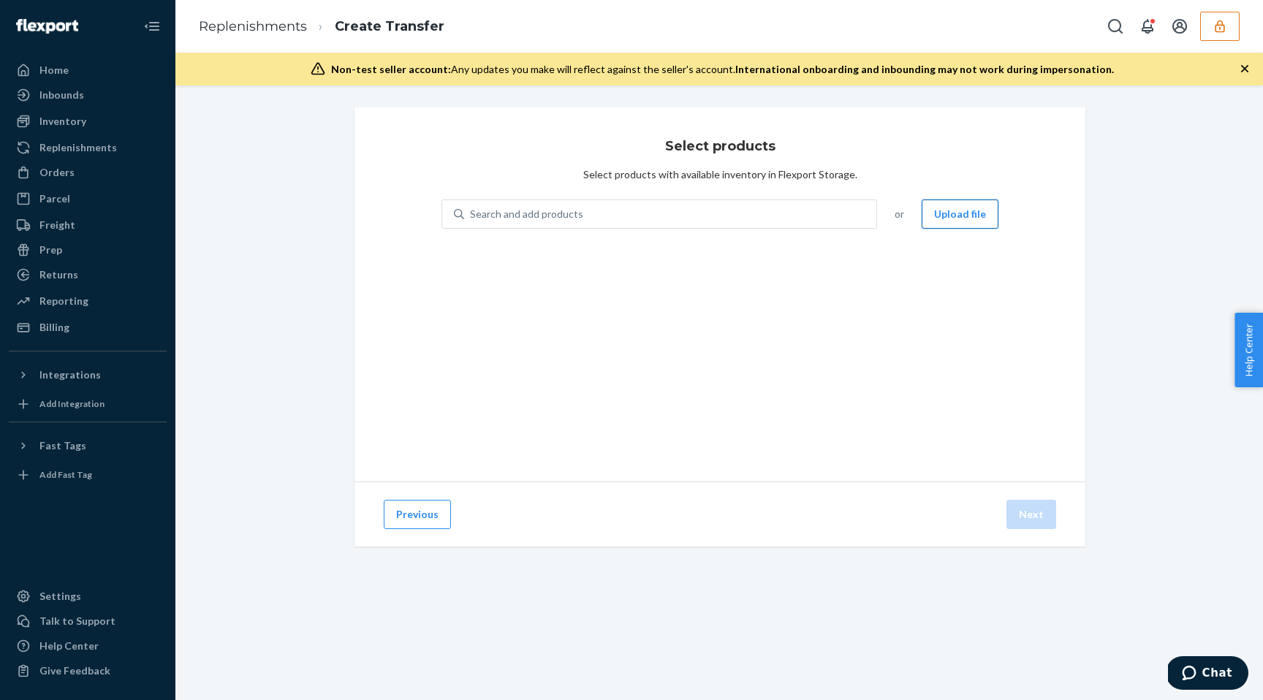
click at [962, 202] on button "Upload file" at bounding box center [960, 214] width 77 height 29
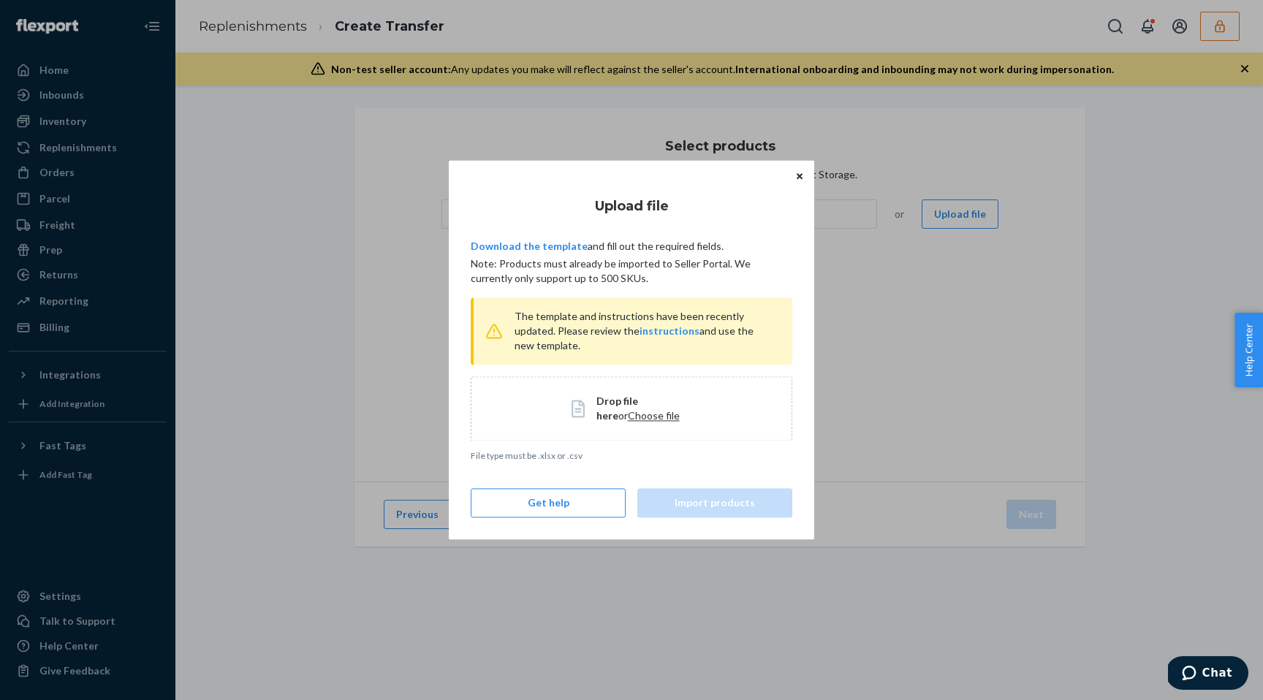
click at [628, 412] on span "Choose file" at bounding box center [654, 415] width 52 height 12
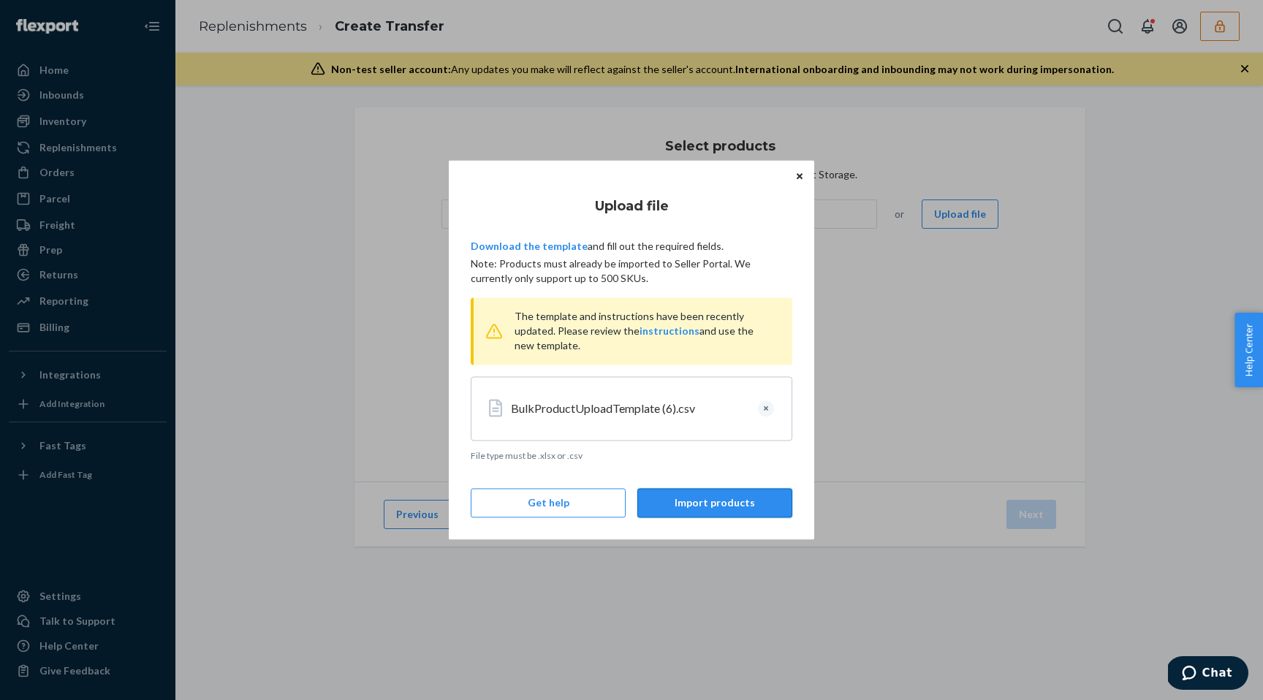
click at [710, 492] on button "Import products" at bounding box center [715, 503] width 155 height 29
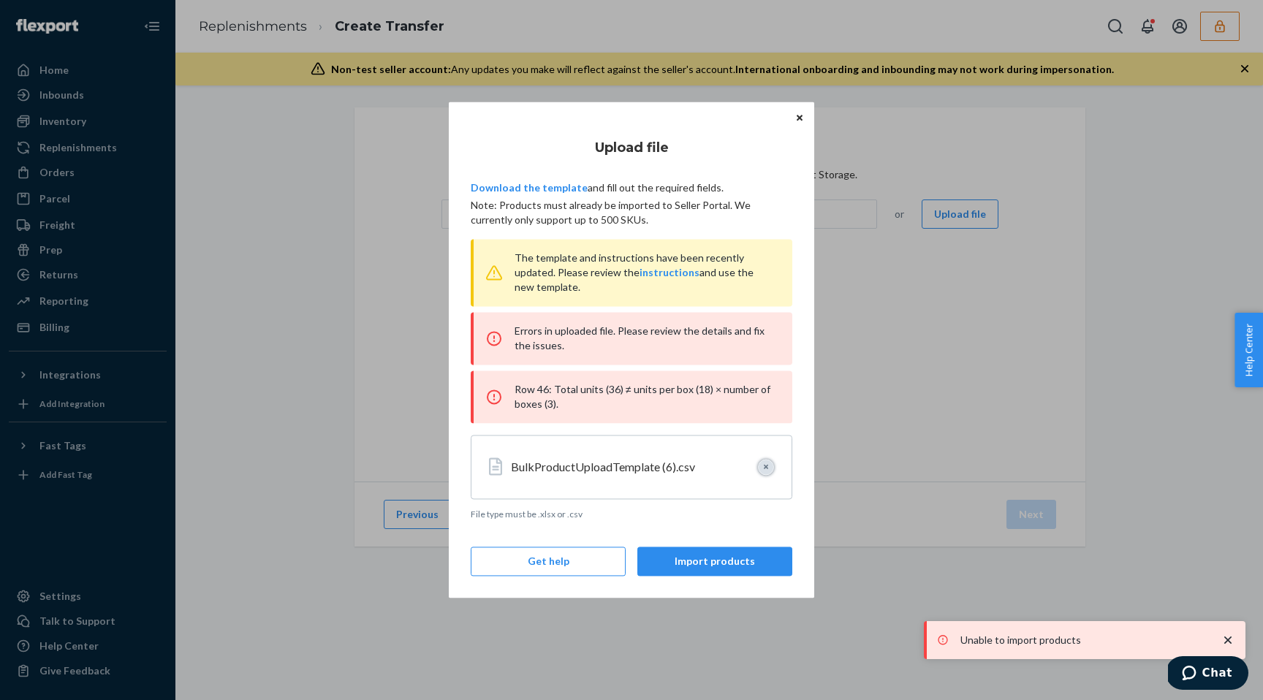
click at [768, 466] on button "Clear" at bounding box center [766, 467] width 16 height 16
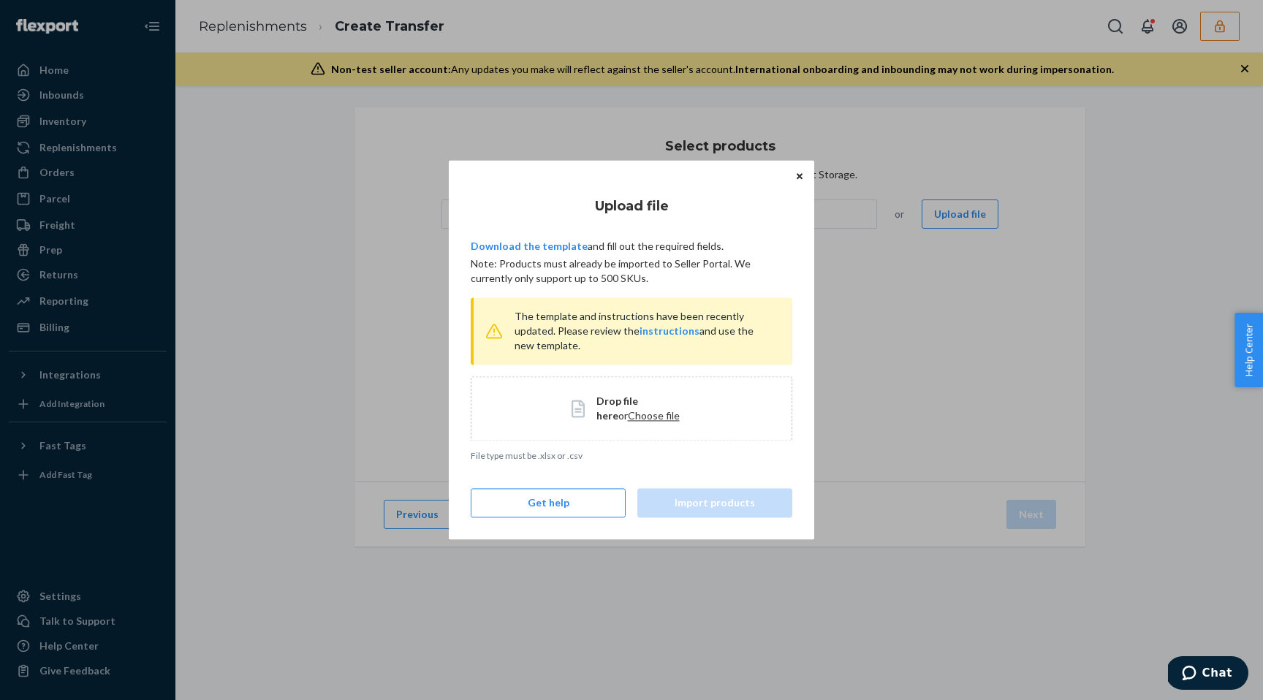
click at [630, 413] on span "Choose file" at bounding box center [654, 415] width 52 height 12
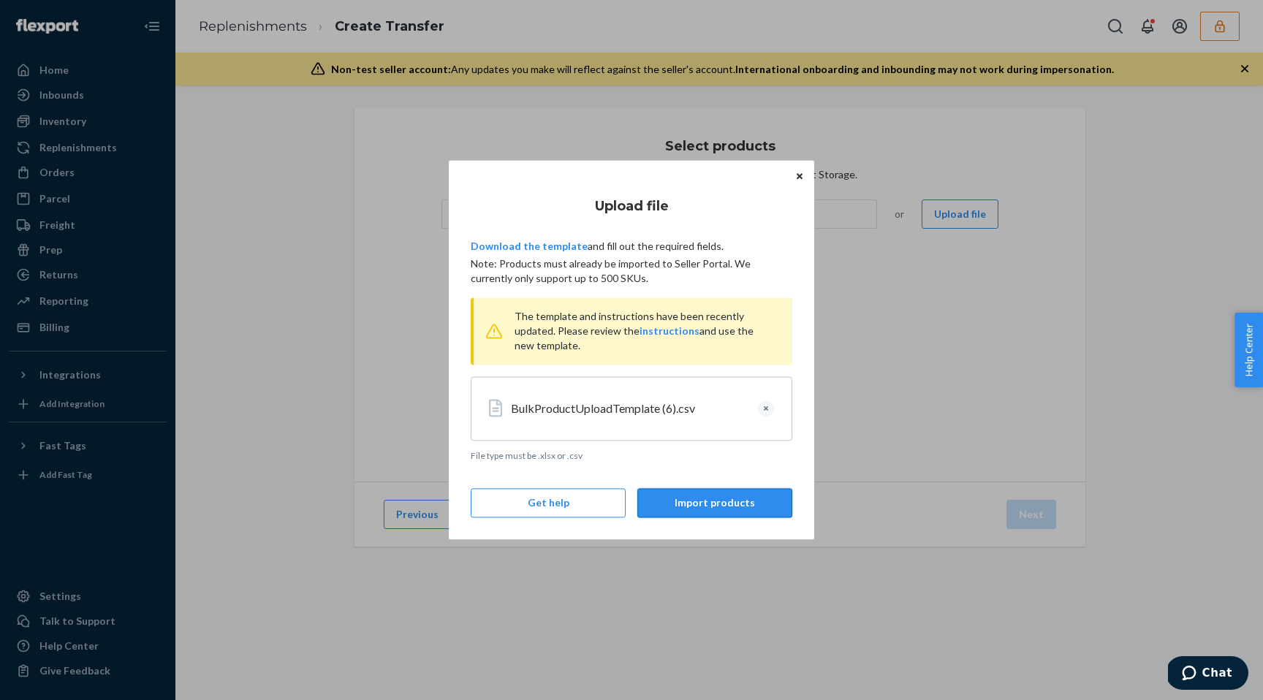
click at [710, 493] on button "Import products" at bounding box center [715, 503] width 155 height 29
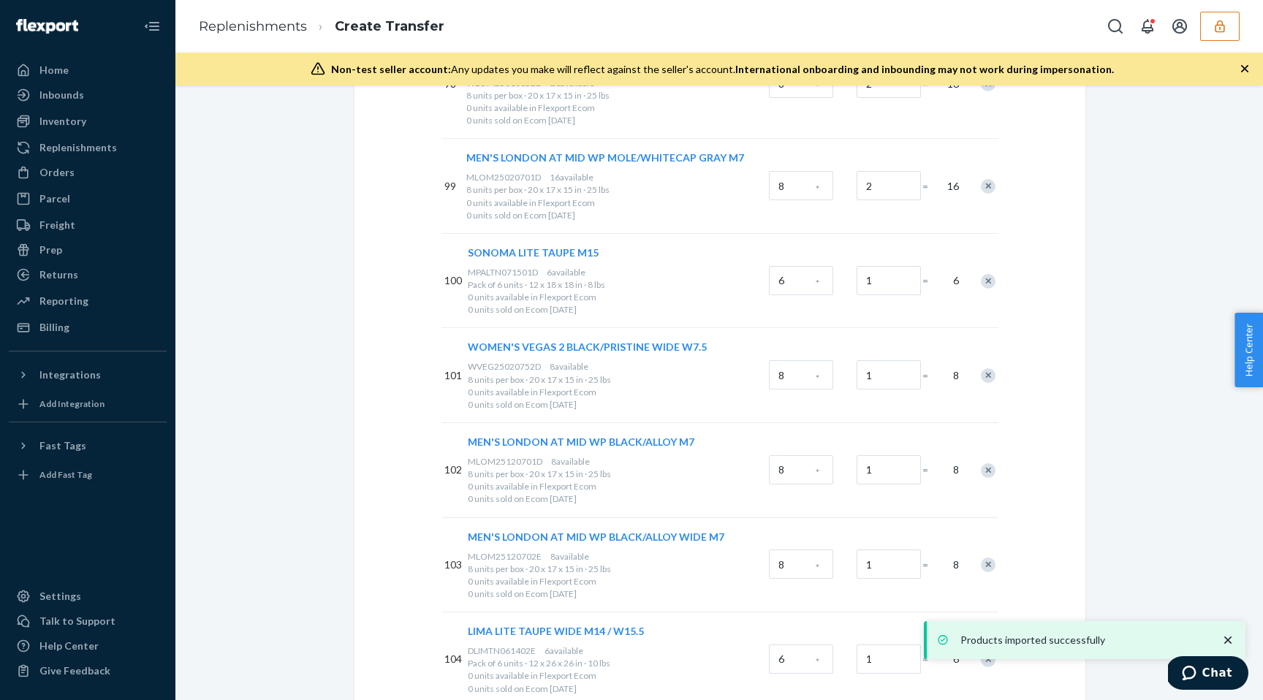
scroll to position [10435, 0]
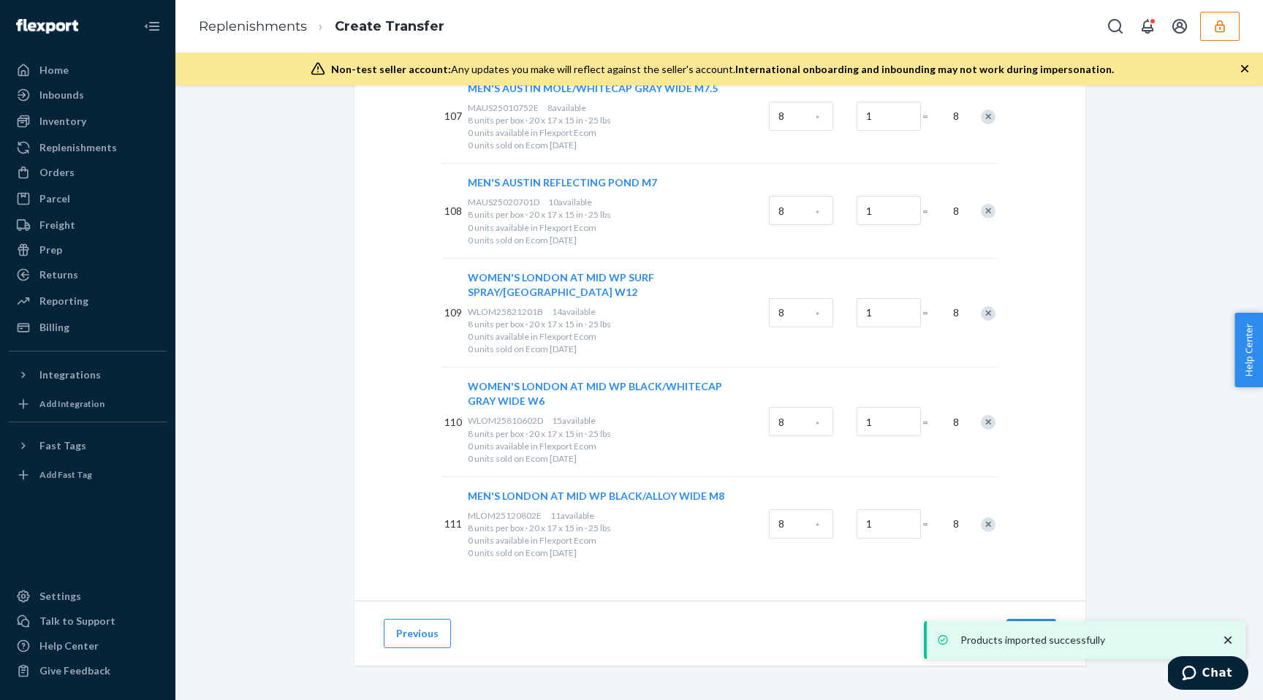
click at [1230, 639] on icon "close toast" at bounding box center [1228, 640] width 7 height 7
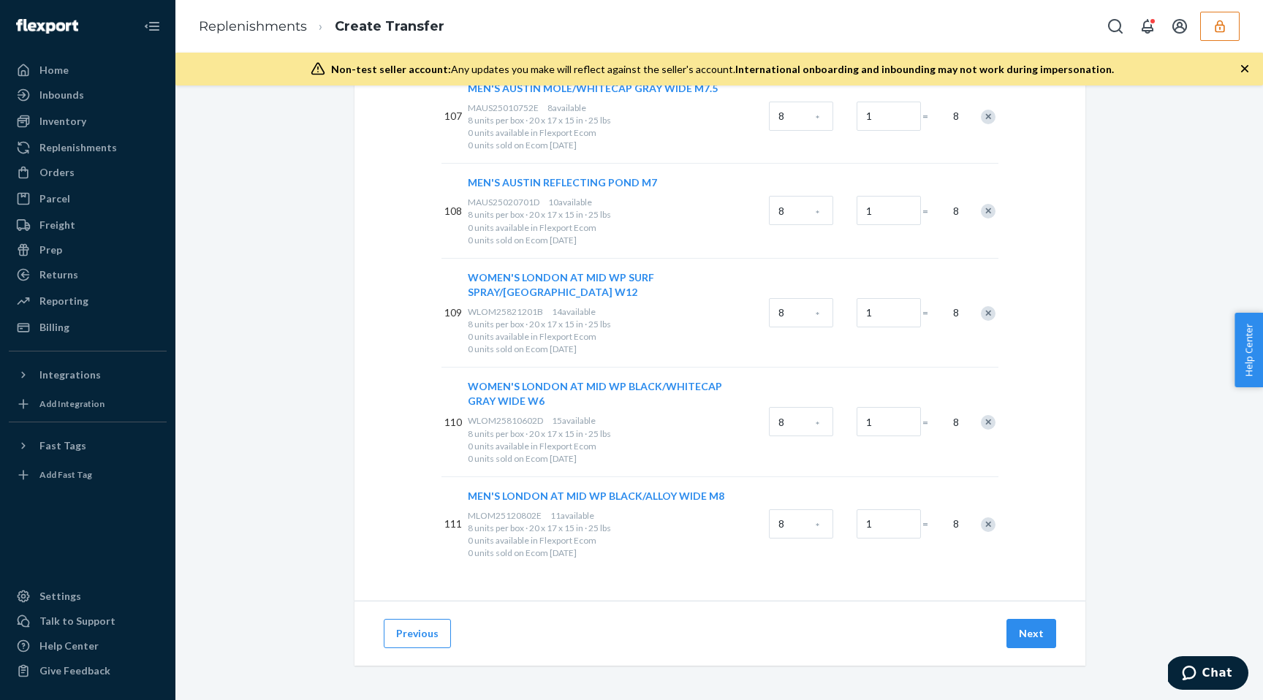
click at [1026, 638] on div "Products imported successfully" at bounding box center [1085, 640] width 322 height 38
click at [1029, 635] on button "Next" at bounding box center [1032, 633] width 50 height 29
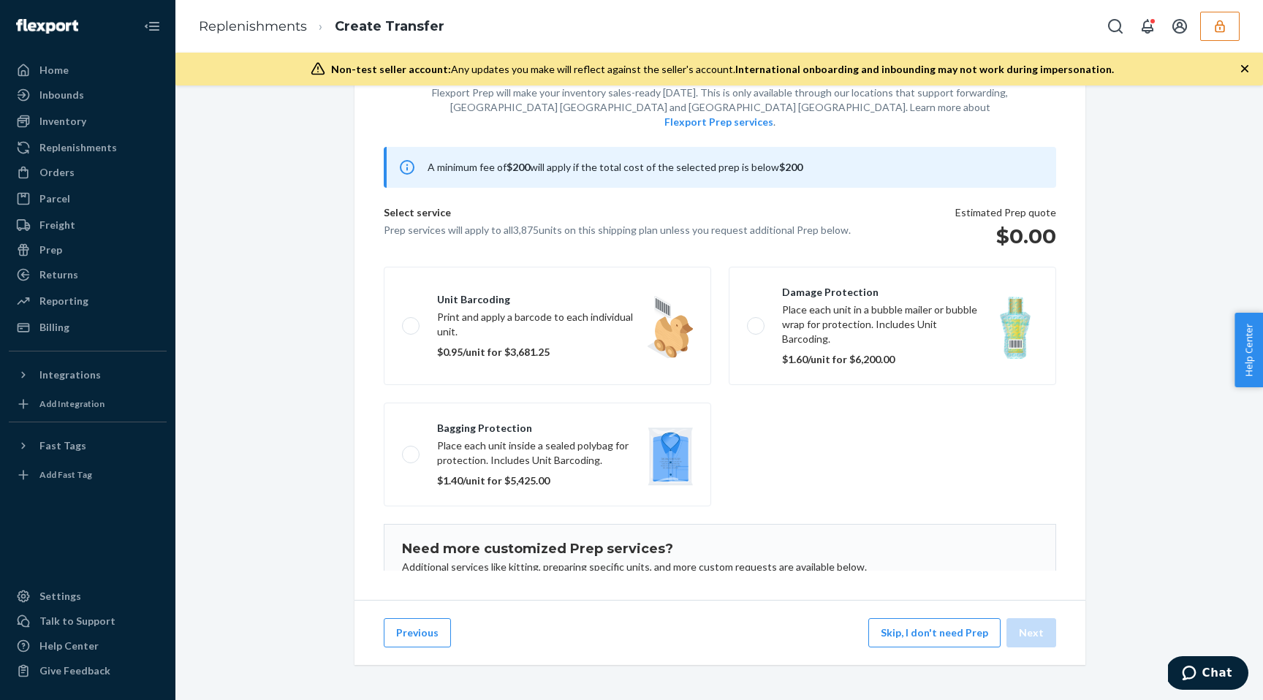
scroll to position [77, 0]
click at [972, 636] on button "Skip, I don't need Prep" at bounding box center [935, 633] width 132 height 29
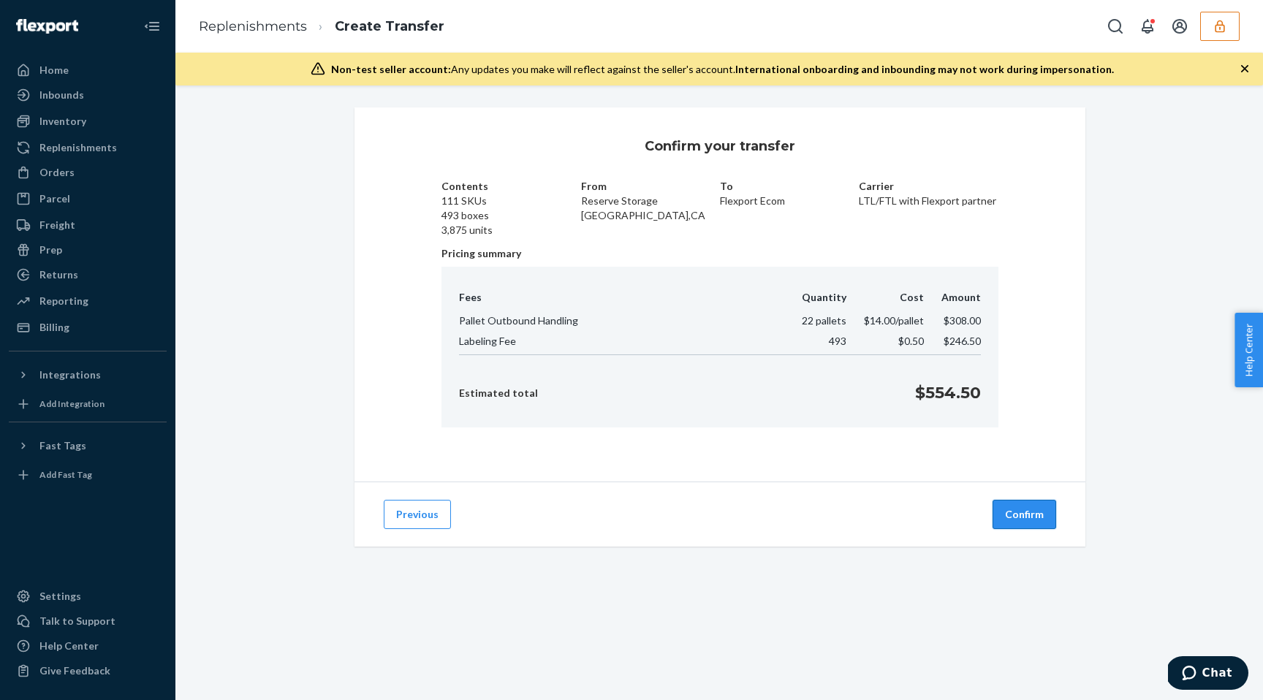
click at [1028, 508] on button "Confirm" at bounding box center [1025, 514] width 64 height 29
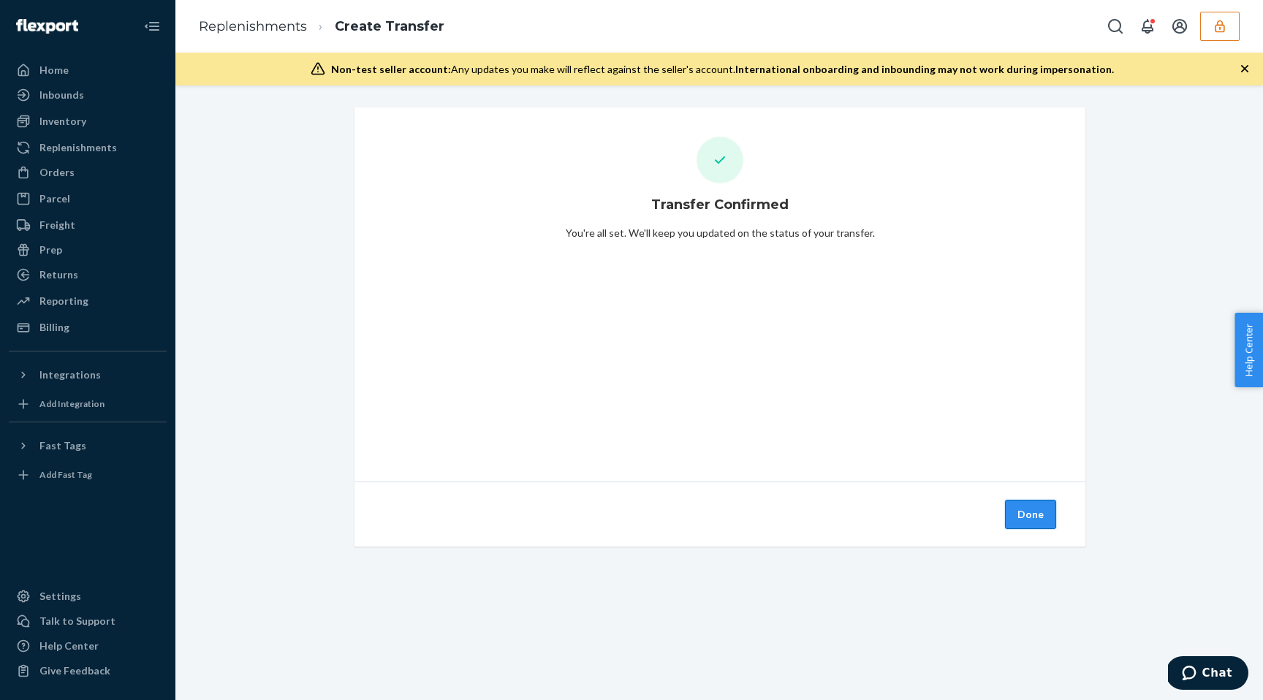
click at [1028, 514] on button "Done" at bounding box center [1030, 514] width 51 height 29
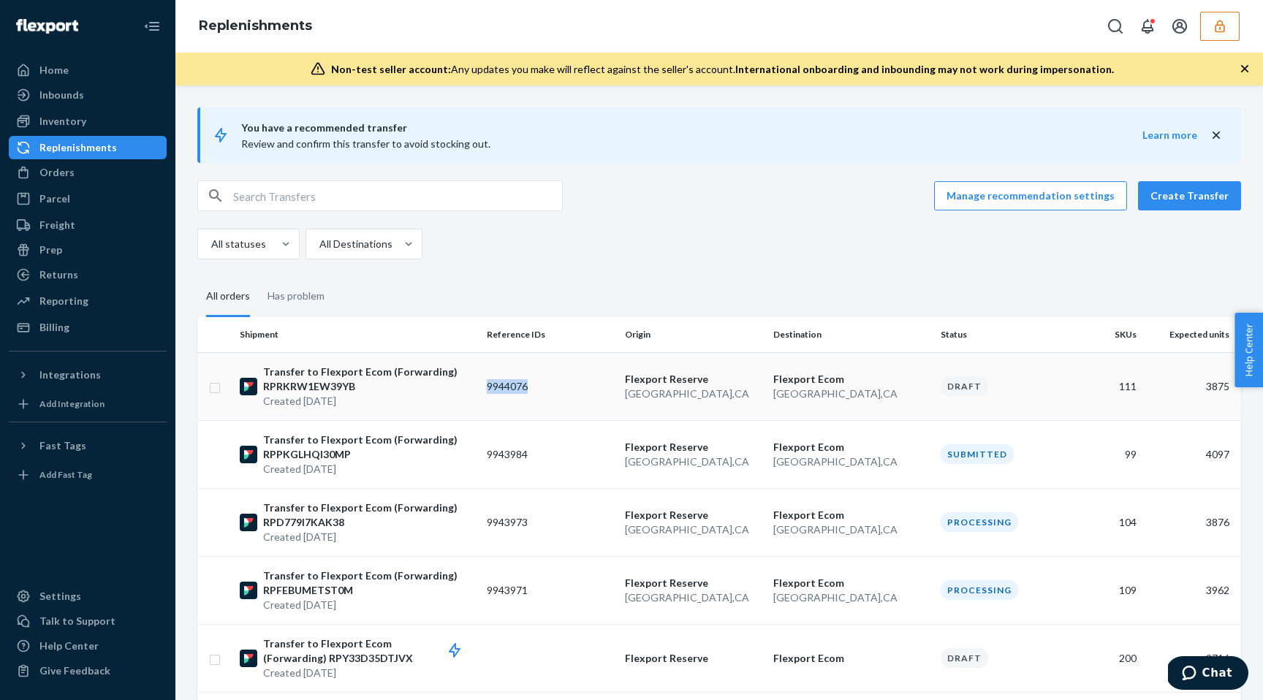
click at [527, 398] on td "9944076" at bounding box center [550, 386] width 138 height 68
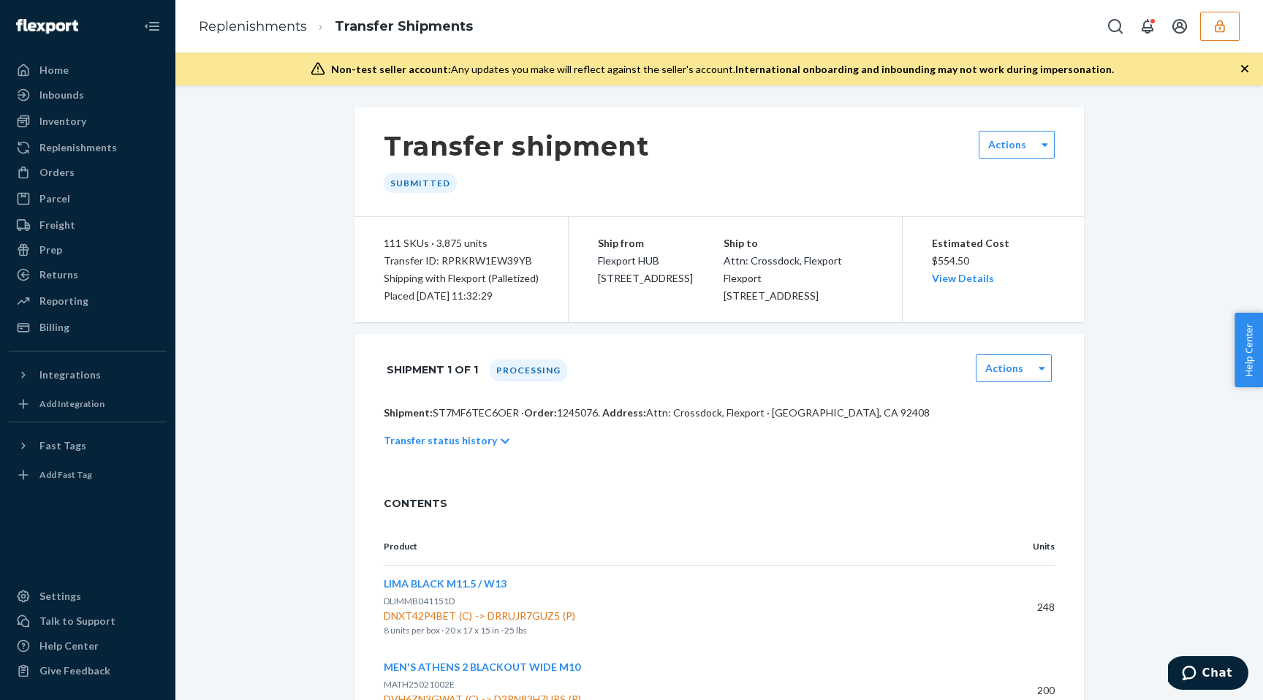
click at [477, 420] on p "Shipment: ST7MF6TEC6OER · Order: 1245076 . Address: Attn: Crossdock, Flexport ·…" at bounding box center [719, 413] width 671 height 15
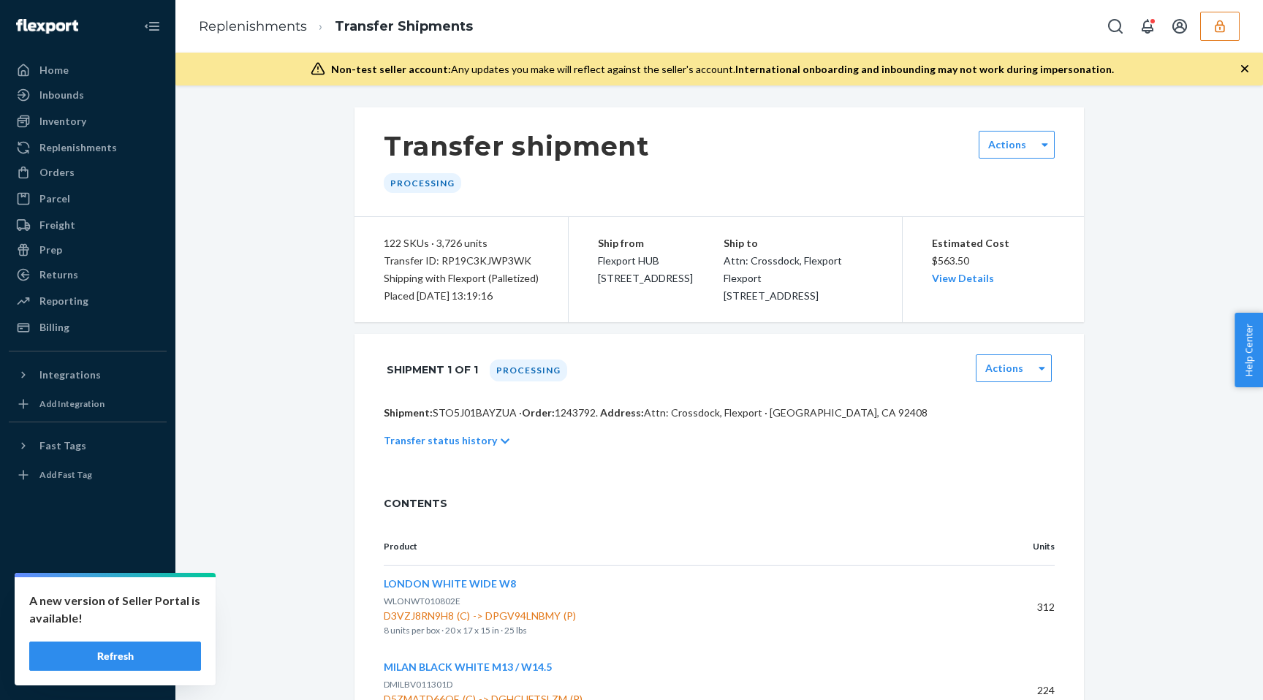
scroll to position [9, 0]
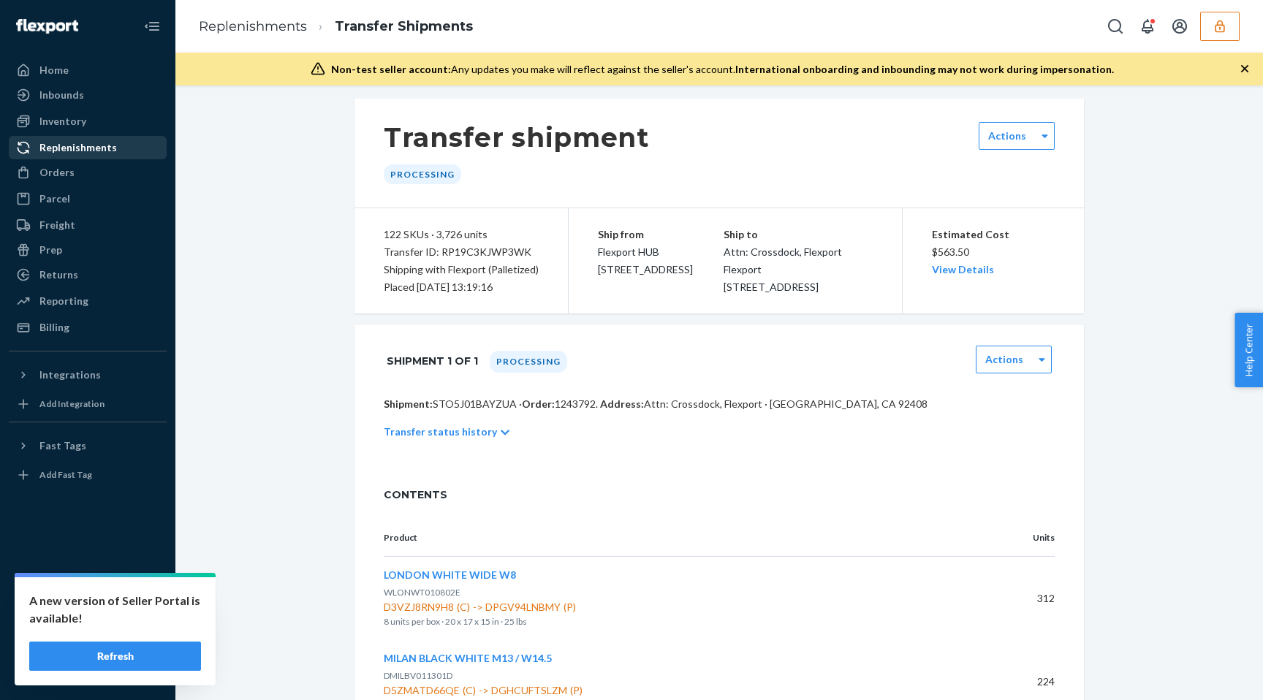
click at [76, 144] on div "Replenishments" at bounding box center [78, 147] width 78 height 15
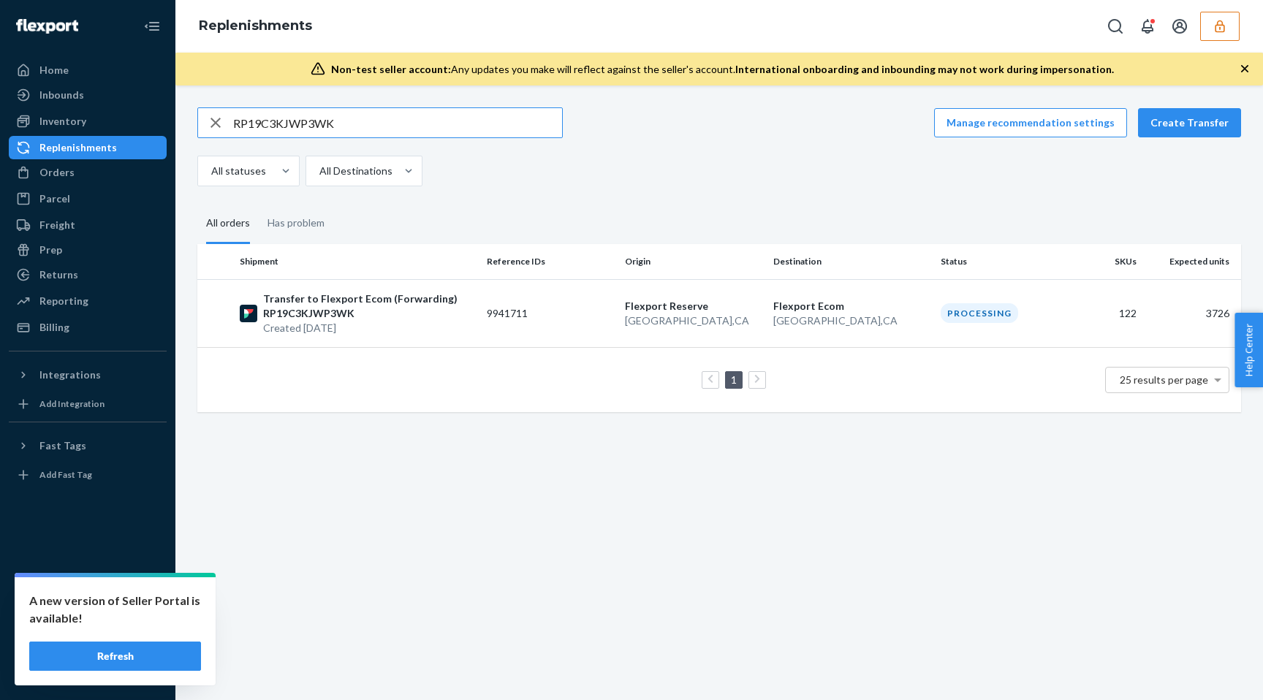
paste input "PKGLHQI30MP"
type input "RPPKGLHQI30MP"
click at [584, 323] on td "9943984" at bounding box center [550, 313] width 138 height 68
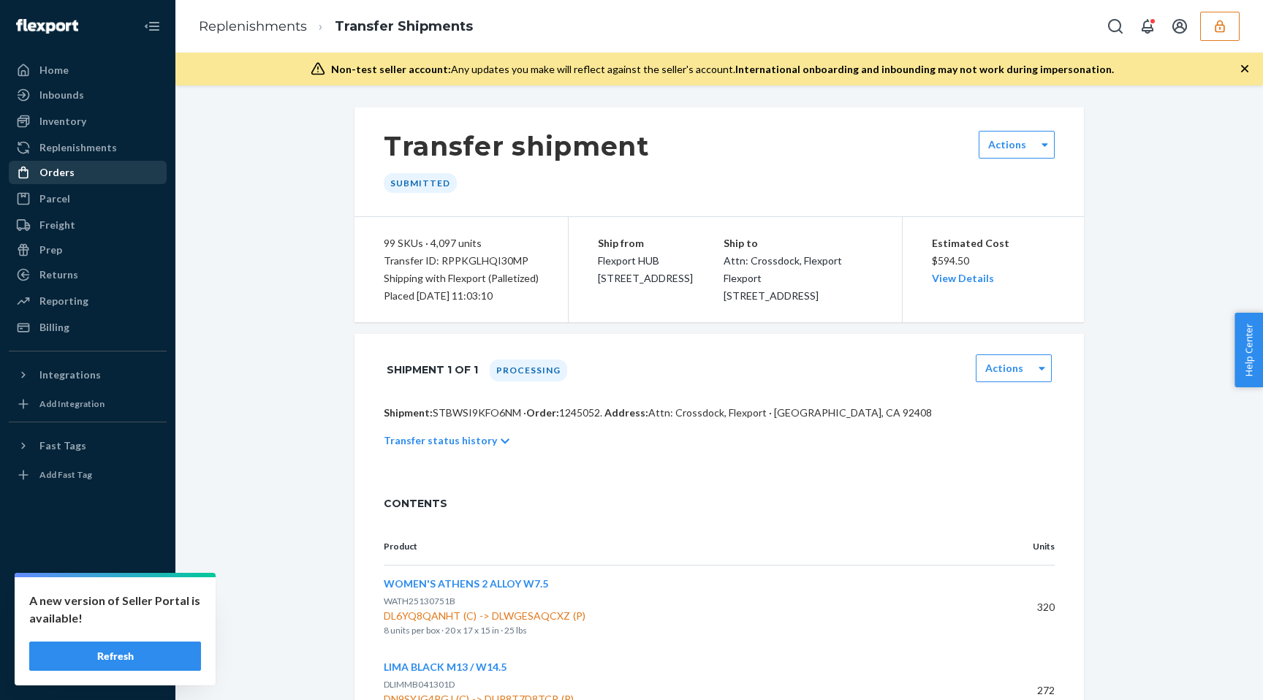
click at [100, 181] on div "Orders" at bounding box center [87, 172] width 155 height 20
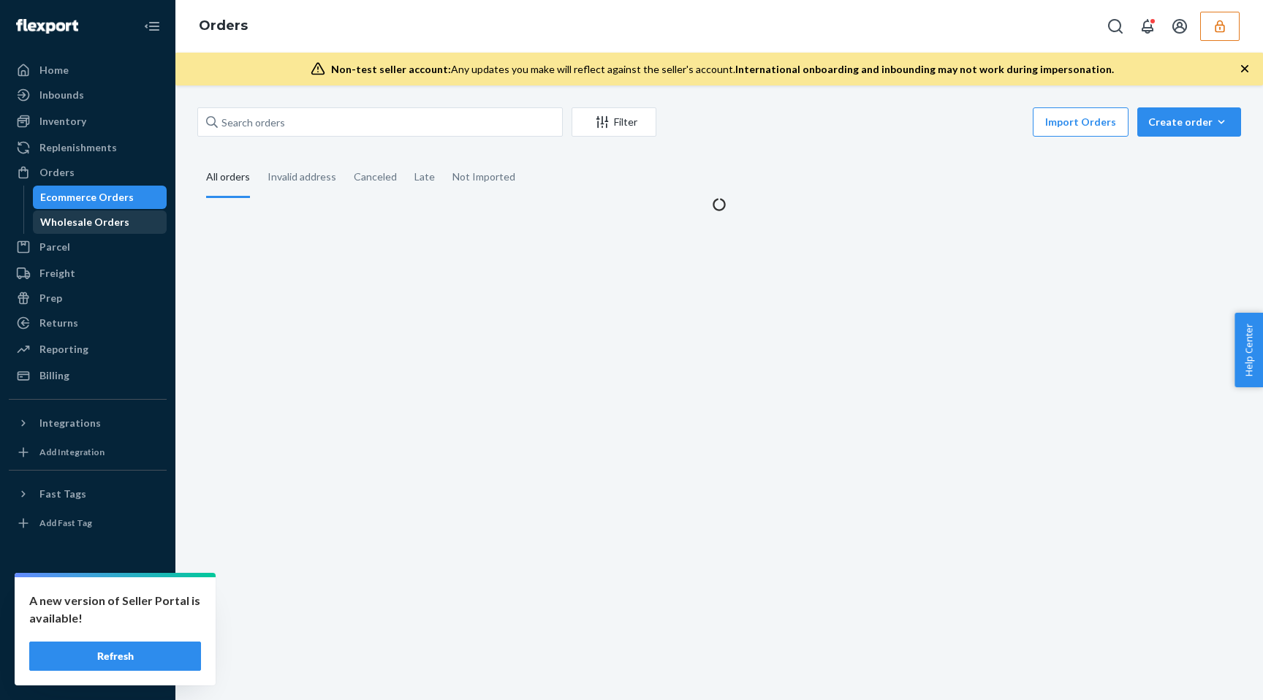
click at [102, 224] on div "Wholesale Orders" at bounding box center [84, 222] width 89 height 15
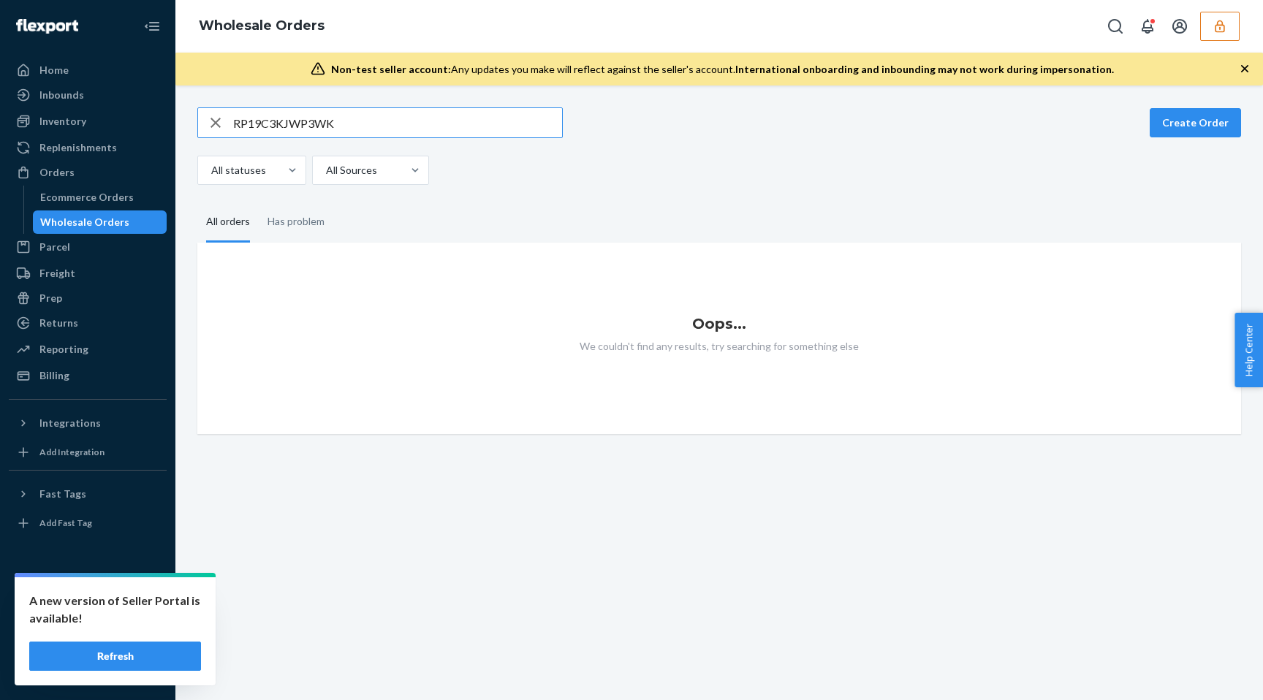
click at [218, 124] on icon "button" at bounding box center [216, 123] width 10 height 10
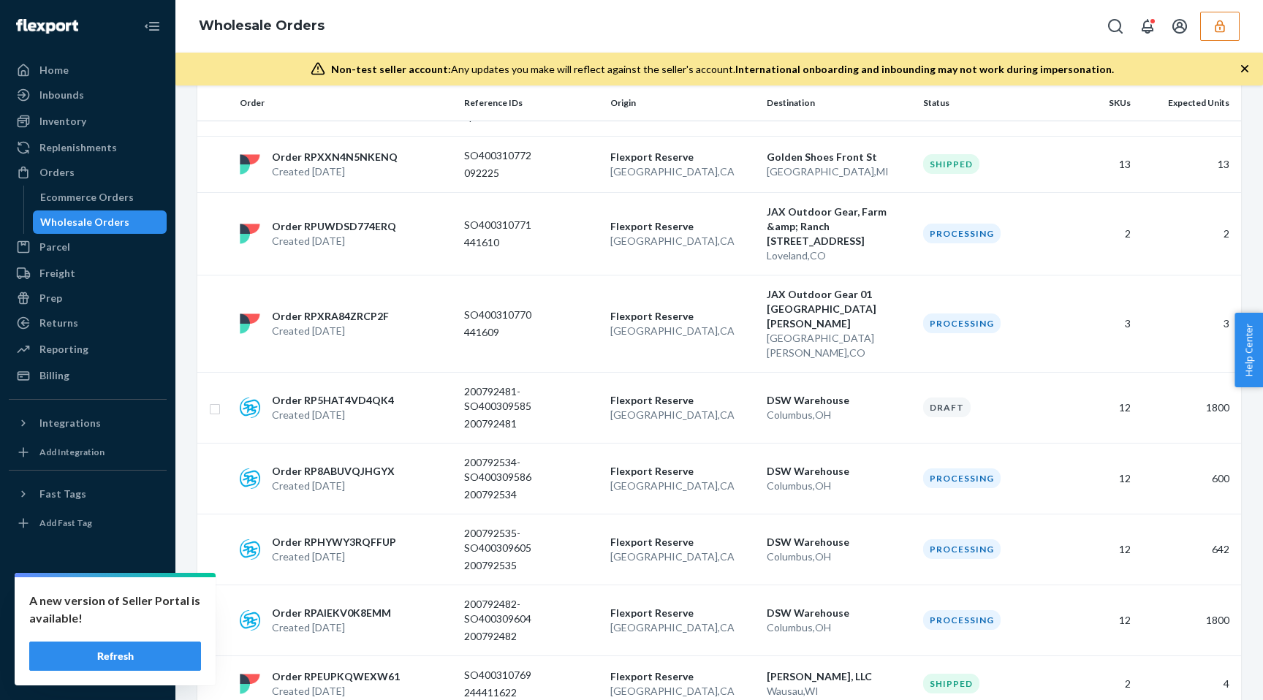
scroll to position [706, 0]
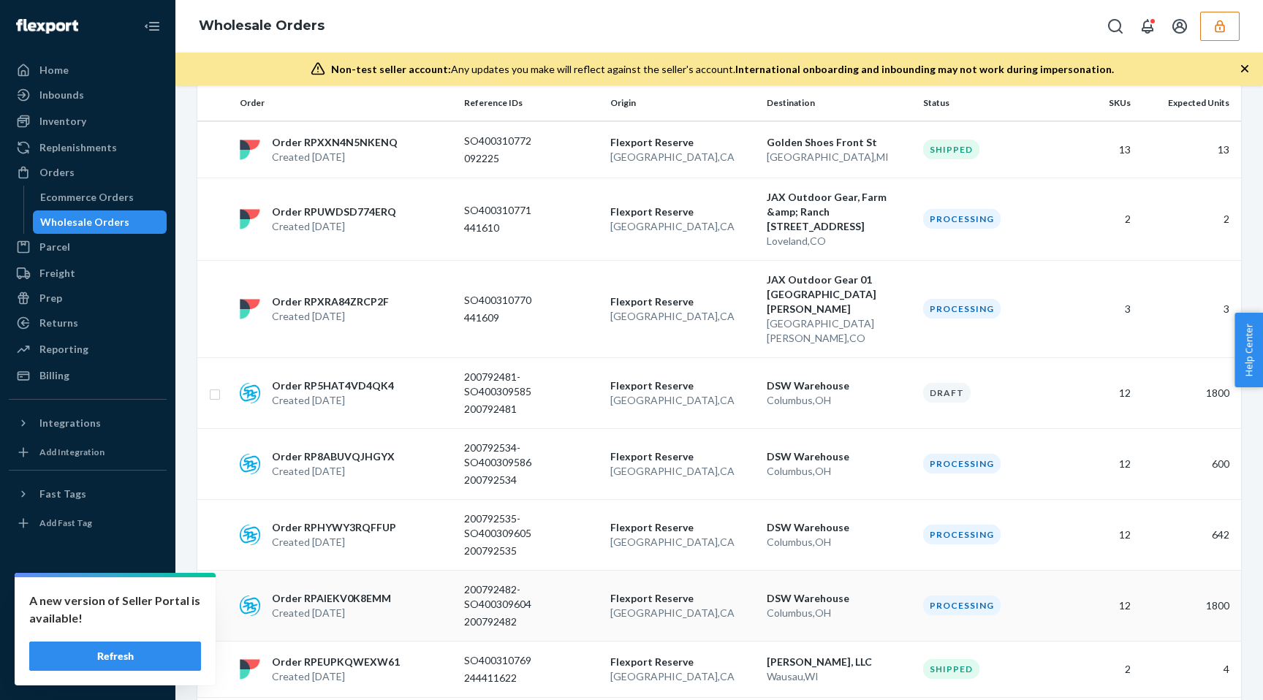
click at [548, 615] on p "200792482" at bounding box center [522, 622] width 117 height 15
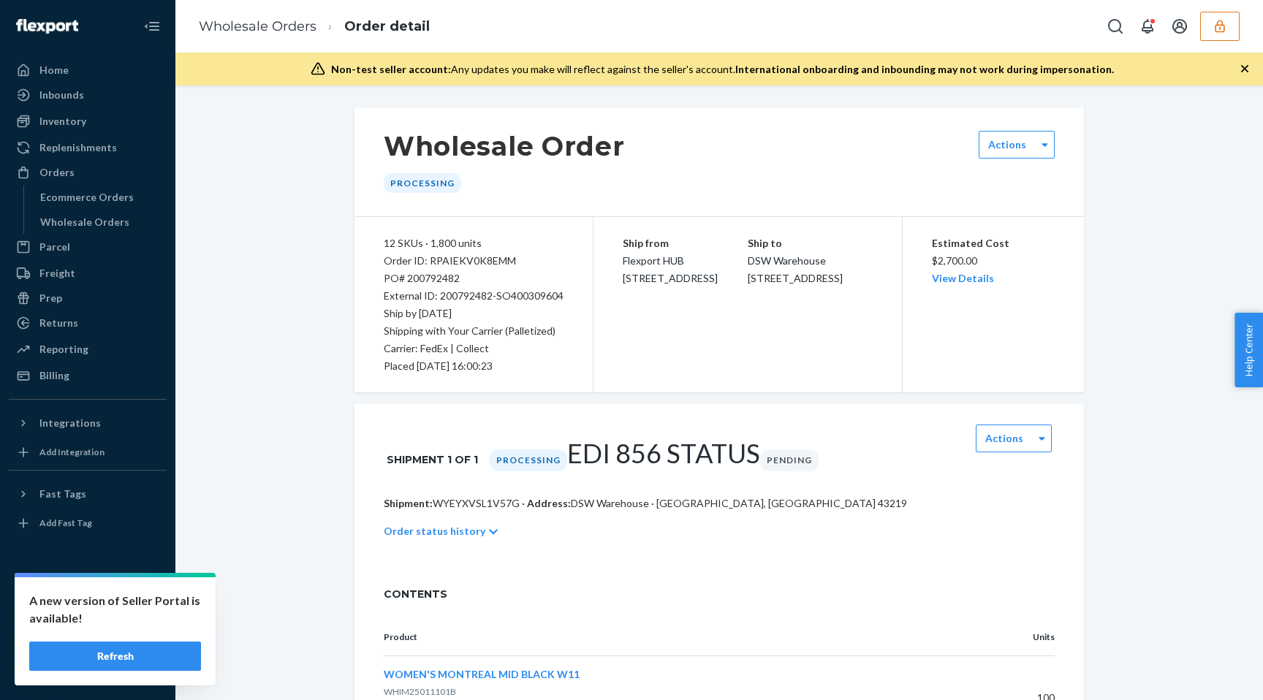
click at [478, 496] on p "Shipment: WYEYXVSL1V57G · Address: DSW Warehouse · Columbus, OH 43219" at bounding box center [719, 503] width 671 height 15
copy p "WYEYXVSL1V57G"
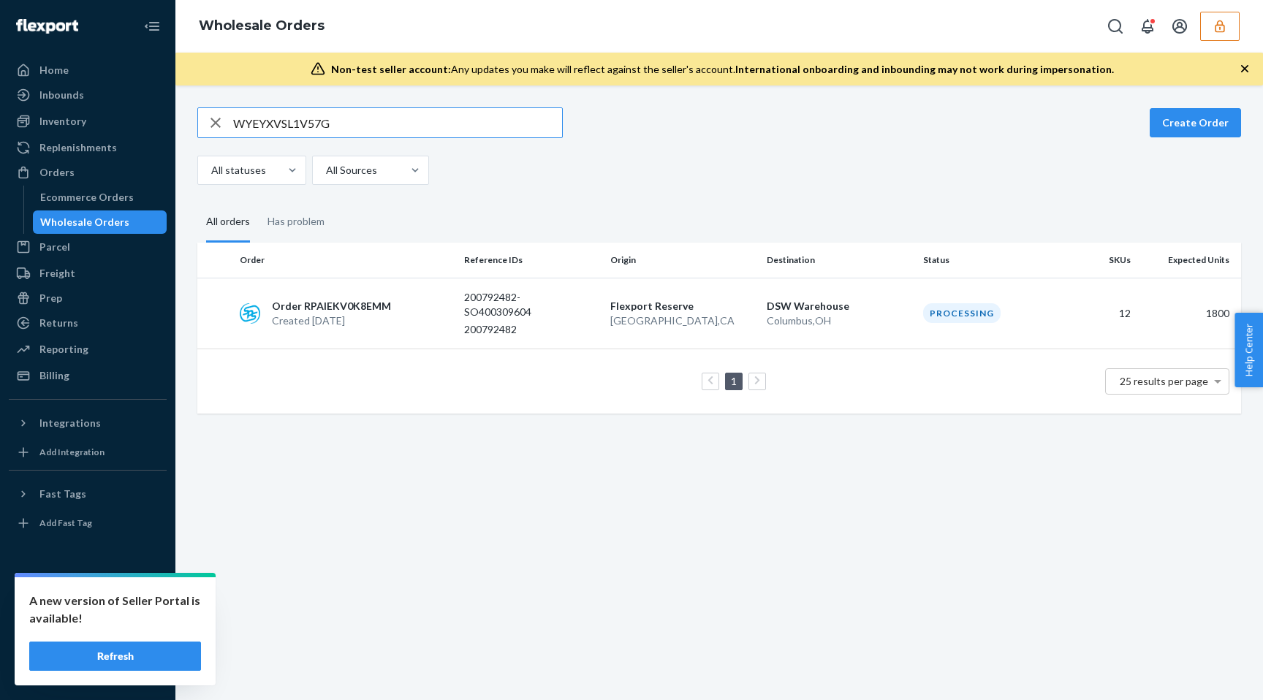
type input "WYEYXVSL1V57G"
click at [208, 118] on icon "button" at bounding box center [216, 122] width 18 height 29
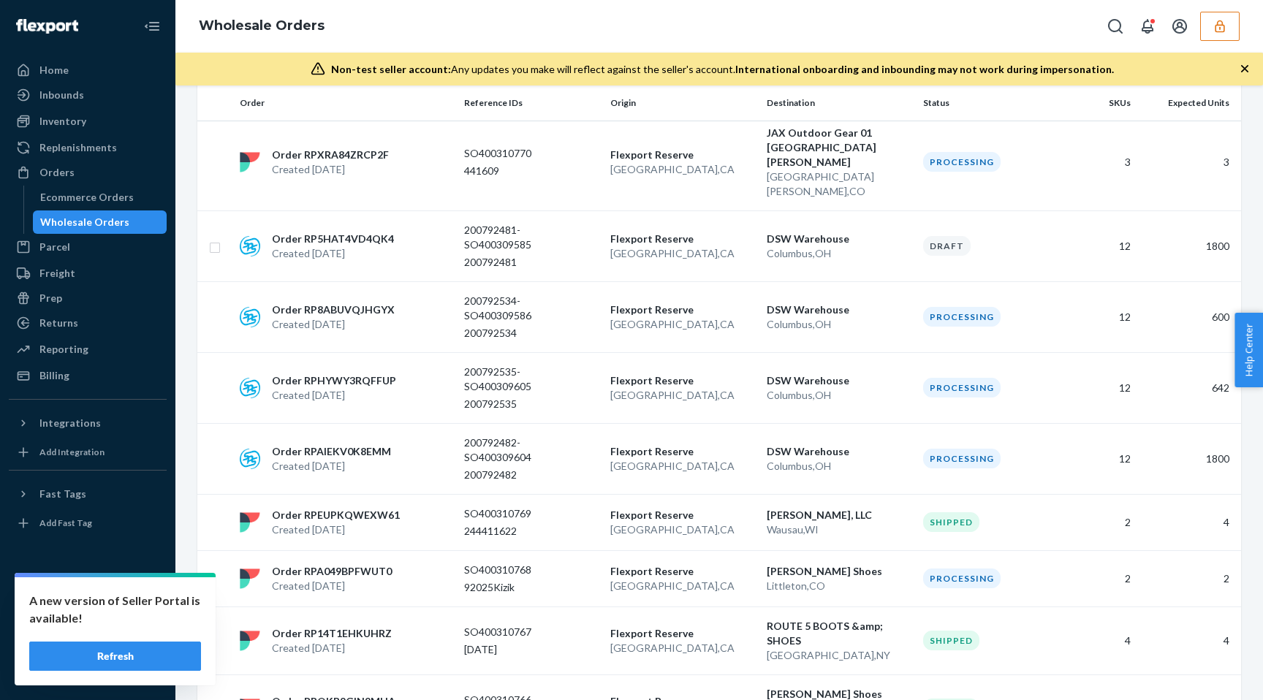
scroll to position [849, 0]
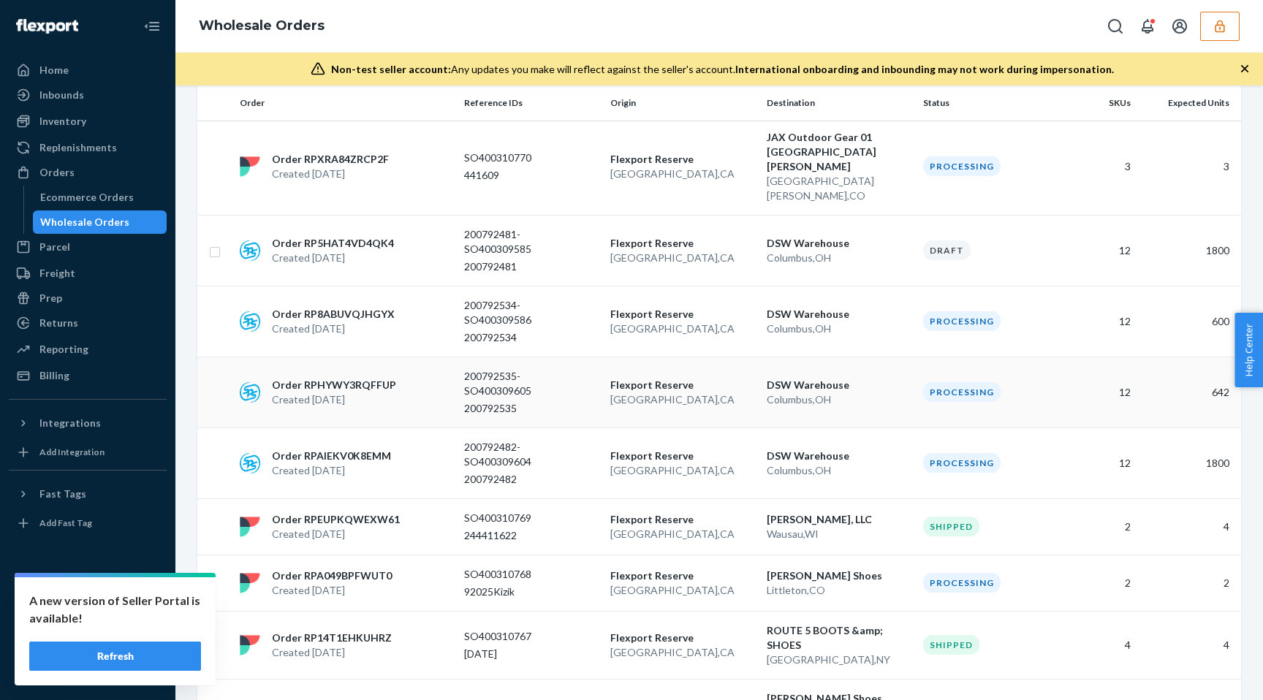
click at [586, 401] on div "200792535" at bounding box center [531, 408] width 135 height 15
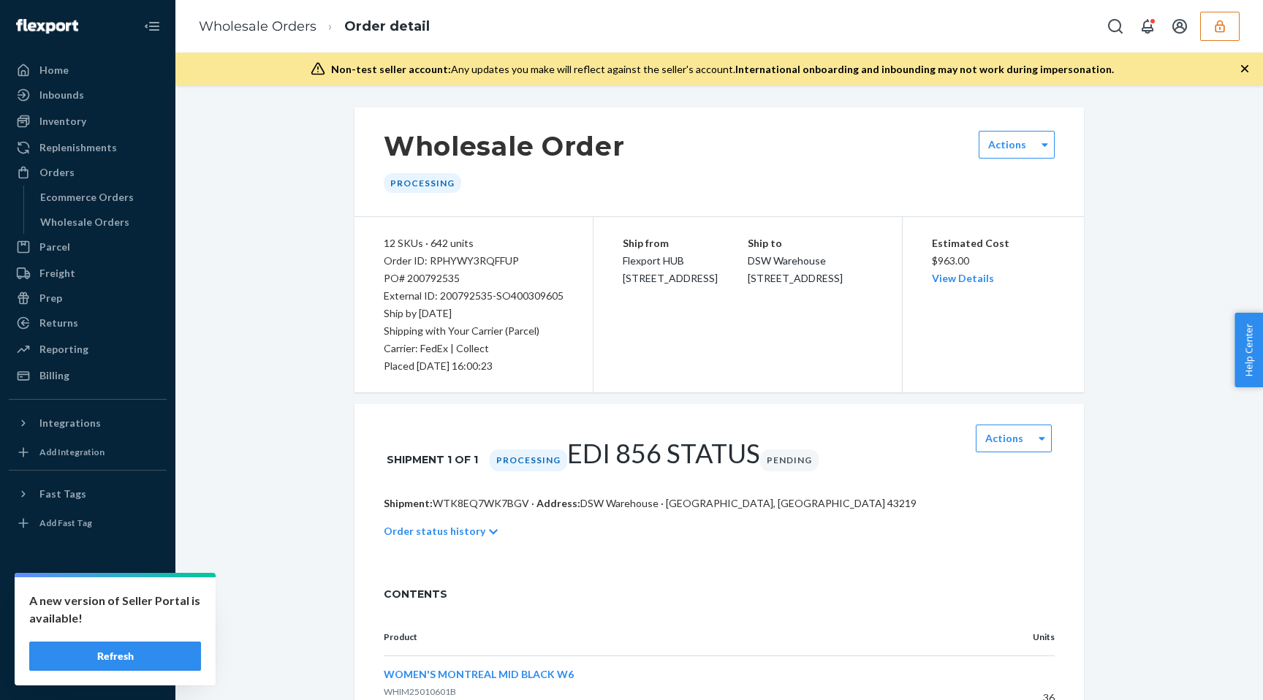
click at [498, 496] on p "Shipment: WTK8EQ7WK7BGV · Address: DSW Warehouse · Columbus, OH 43219" at bounding box center [719, 503] width 671 height 15
copy p "WTK8EQ7WK7BGV"
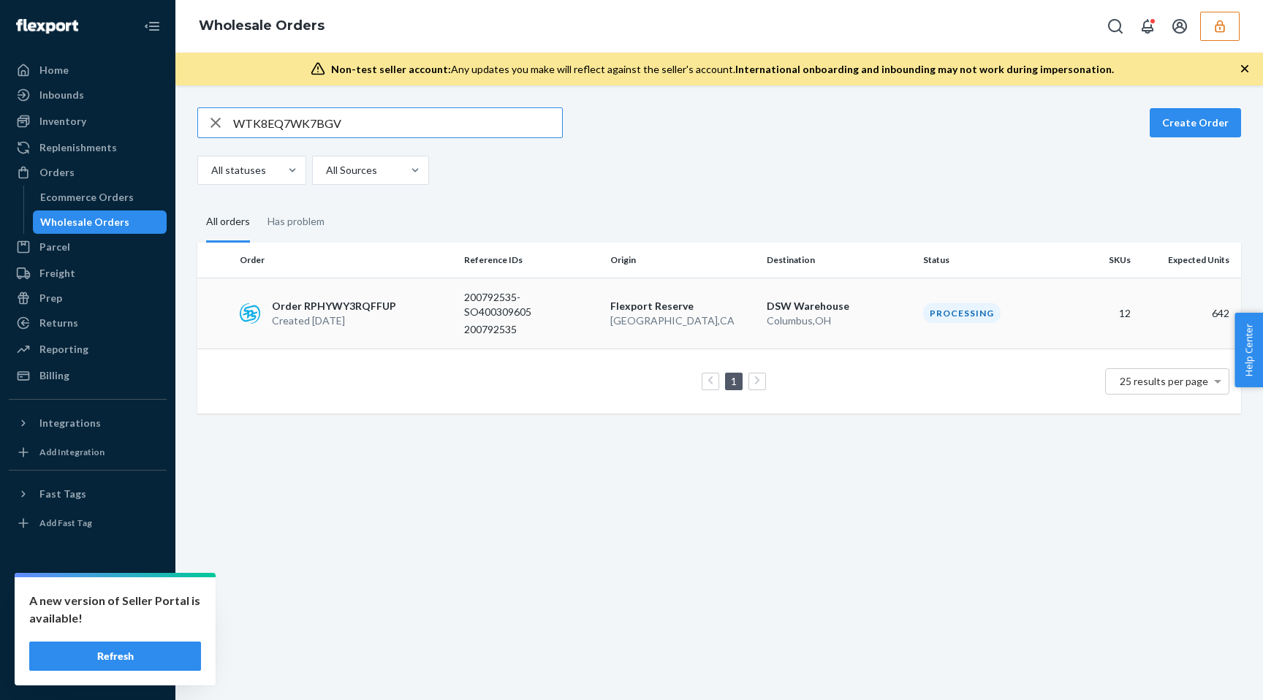
type input "WTK8EQ7WK7BGV"
click at [216, 121] on icon "button" at bounding box center [216, 123] width 10 height 10
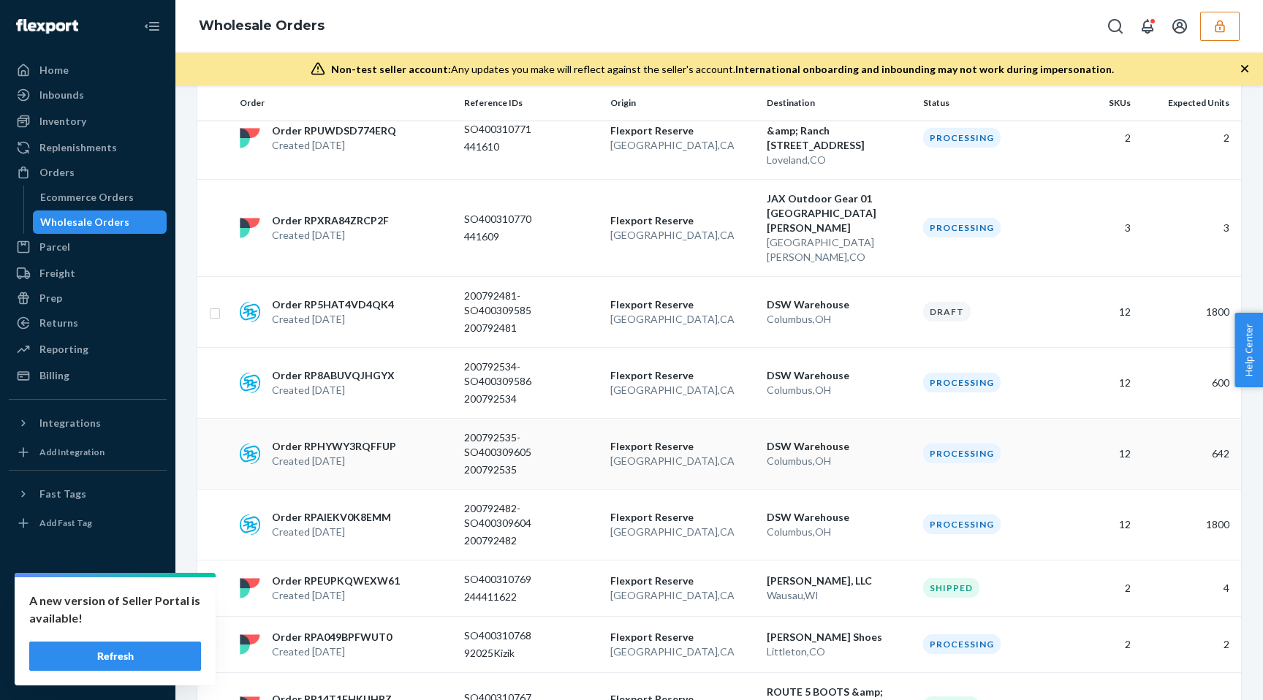
scroll to position [786, 0]
click at [575, 361] on p "200792534-SO400309586" at bounding box center [522, 375] width 117 height 29
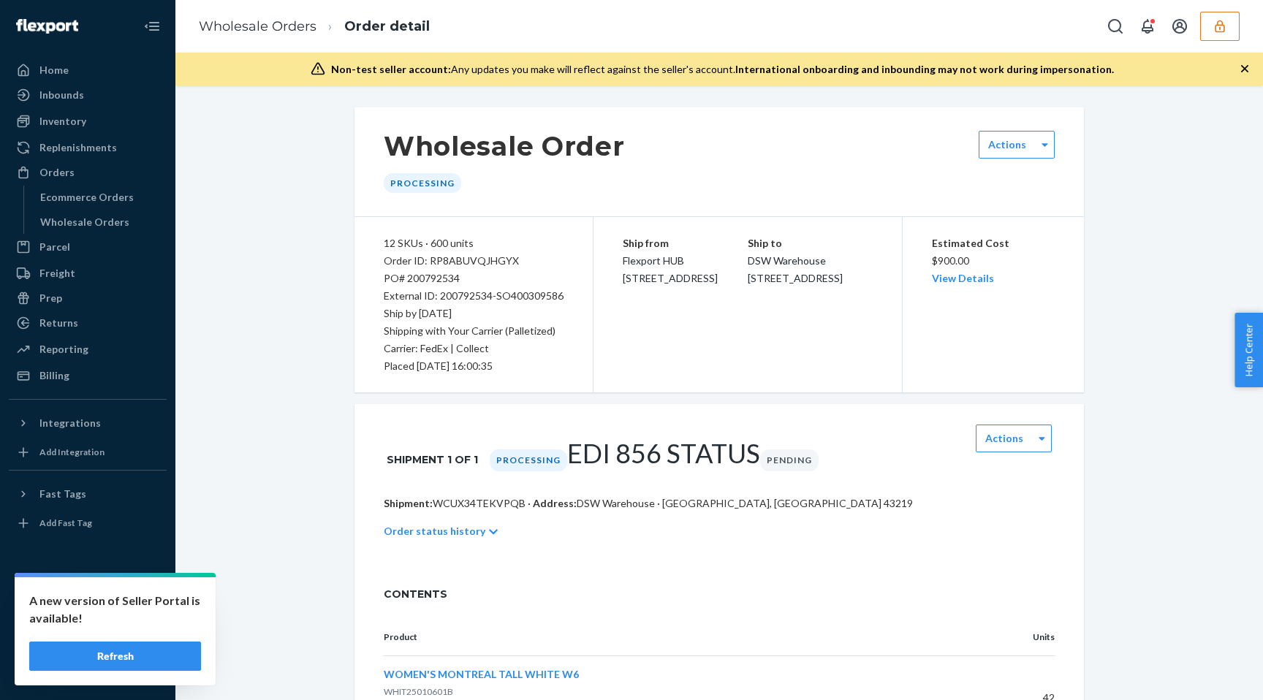
click at [480, 496] on p "Shipment: WCUX34TEKVPQB · Address: DSW Warehouse · Columbus, OH 43219" at bounding box center [719, 503] width 671 height 15
copy p "WCUX34TEKVPQB"
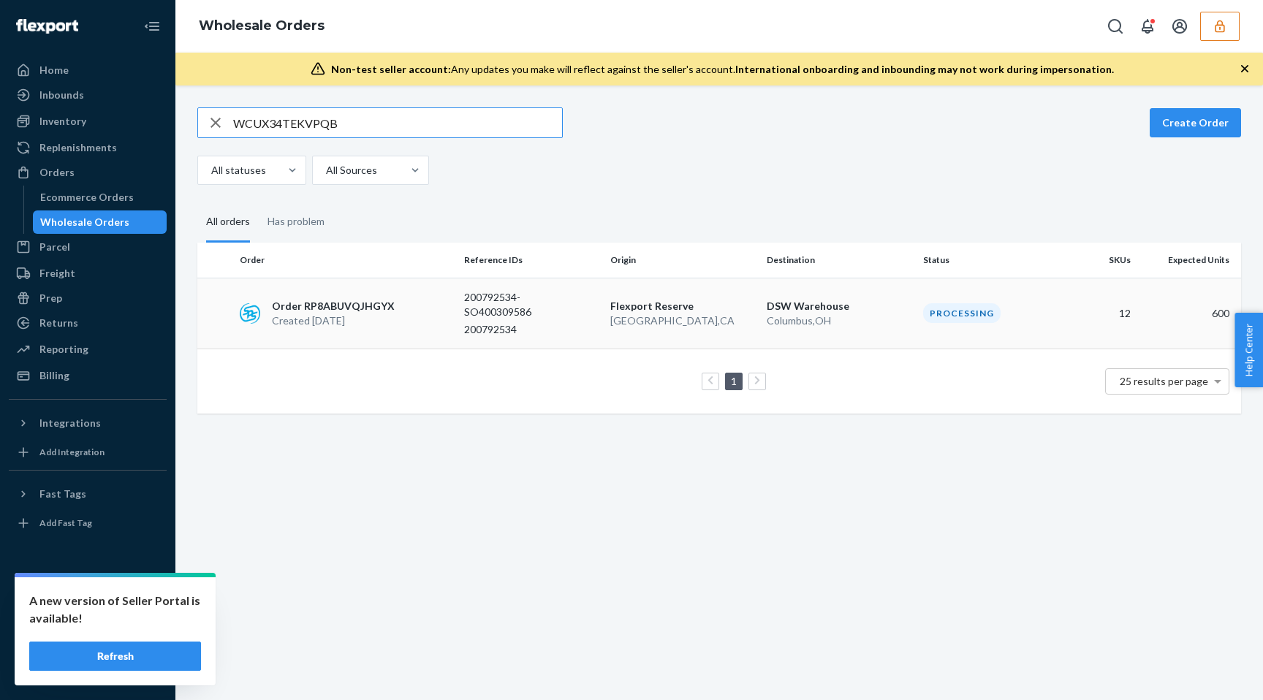
type input "WCUX34TEKVPQB"
click at [219, 115] on icon "button" at bounding box center [216, 122] width 18 height 29
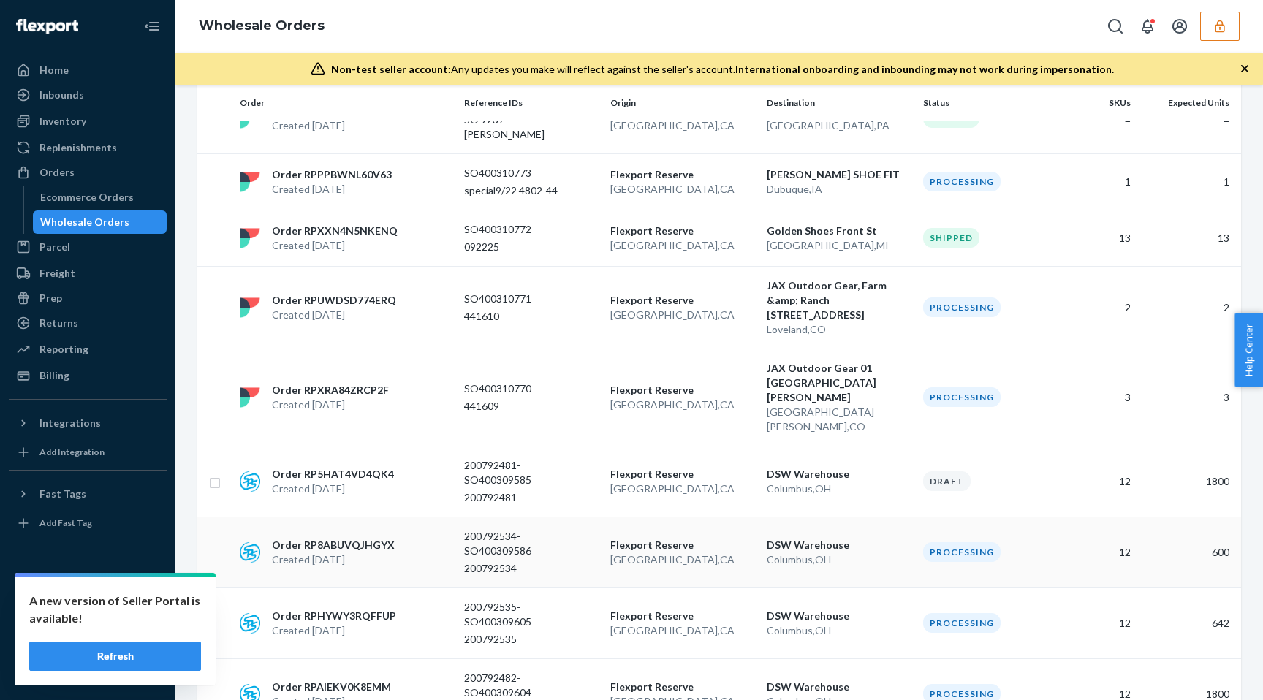
scroll to position [619, 0]
click at [578, 490] on p "200792481" at bounding box center [522, 497] width 117 height 15
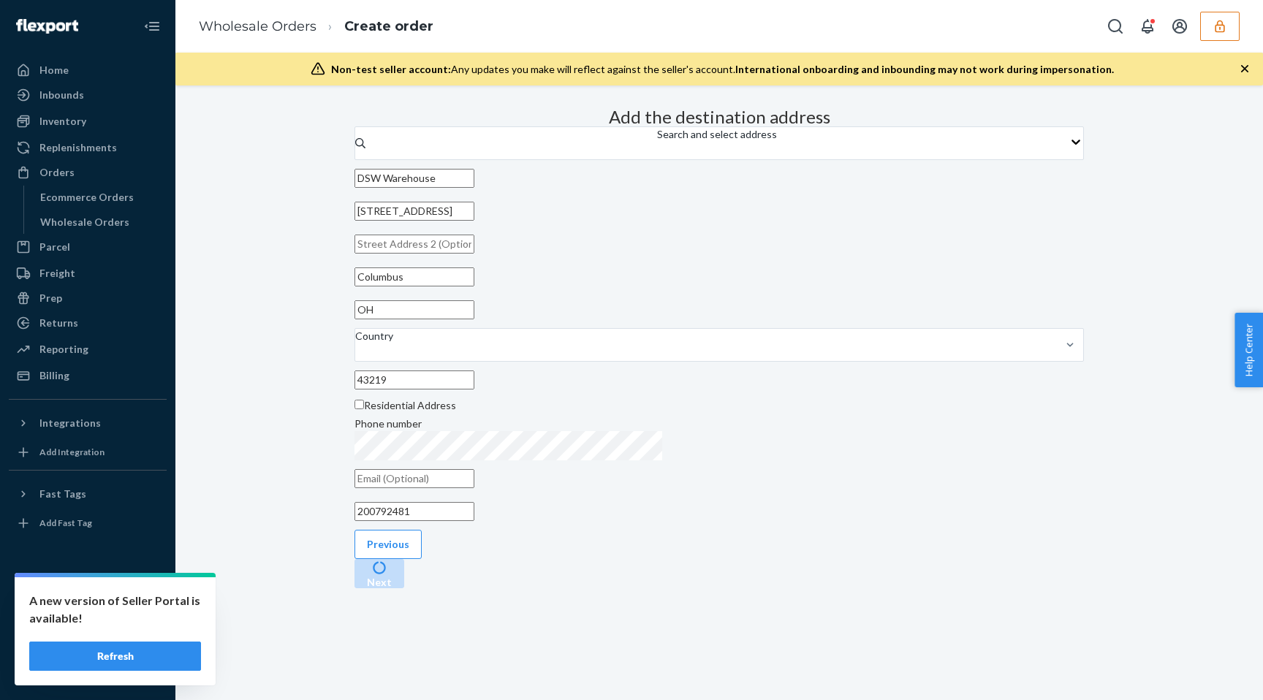
scroll to position [34, 0]
click at [404, 589] on button "Next" at bounding box center [380, 573] width 50 height 29
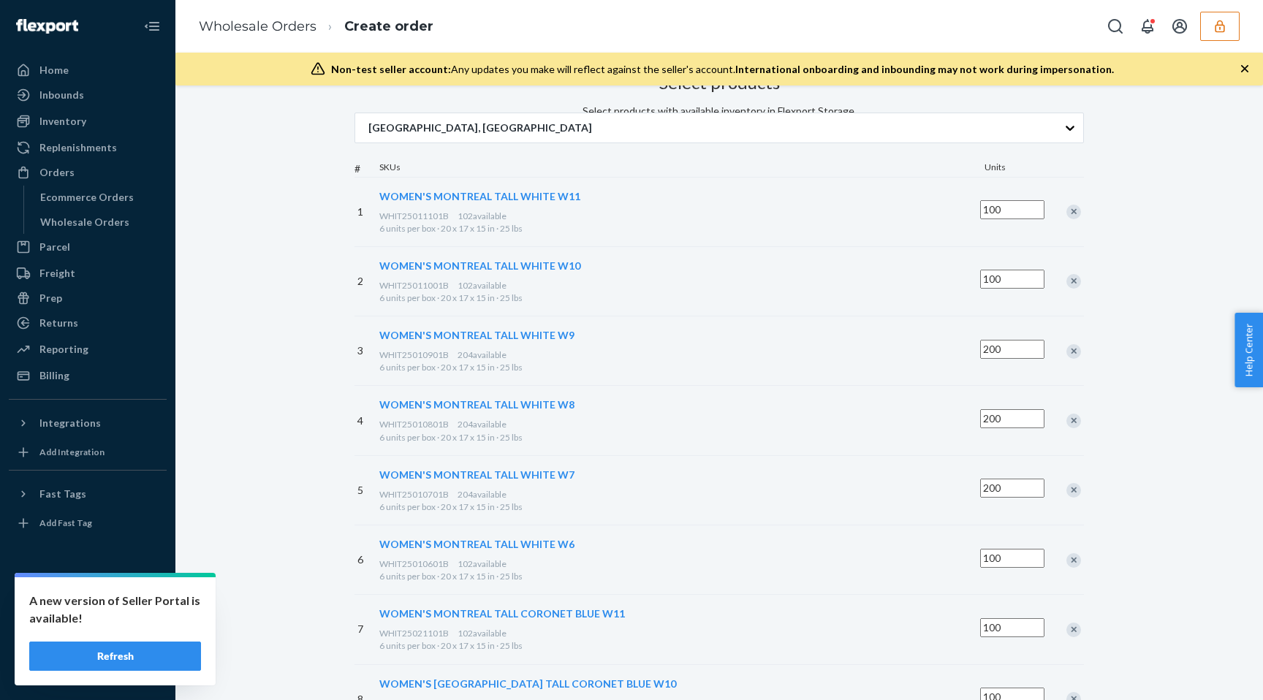
scroll to position [578, 0]
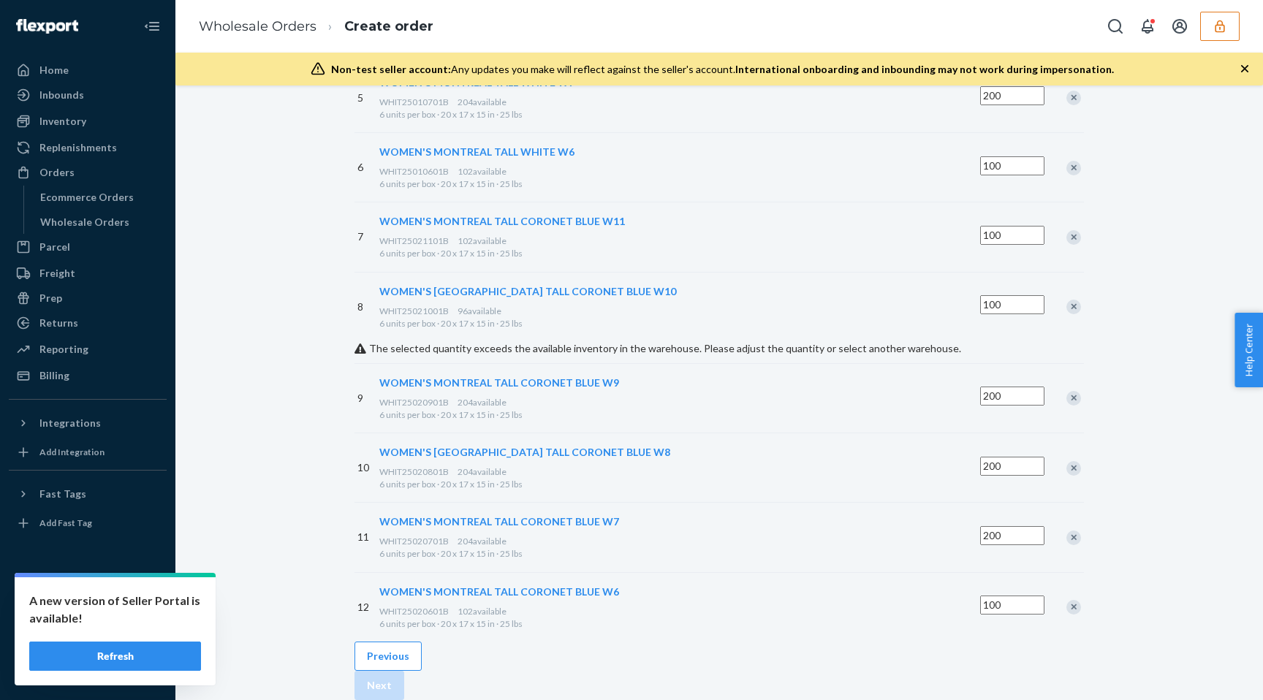
click at [662, 285] on span "WOMEN'S MONTREAL TALL CORONET BLUE W10" at bounding box center [527, 291] width 297 height 12
click at [449, 306] on span "WHIT25021001B" at bounding box center [413, 311] width 69 height 11
copy div "WHIT25021001B 96"
click at [676, 285] on span "WOMEN'S MONTREAL TALL CORONET BLUE W10" at bounding box center [527, 291] width 297 height 12
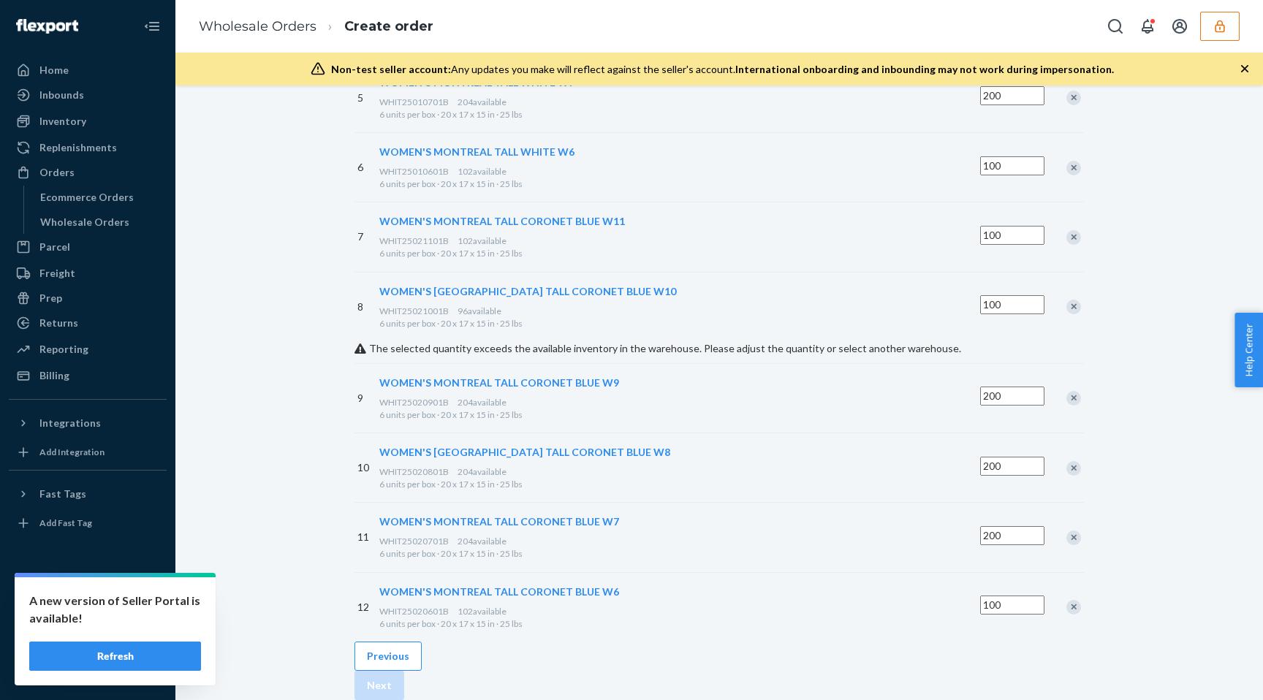
click at [256, 310] on div "Select products Select products with available inventory in Flexport Storage. S…" at bounding box center [719, 188] width 1066 height 1026
click at [105, 668] on button "Refresh" at bounding box center [115, 656] width 172 height 29
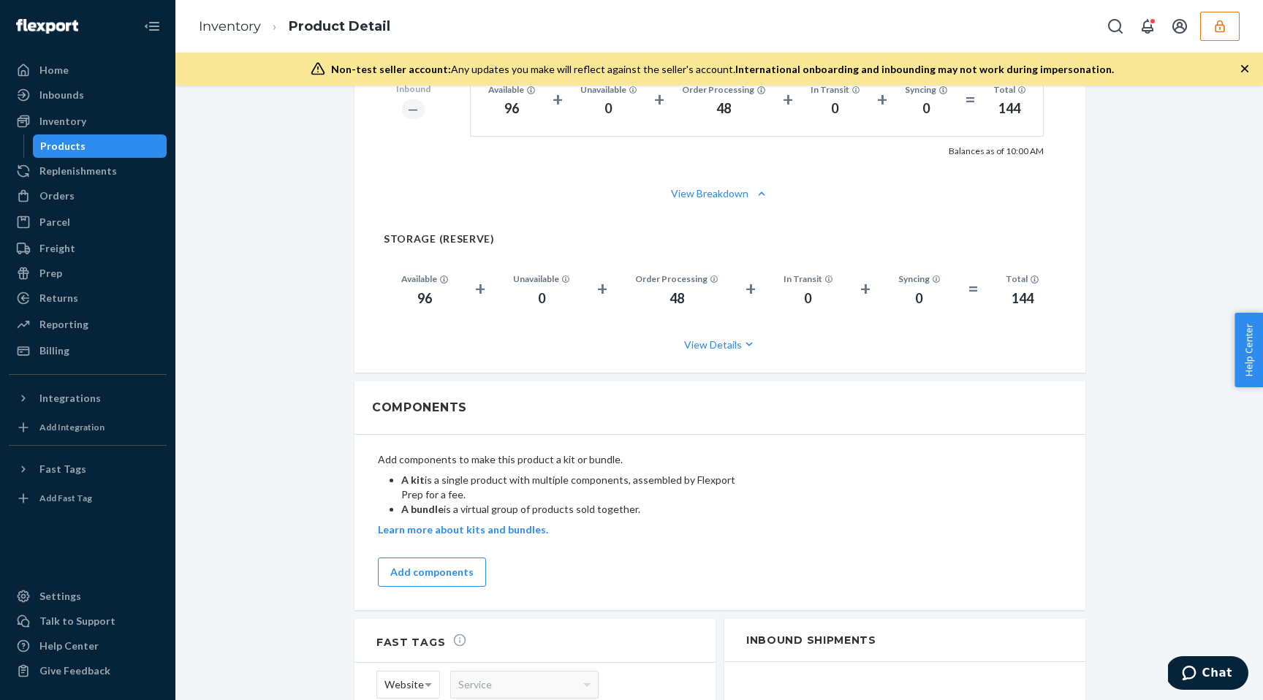
scroll to position [1011, 0]
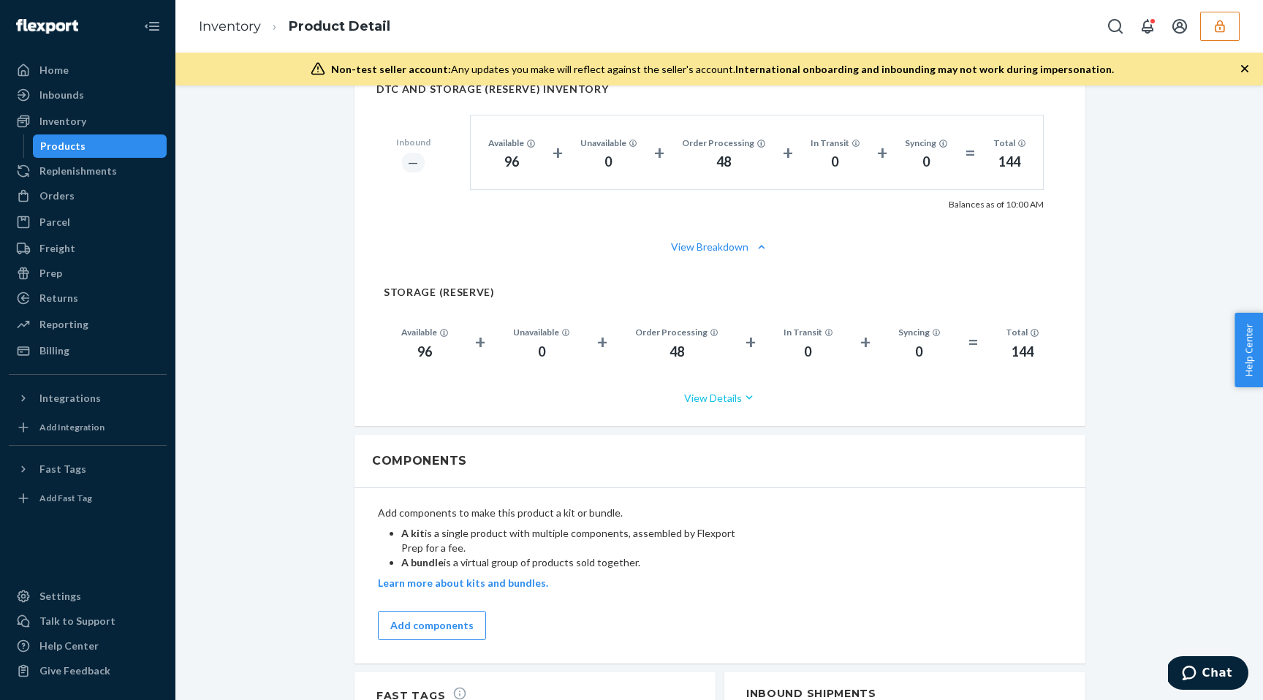
click at [725, 394] on button "View Details" at bounding box center [720, 398] width 673 height 39
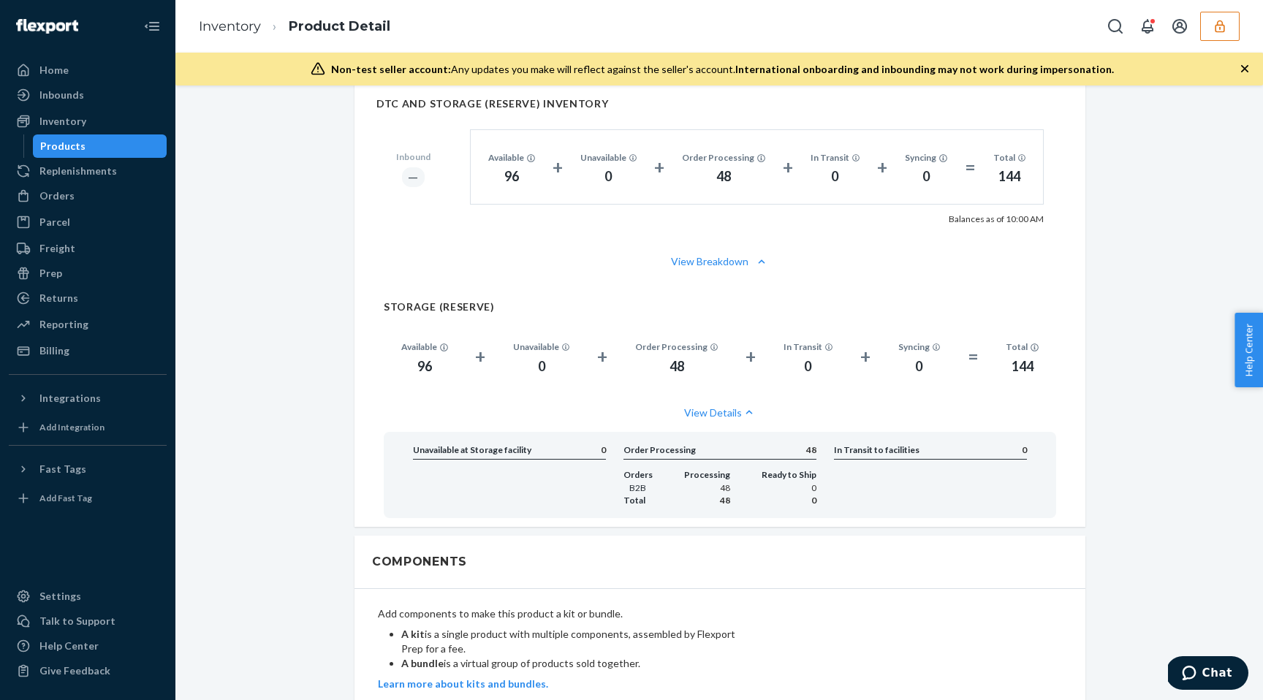
scroll to position [1026, 0]
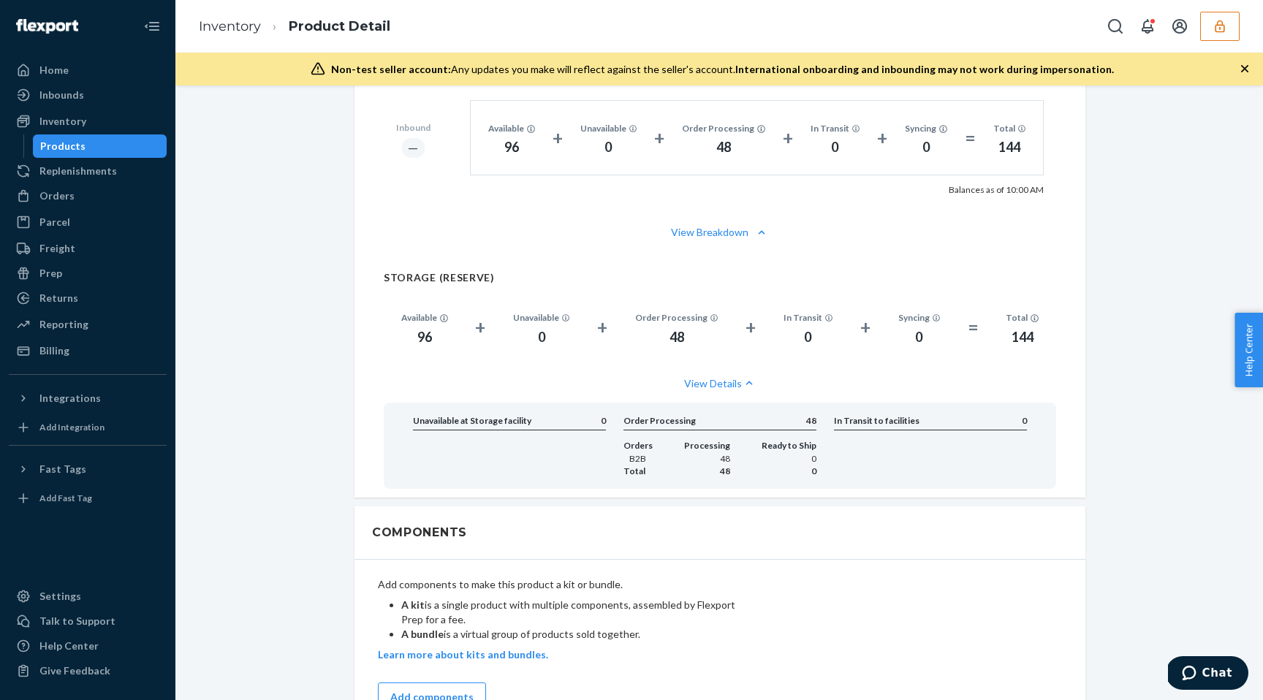
click at [725, 394] on button "View Details" at bounding box center [720, 383] width 673 height 39
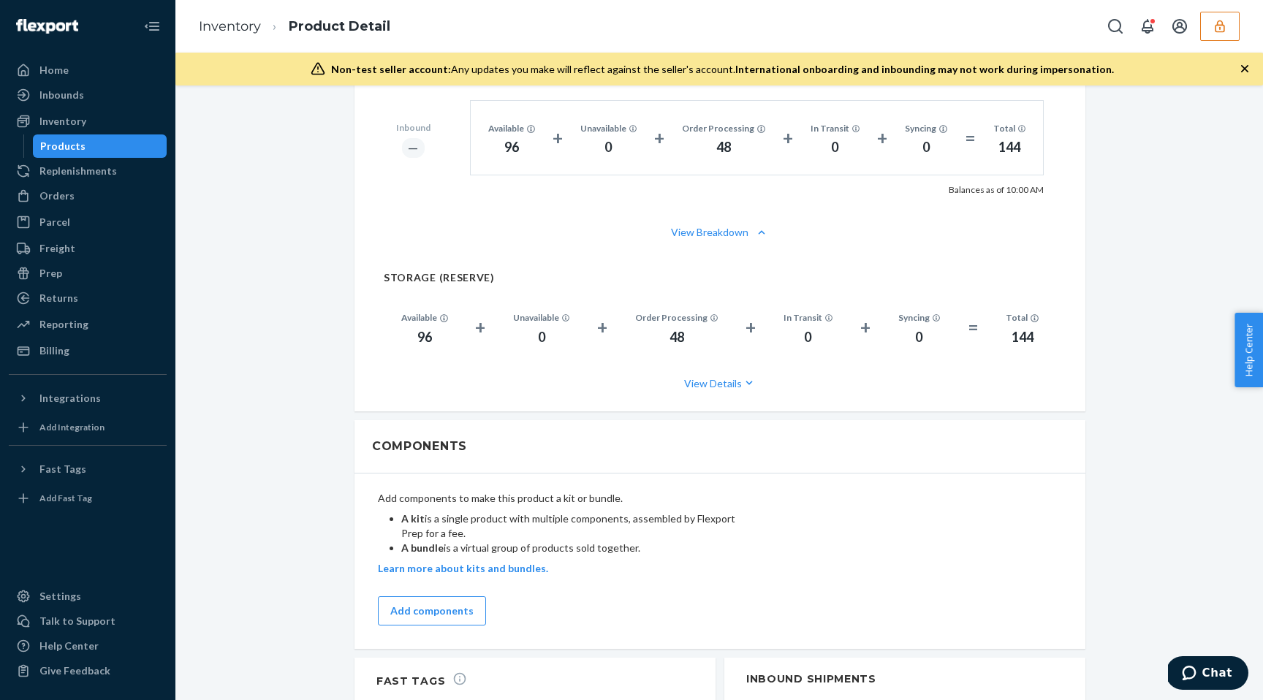
click at [762, 435] on div "Components" at bounding box center [720, 446] width 731 height 53
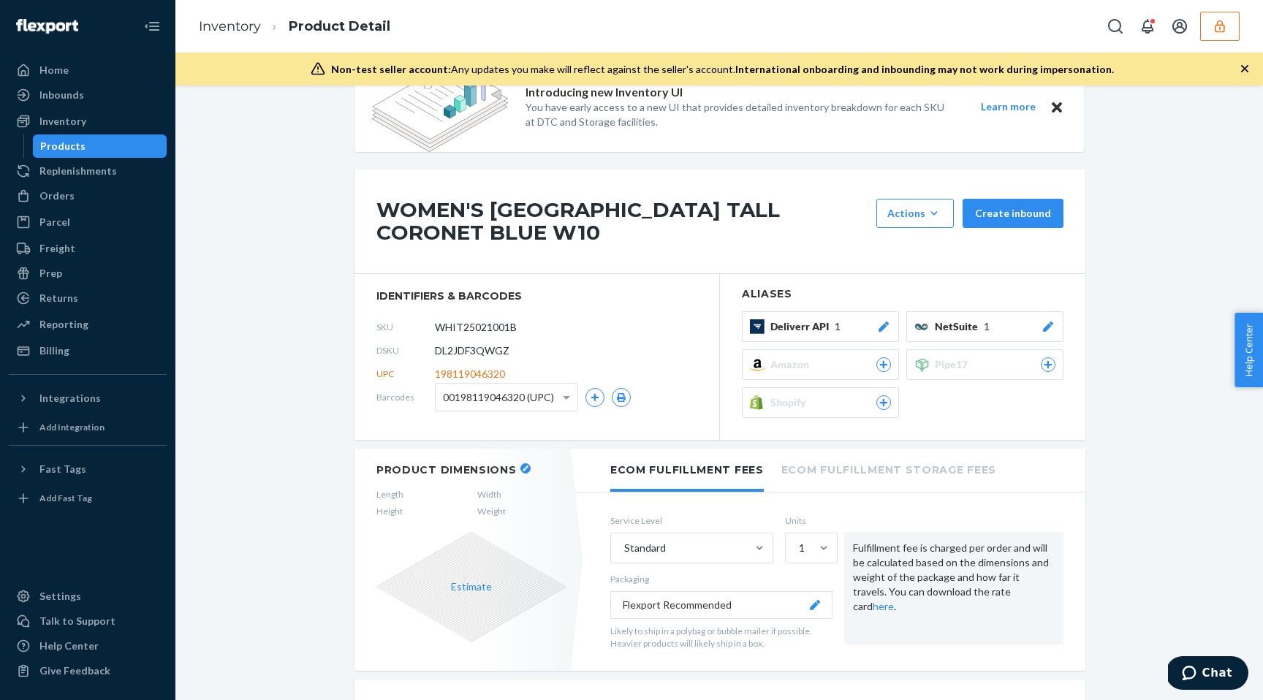
scroll to position [0, 0]
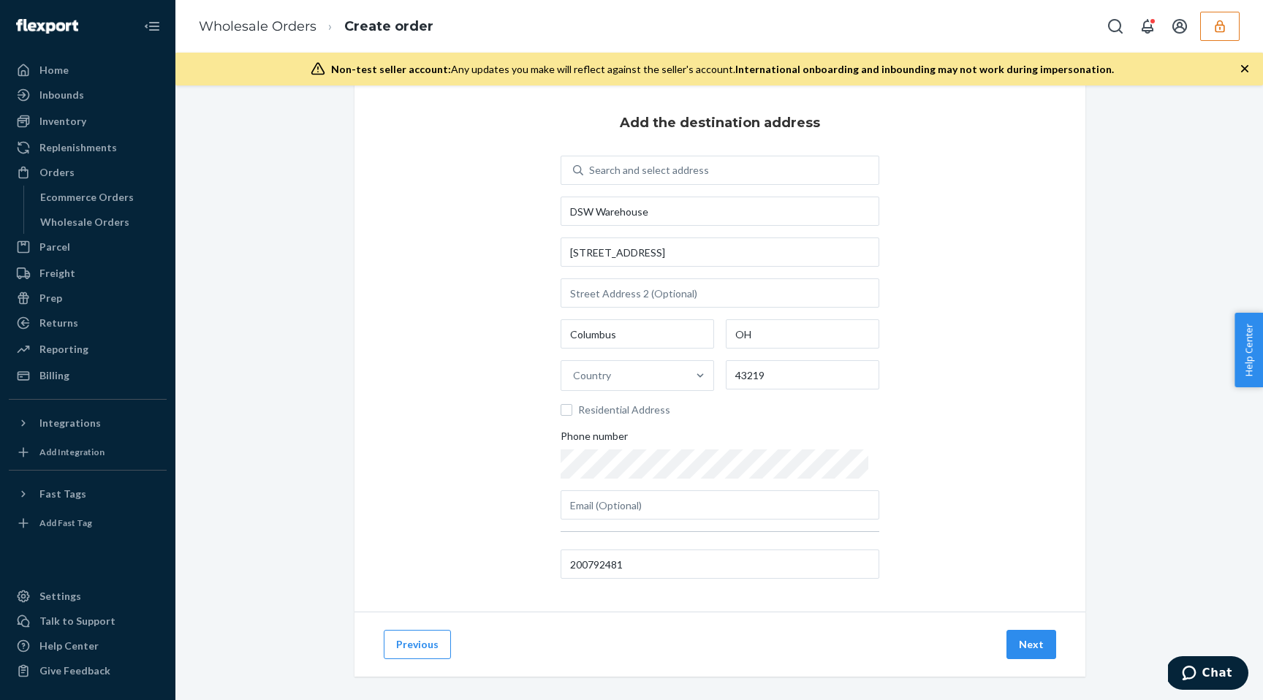
scroll to position [34, 0]
